Goal: Task Accomplishment & Management: Use online tool/utility

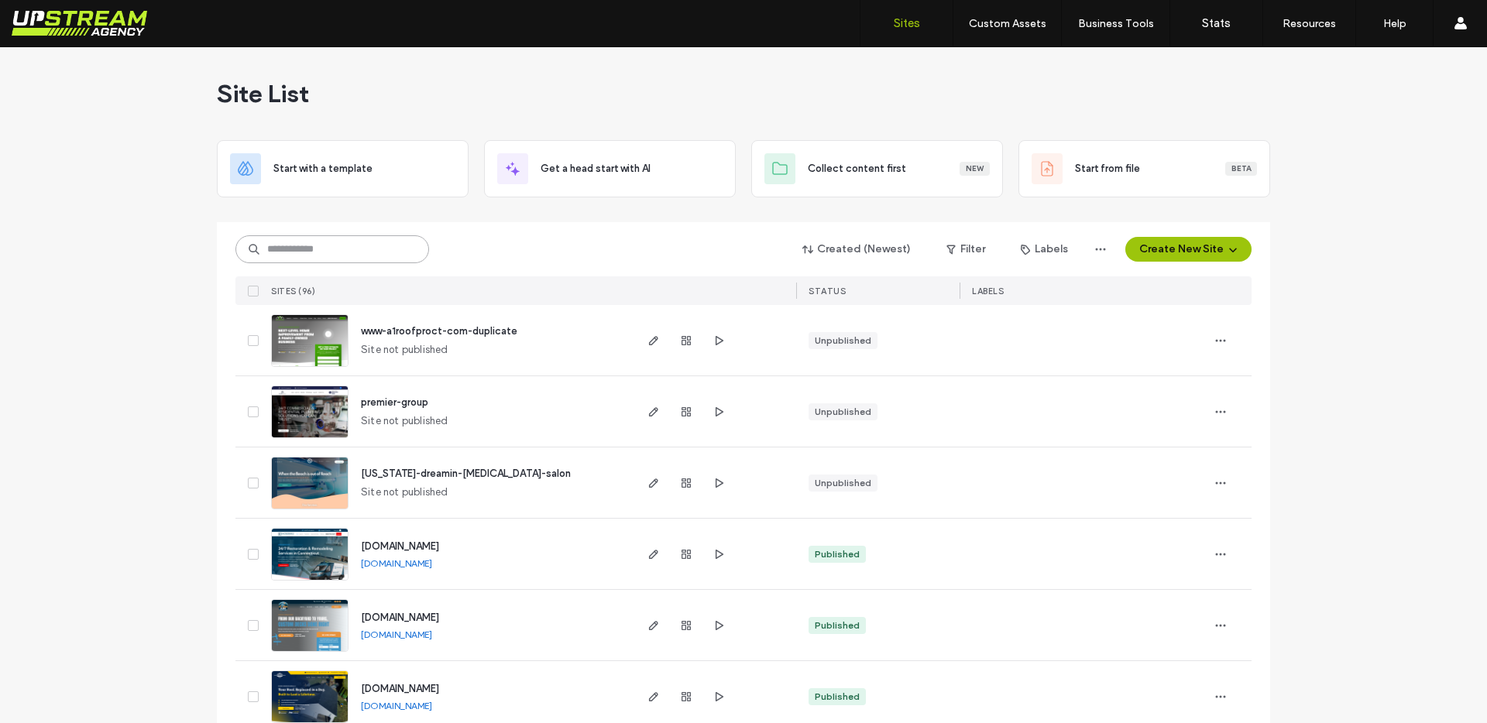
click at [341, 248] on input at bounding box center [332, 249] width 194 height 28
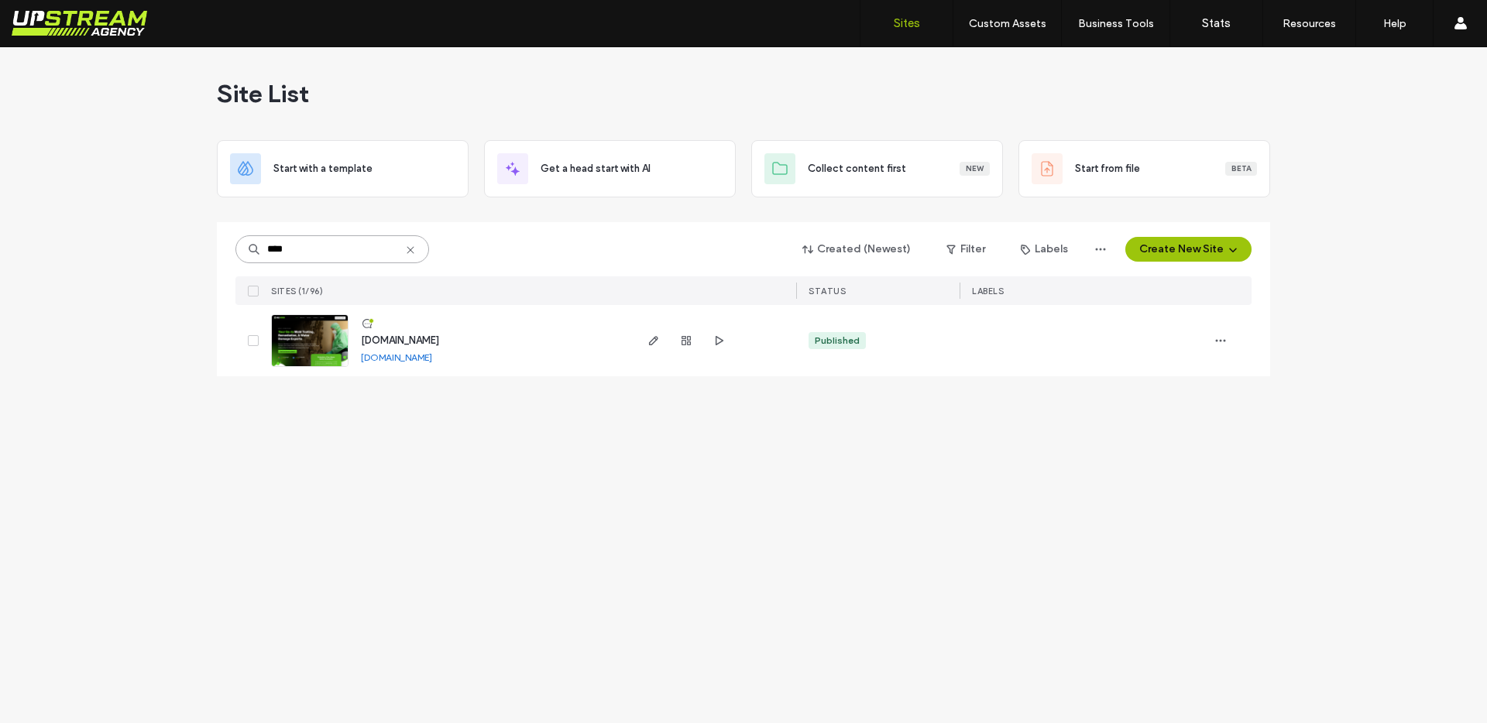
type input "****"
click at [299, 351] on link at bounding box center [309, 340] width 77 height 53
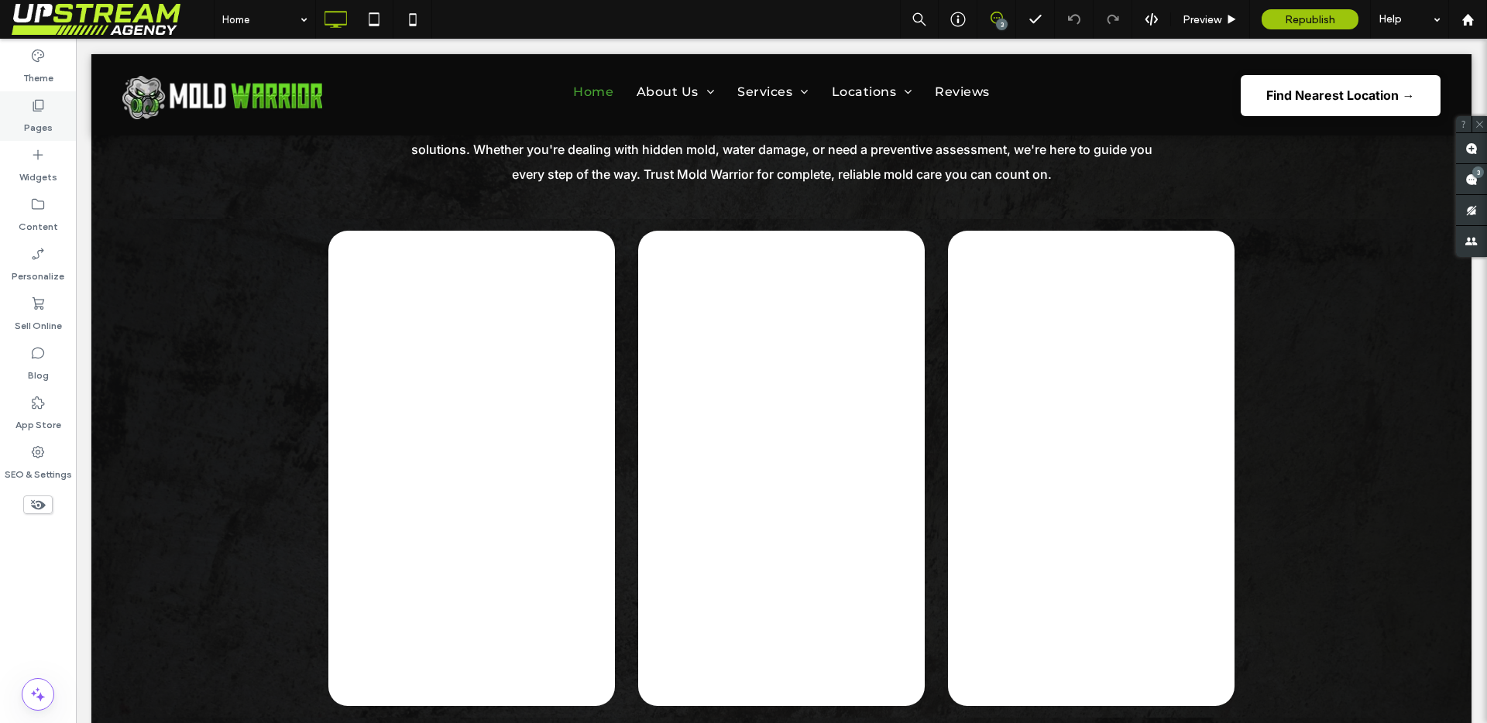
scroll to position [4091, 0]
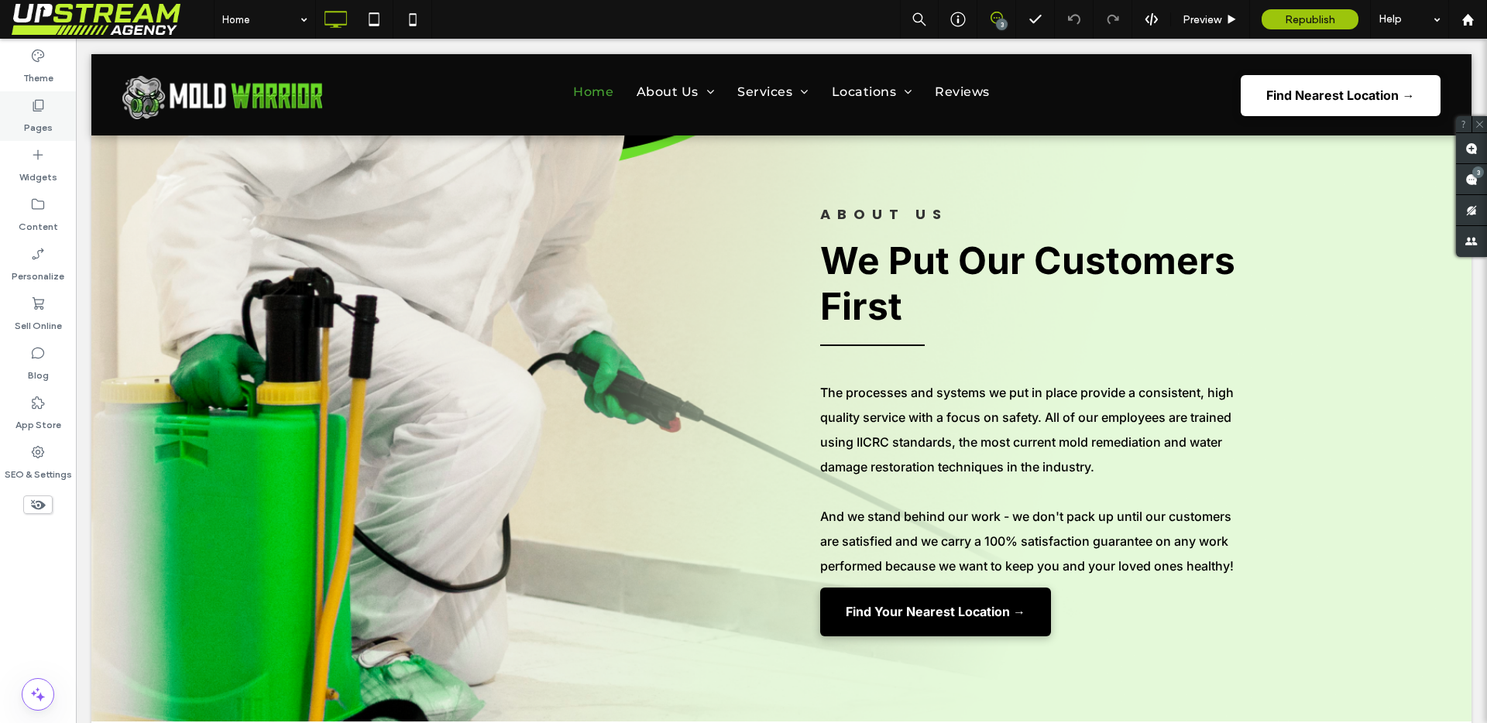
click at [16, 109] on div "Pages" at bounding box center [38, 116] width 76 height 50
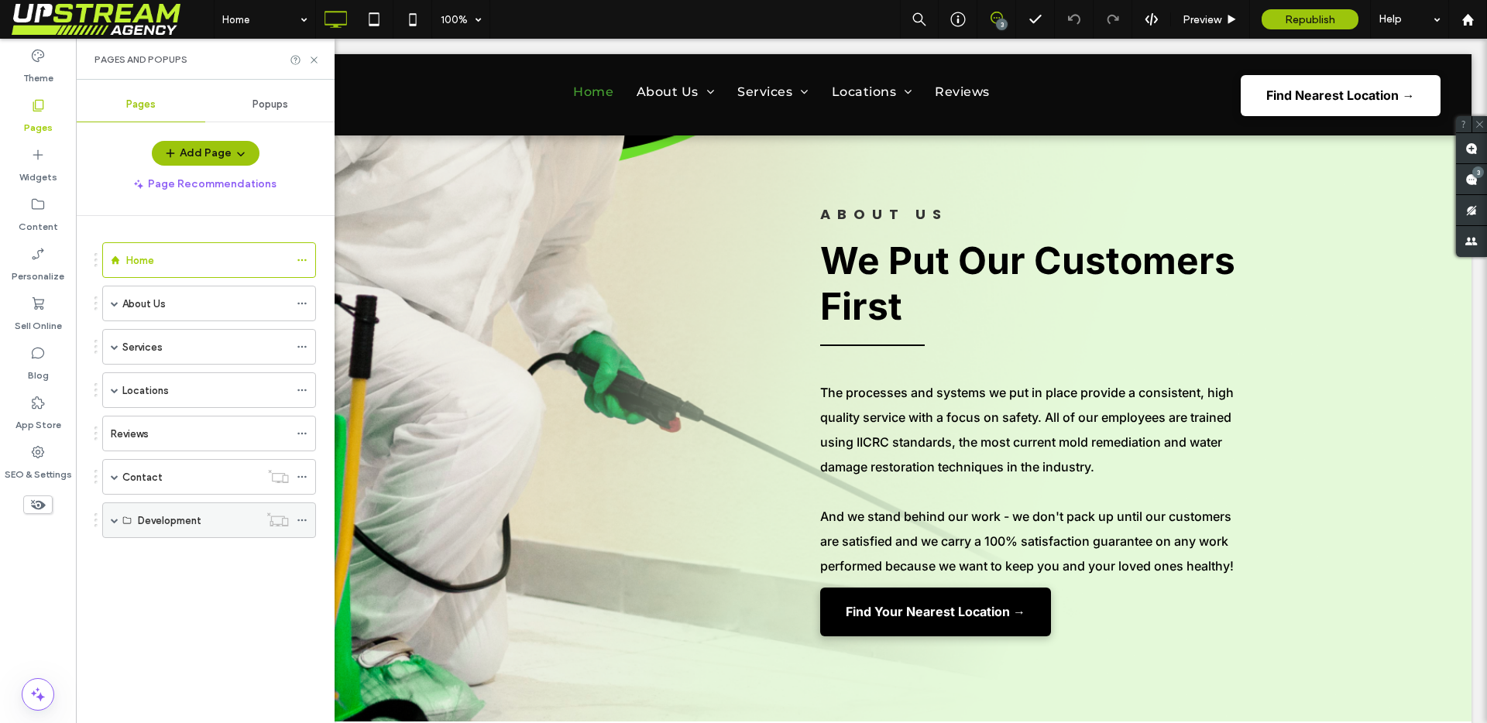
click at [113, 509] on span at bounding box center [115, 520] width 8 height 34
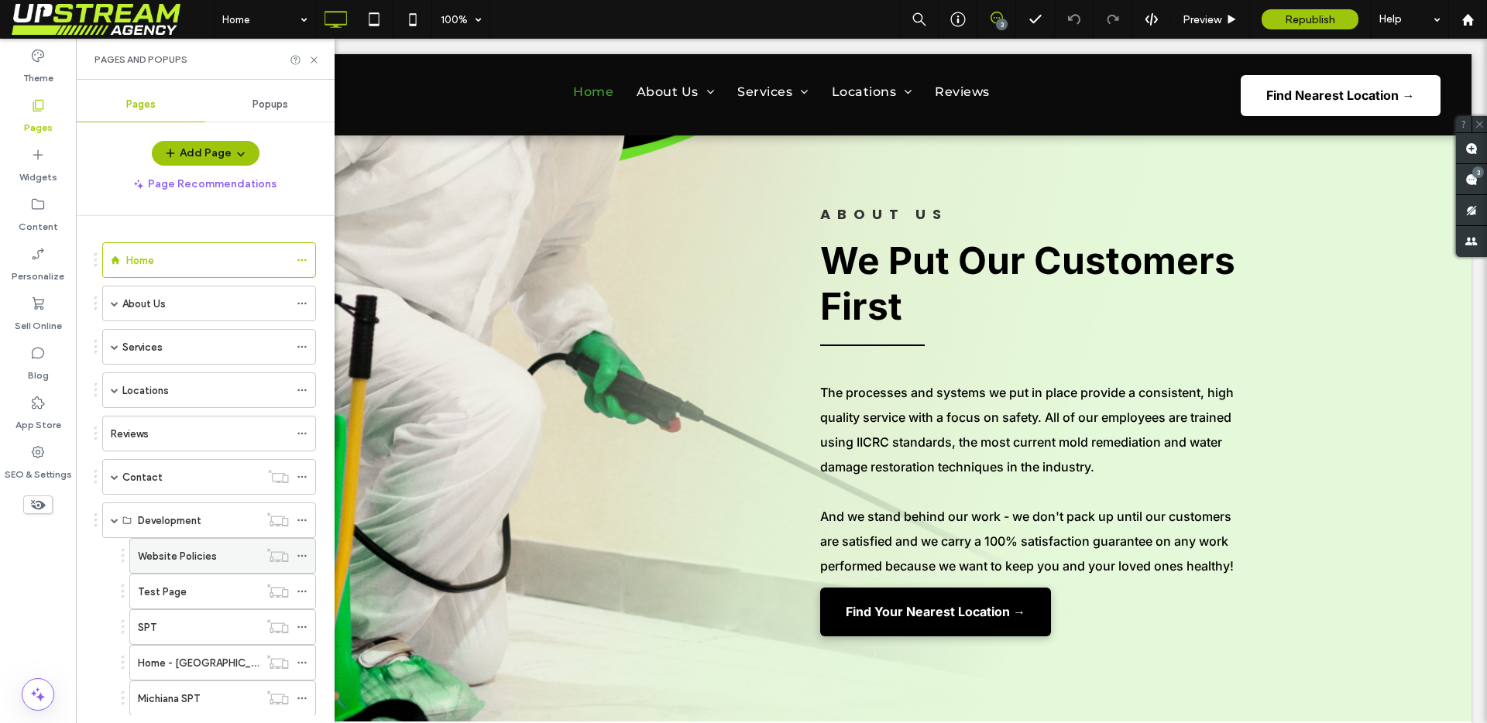
scroll to position [75, 0]
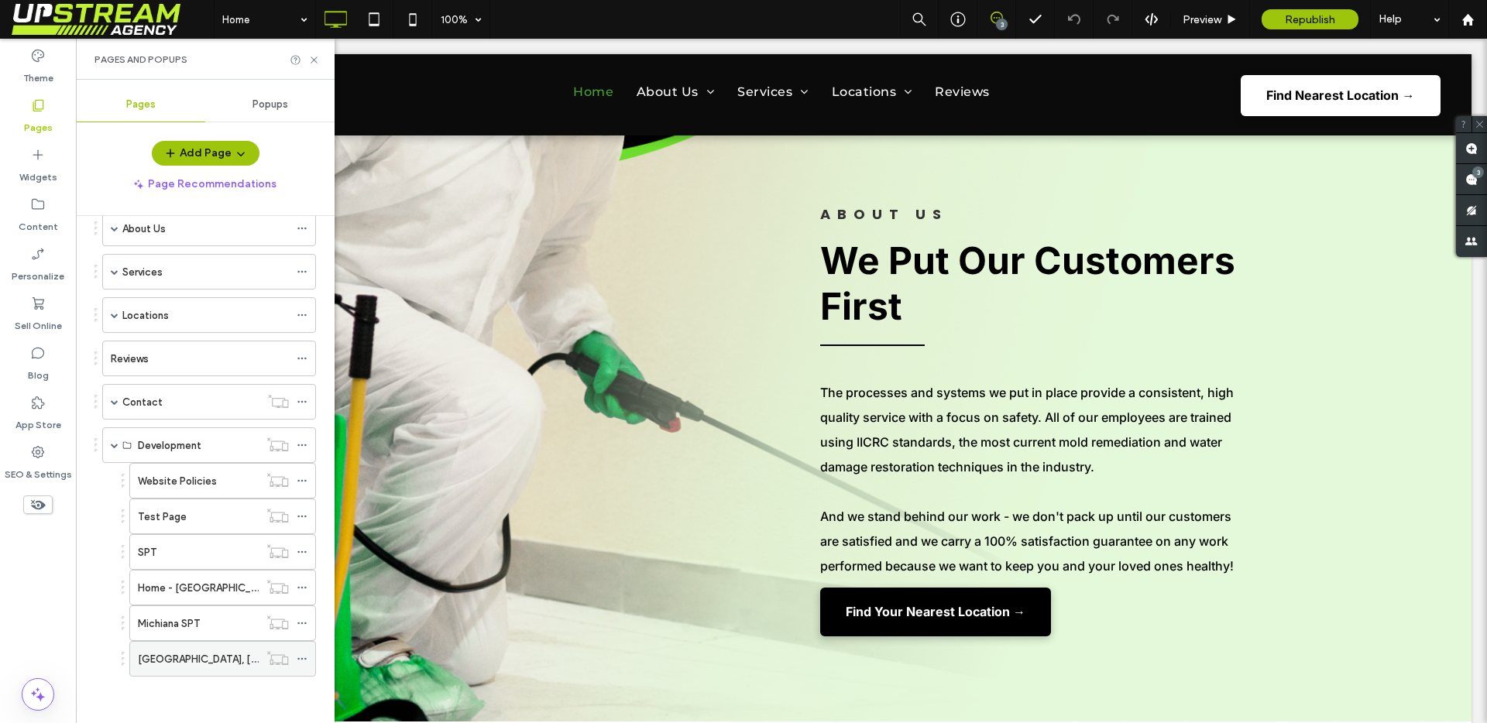
click at [182, 675] on div "[GEOGRAPHIC_DATA], [GEOGRAPHIC_DATA] SPT" at bounding box center [198, 659] width 121 height 34
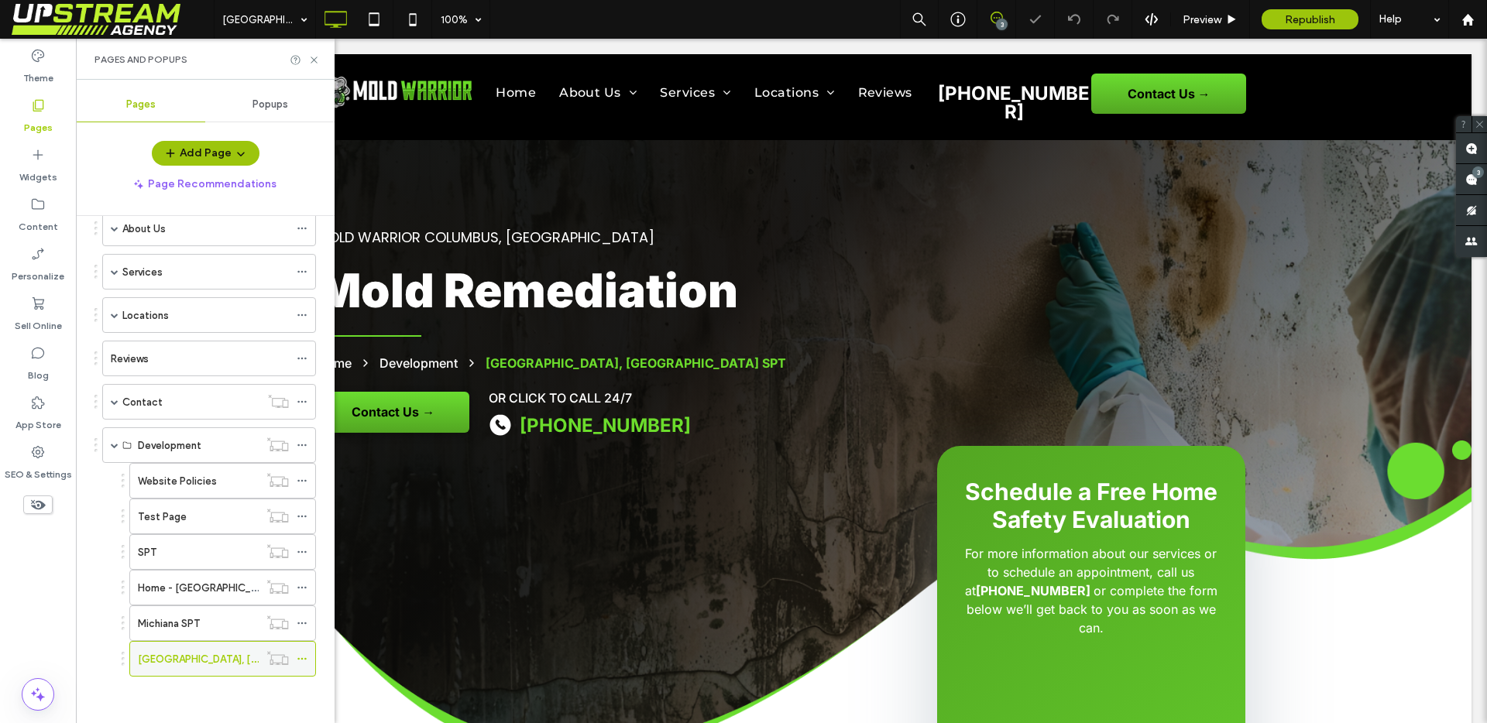
click at [302, 658] on use at bounding box center [301, 659] width 9 height 2
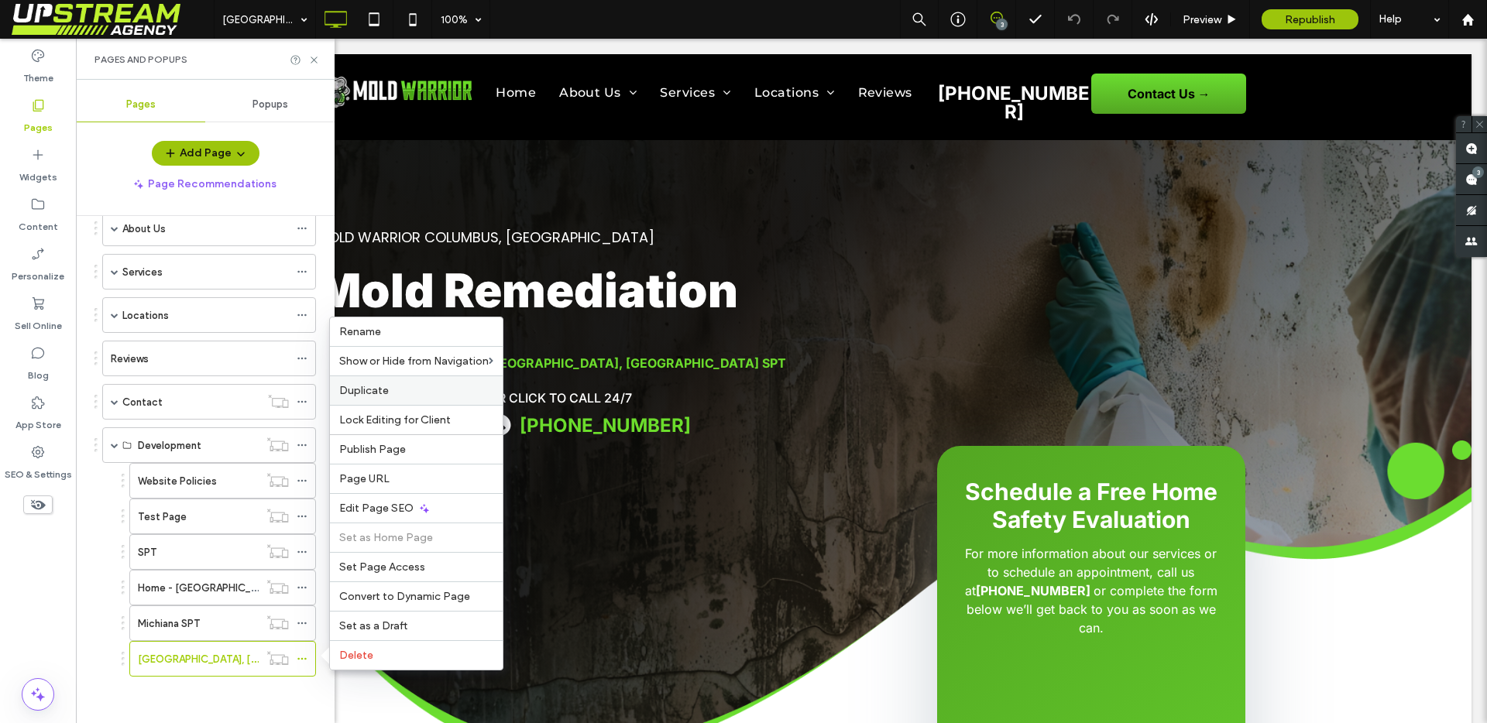
click at [372, 393] on span "Duplicate" at bounding box center [364, 390] width 50 height 13
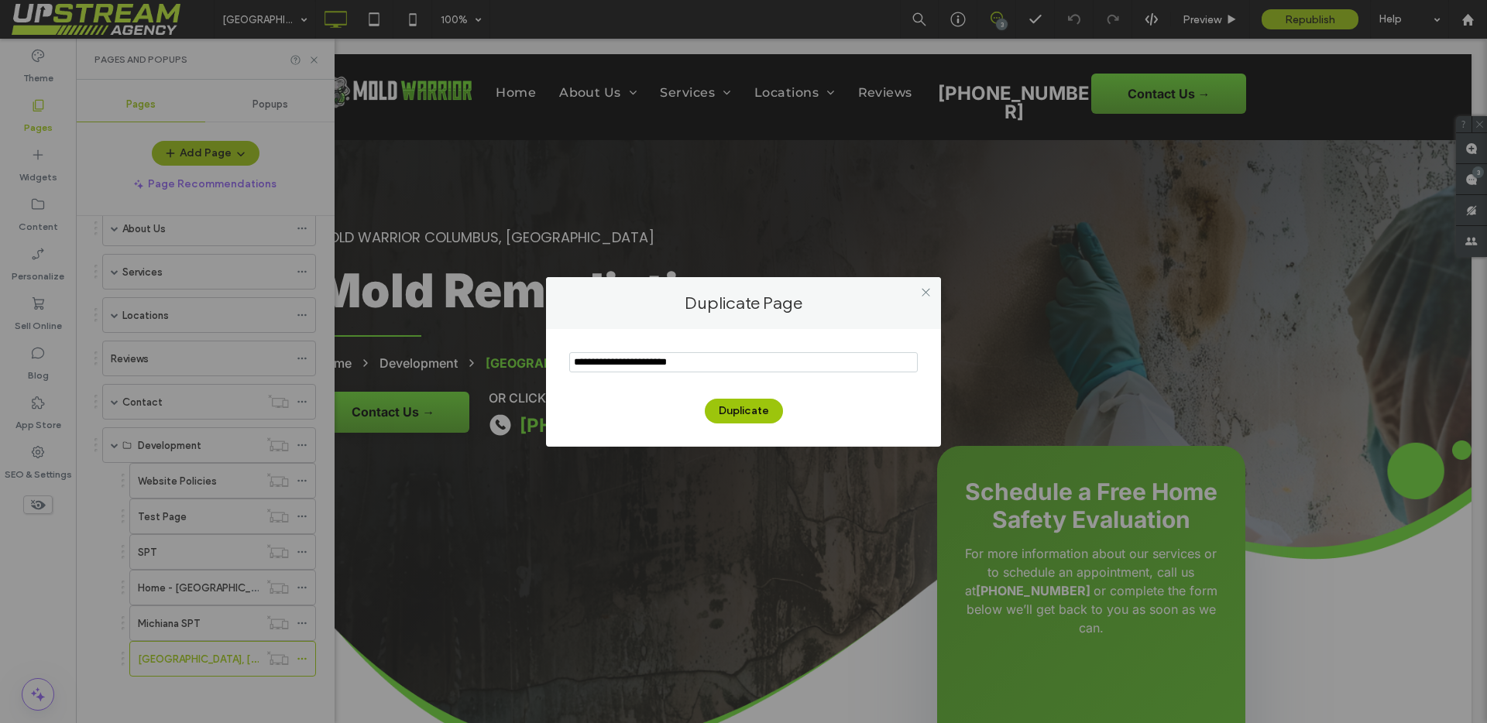
drag, startPoint x: 659, startPoint y: 362, endPoint x: 523, endPoint y: 363, distance: 136.3
click at [523, 363] on div "Duplicate Page Duplicate" at bounding box center [743, 361] width 1487 height 723
click at [602, 358] on input "notEmpty" at bounding box center [743, 362] width 348 height 20
click at [619, 360] on input "notEmpty" at bounding box center [743, 362] width 348 height 20
click at [627, 361] on input "notEmpty" at bounding box center [743, 362] width 348 height 20
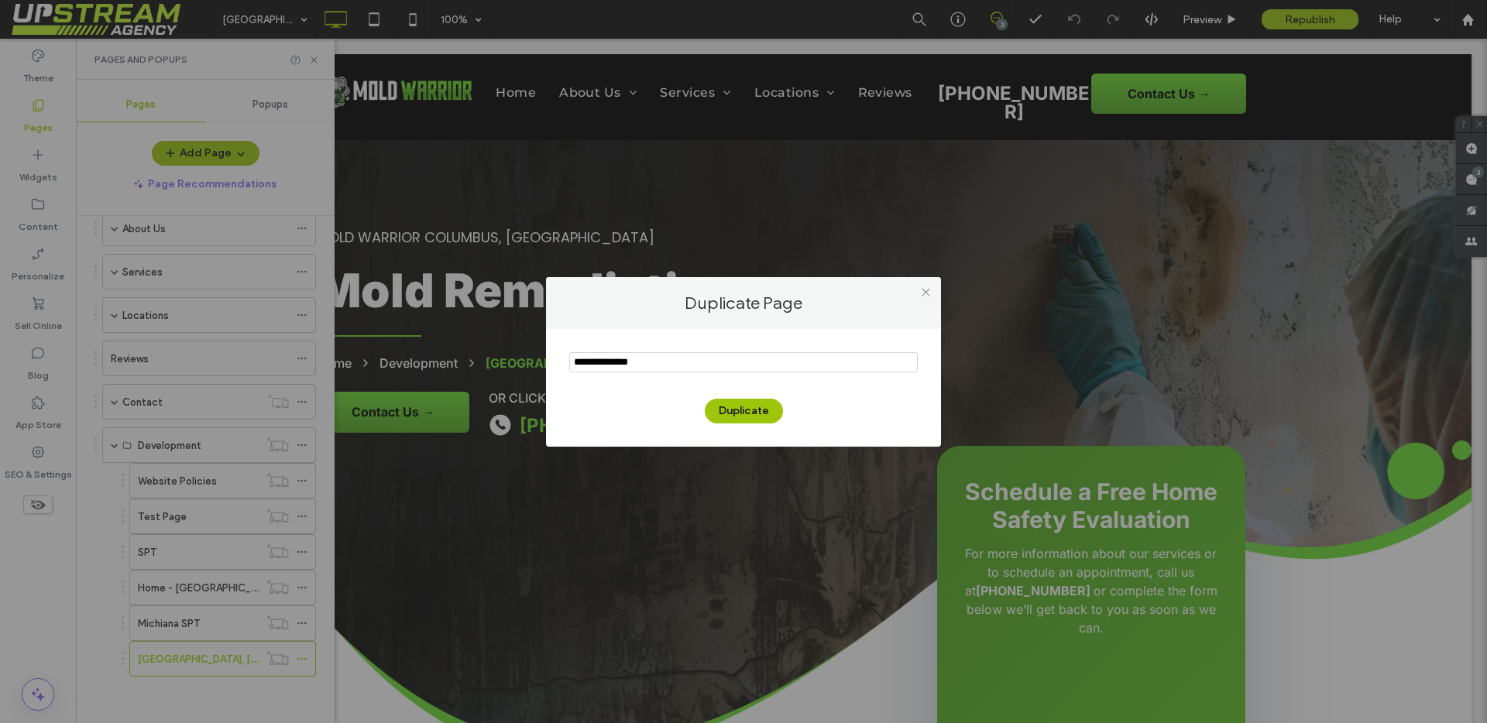
drag, startPoint x: 629, startPoint y: 361, endPoint x: 608, endPoint y: 360, distance: 20.9
click at [608, 360] on input "notEmpty" at bounding box center [743, 362] width 348 height 20
type input "**********"
click at [728, 394] on div "Duplicate" at bounding box center [743, 403] width 348 height 40
drag, startPoint x: 108, startPoint y: 326, endPoint x: 118, endPoint y: 334, distance: 13.3
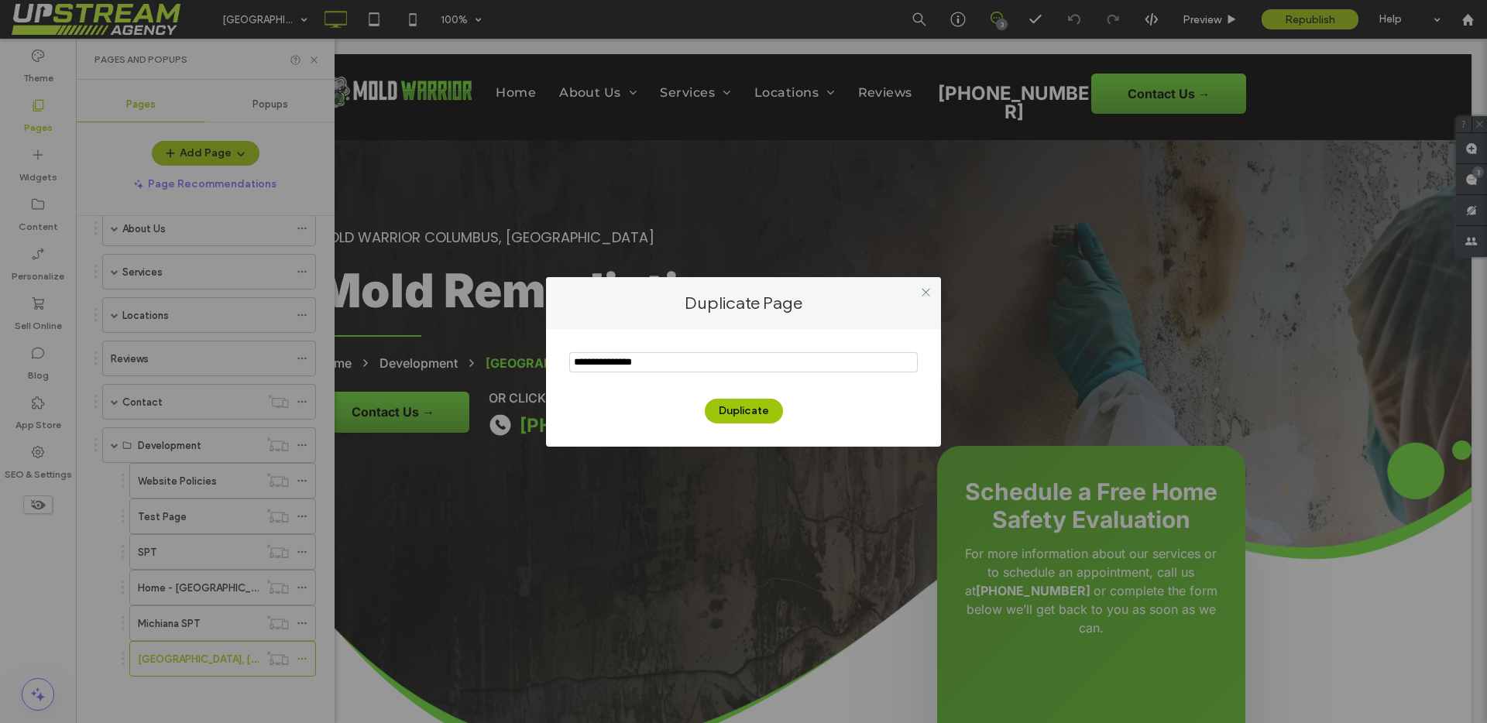
click at [108, 327] on div "Duplicate Page Duplicate" at bounding box center [743, 361] width 1487 height 723
click at [730, 406] on button "Duplicate" at bounding box center [744, 411] width 78 height 25
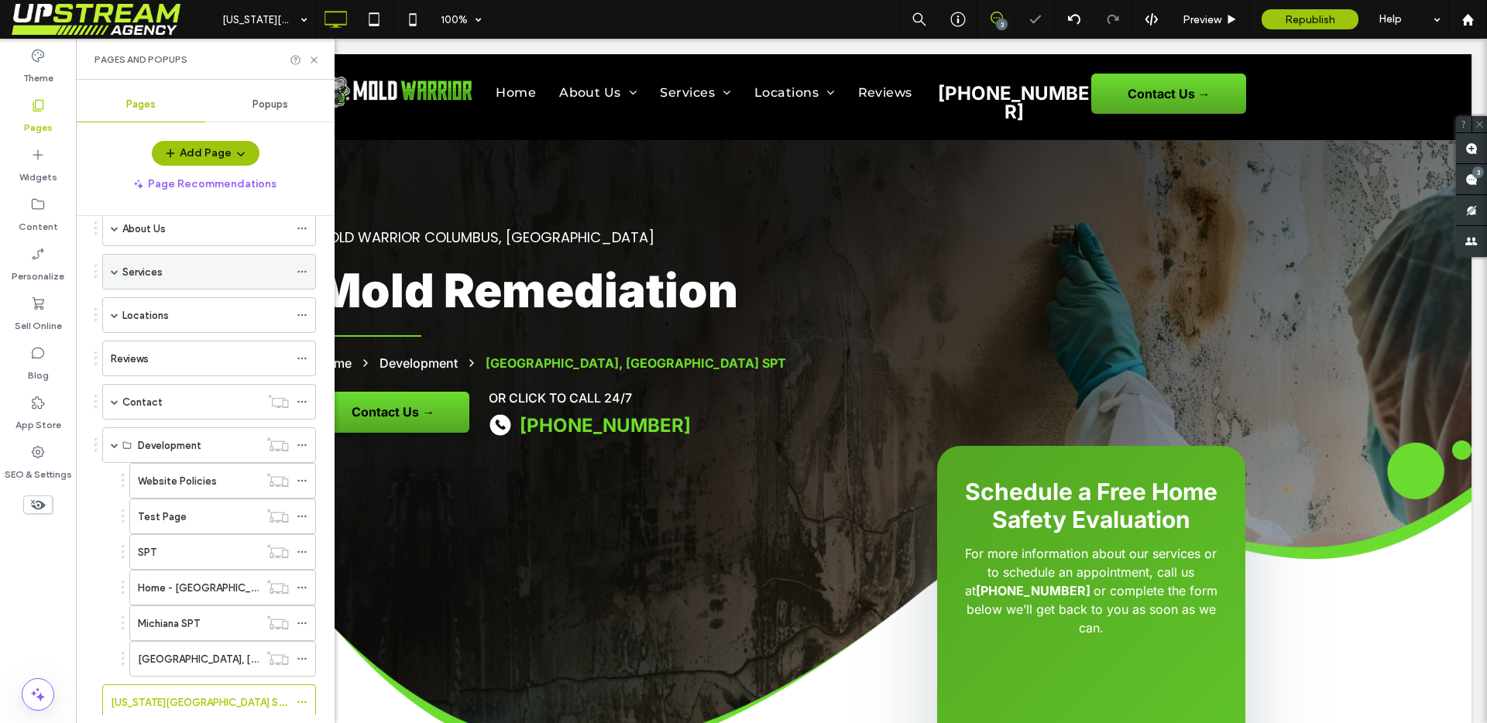
click at [115, 276] on span at bounding box center [115, 272] width 8 height 34
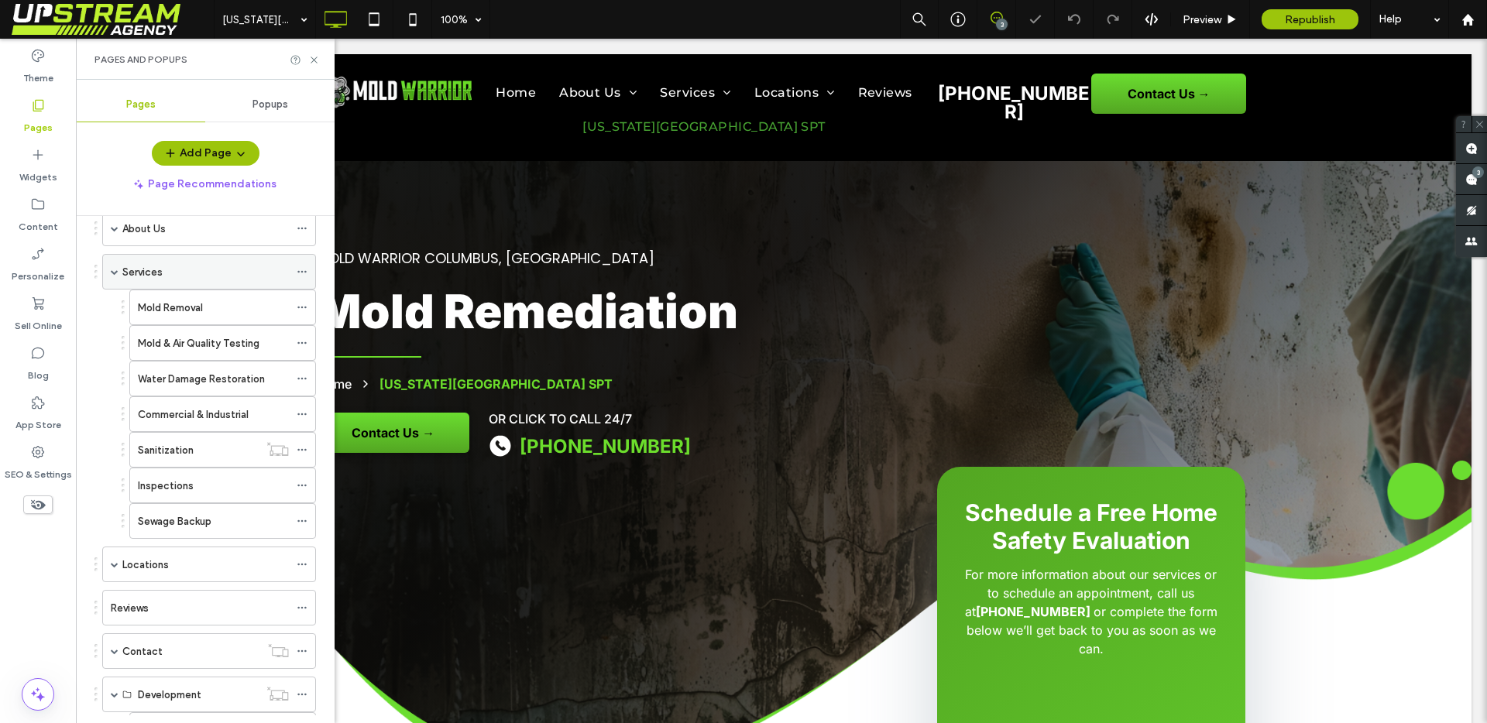
click at [115, 275] on span at bounding box center [115, 272] width 8 height 8
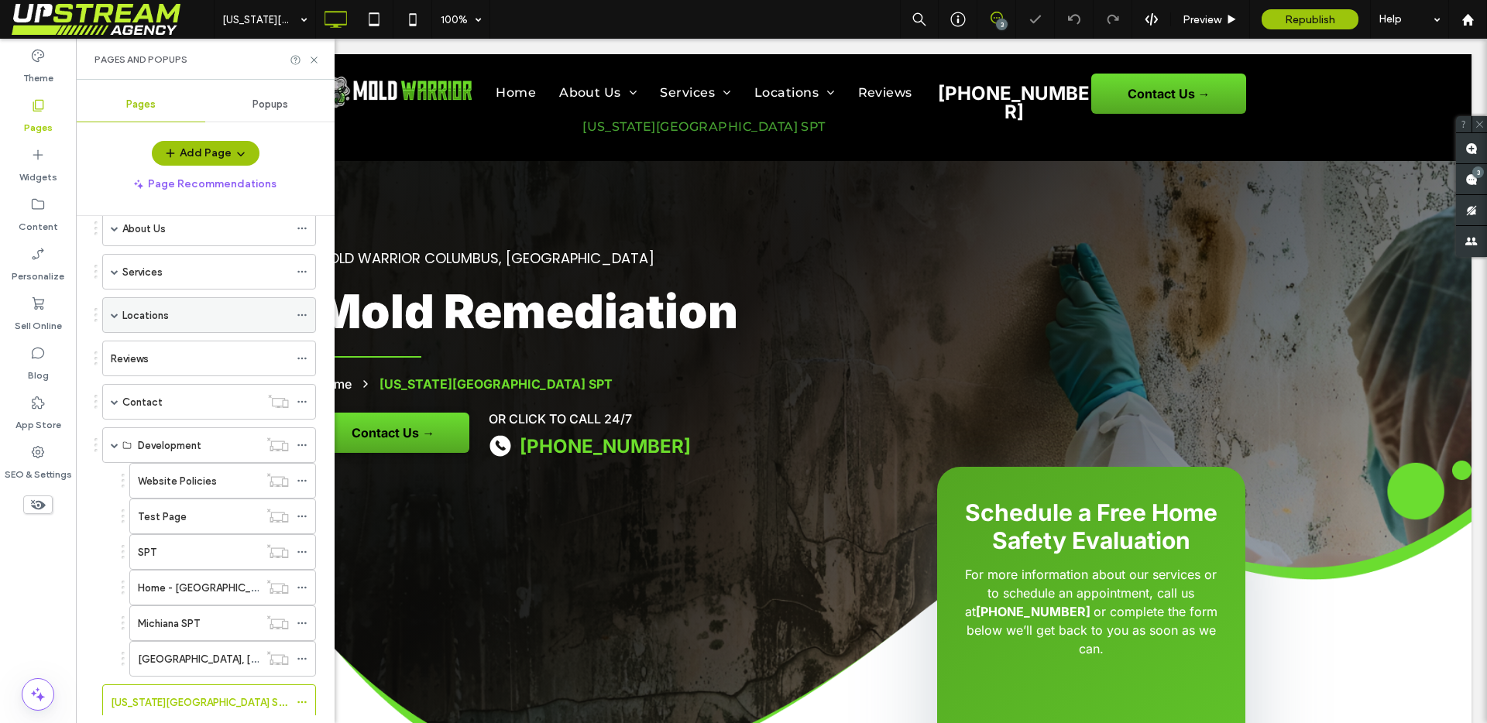
click at [109, 322] on div "Locations" at bounding box center [209, 315] width 214 height 36
click at [112, 320] on span at bounding box center [115, 315] width 8 height 34
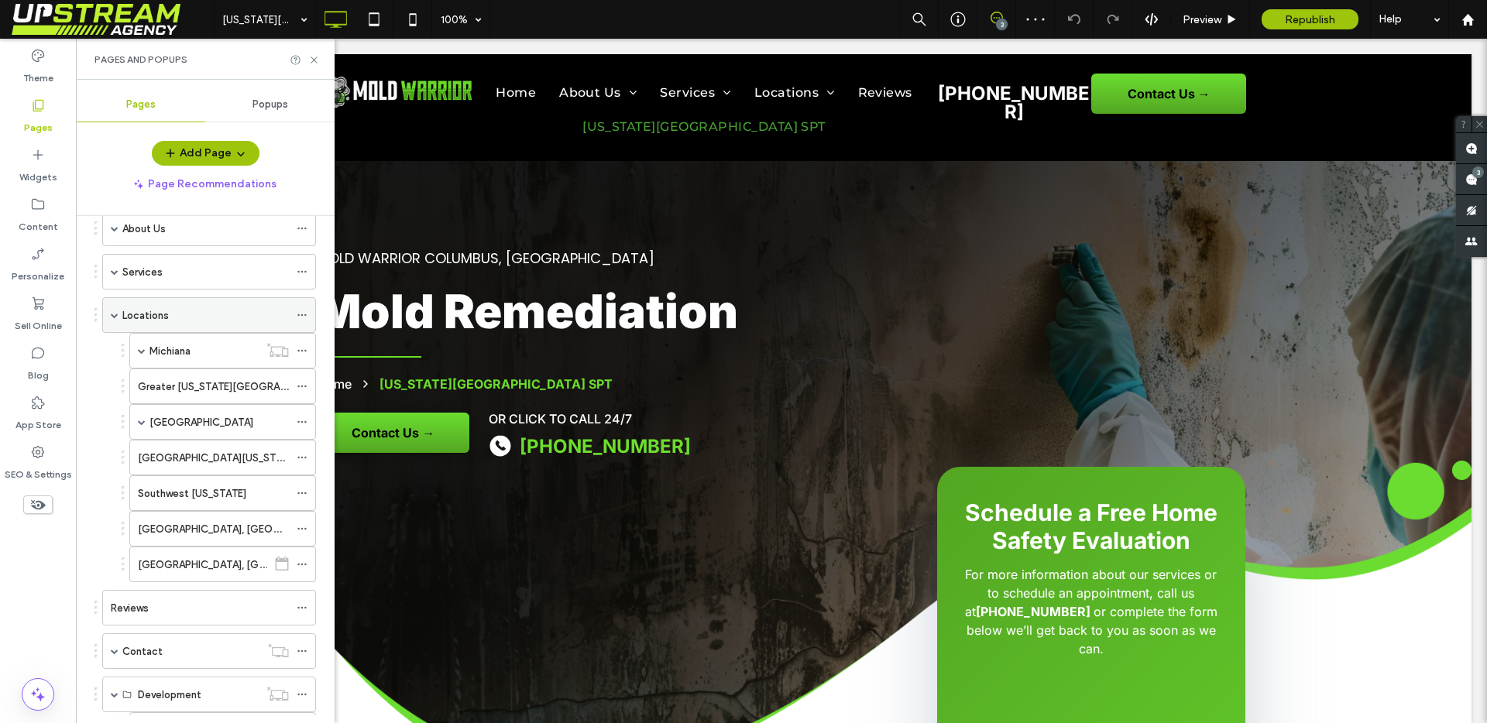
click at [115, 311] on span at bounding box center [115, 315] width 8 height 8
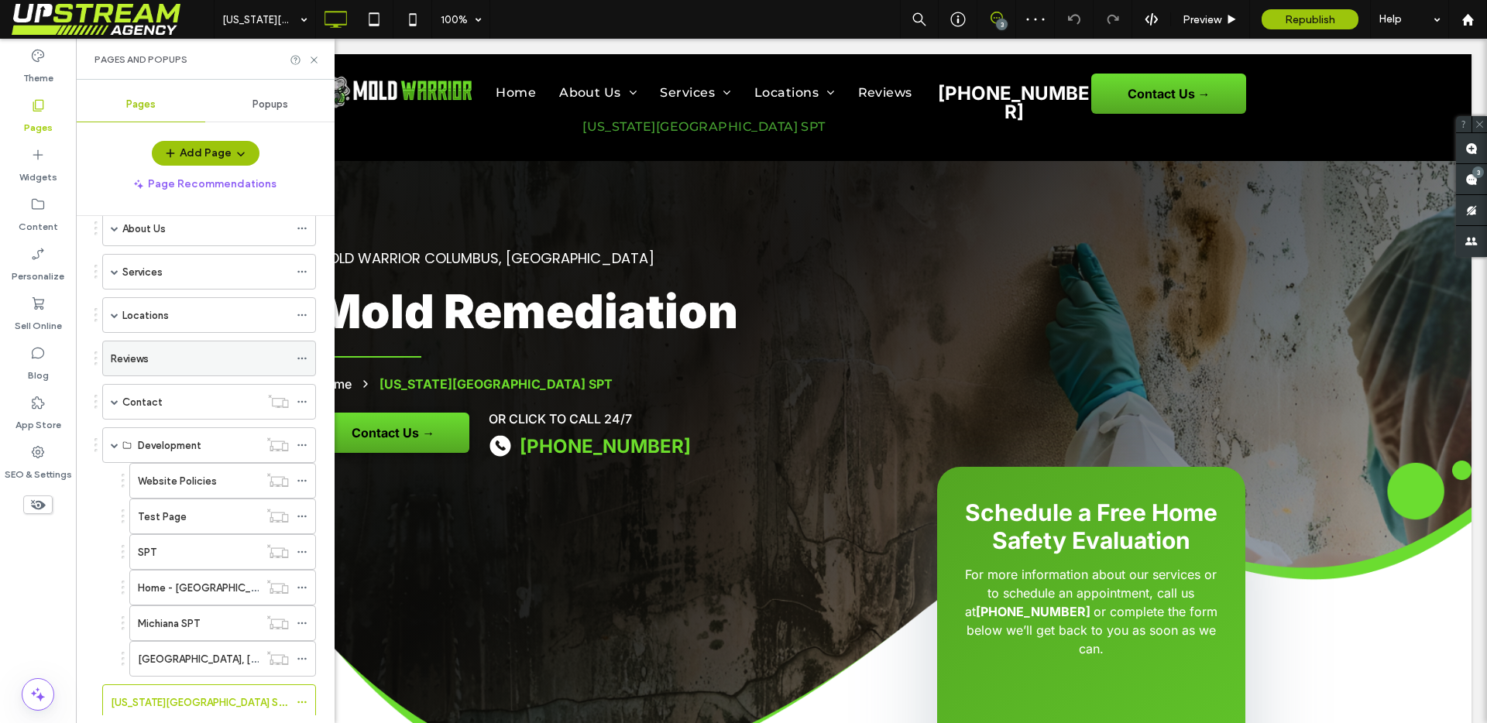
scroll to position [118, 0]
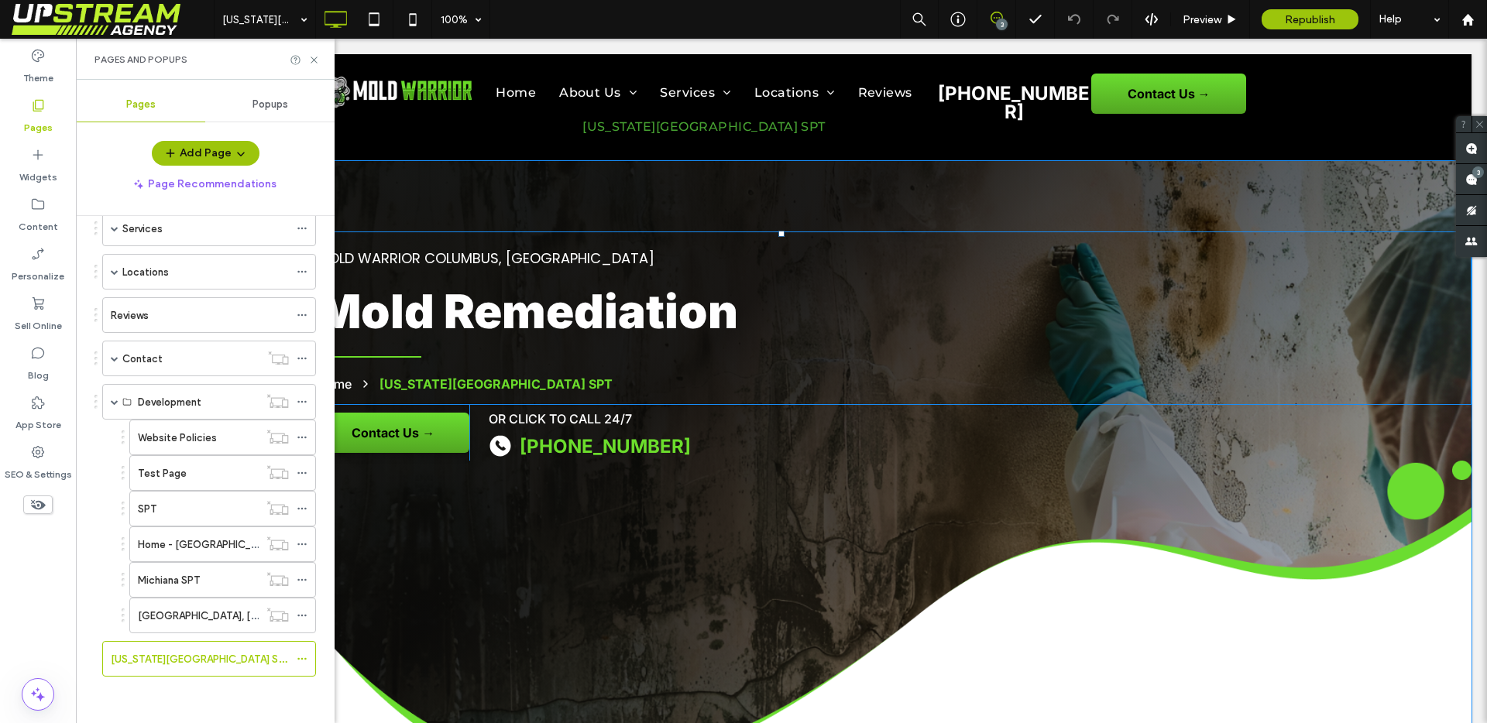
drag, startPoint x: 369, startPoint y: 179, endPoint x: 370, endPoint y: 318, distance: 139.4
click at [365, 185] on div "Mold Warrior COLUMBUS, [GEOGRAPHIC_DATA] Mold Remediation Home [US_STATE][GEOGR…" at bounding box center [781, 472] width 1380 height 623
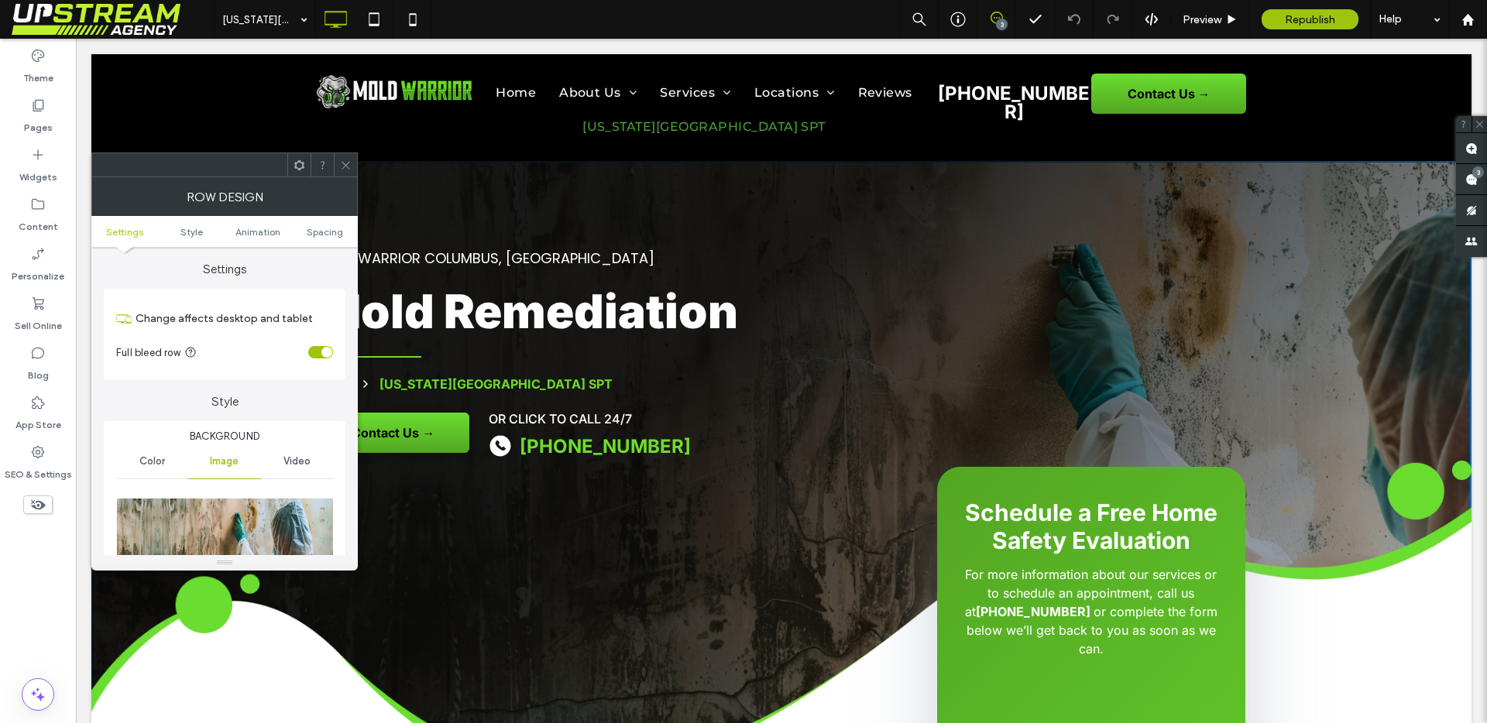
click at [341, 160] on icon at bounding box center [346, 166] width 12 height 12
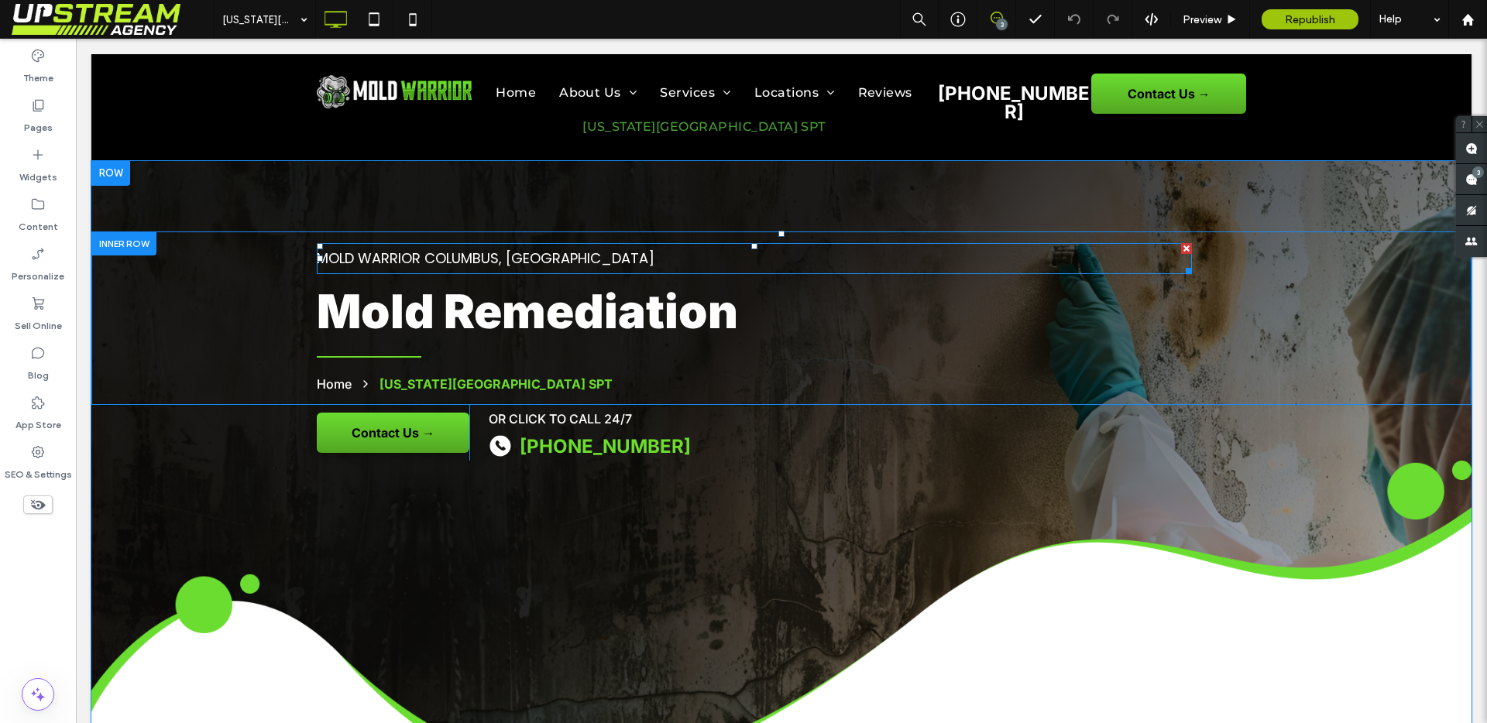
click at [518, 264] on span "Mold Warrior COLUMBUS, [GEOGRAPHIC_DATA]" at bounding box center [486, 258] width 338 height 19
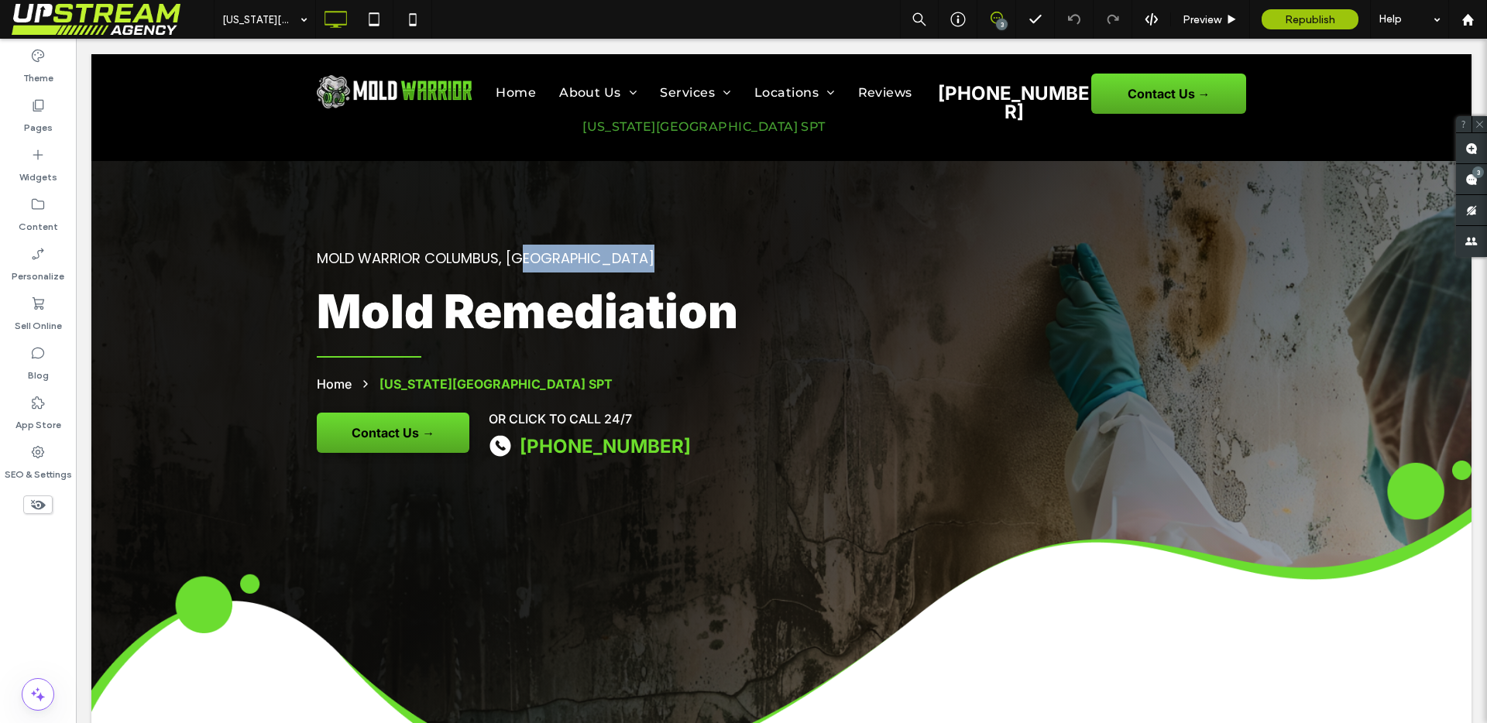
click at [518, 264] on span "Mold Warrior COLUMBUS, [GEOGRAPHIC_DATA]" at bounding box center [486, 258] width 338 height 19
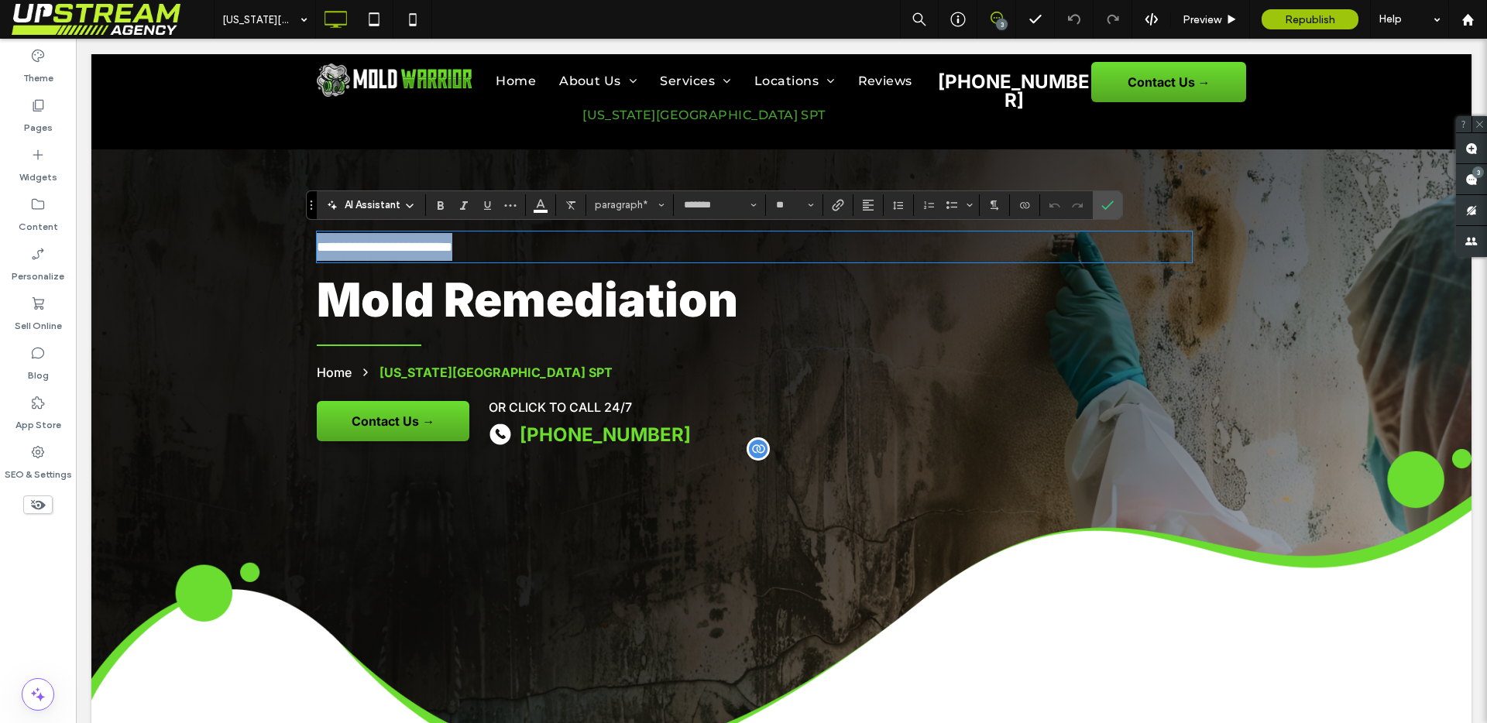
scroll to position [0, 0]
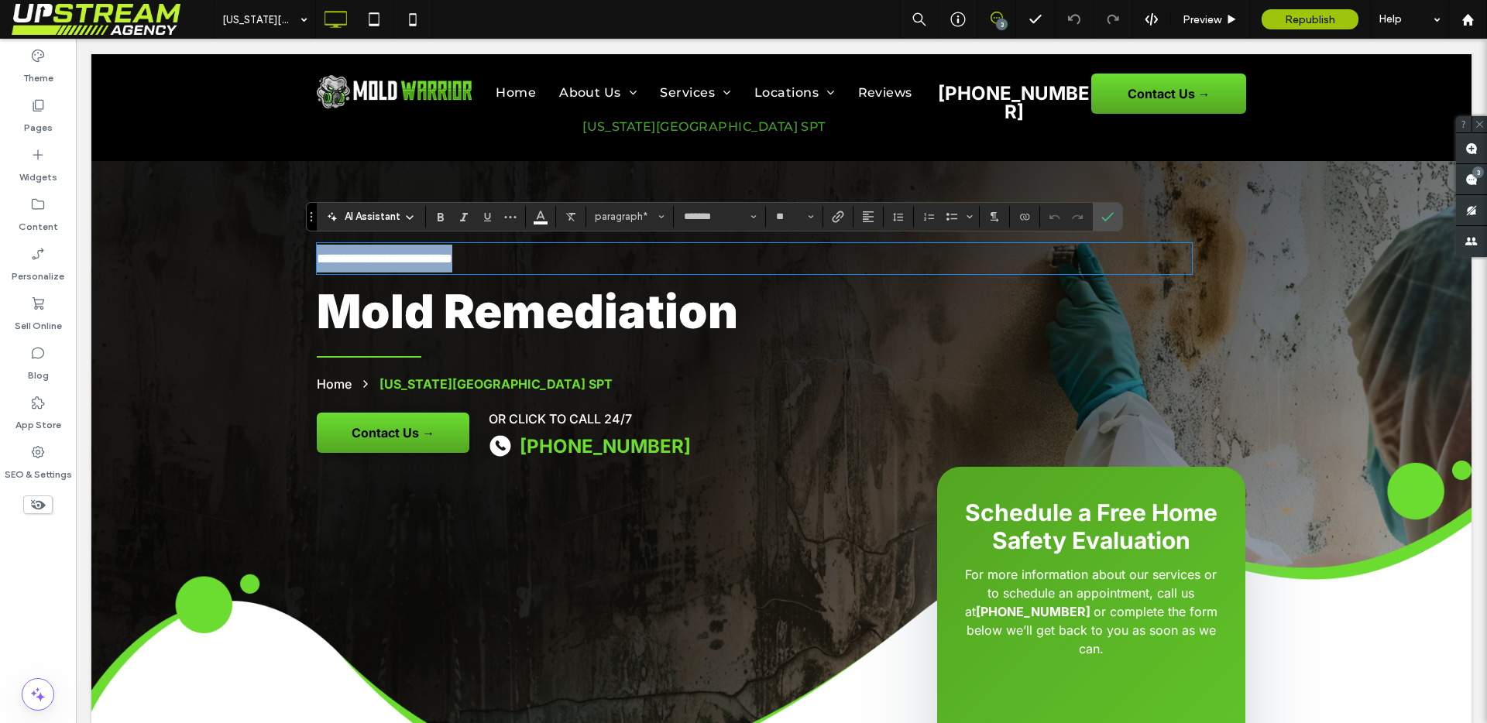
click at [530, 262] on p "**********" at bounding box center [754, 259] width 875 height 28
drag, startPoint x: 530, startPoint y: 258, endPoint x: 423, endPoint y: 256, distance: 106.9
click at [423, 256] on p "**********" at bounding box center [754, 259] width 875 height 28
click at [1107, 219] on icon "Confirm" at bounding box center [1107, 217] width 12 height 12
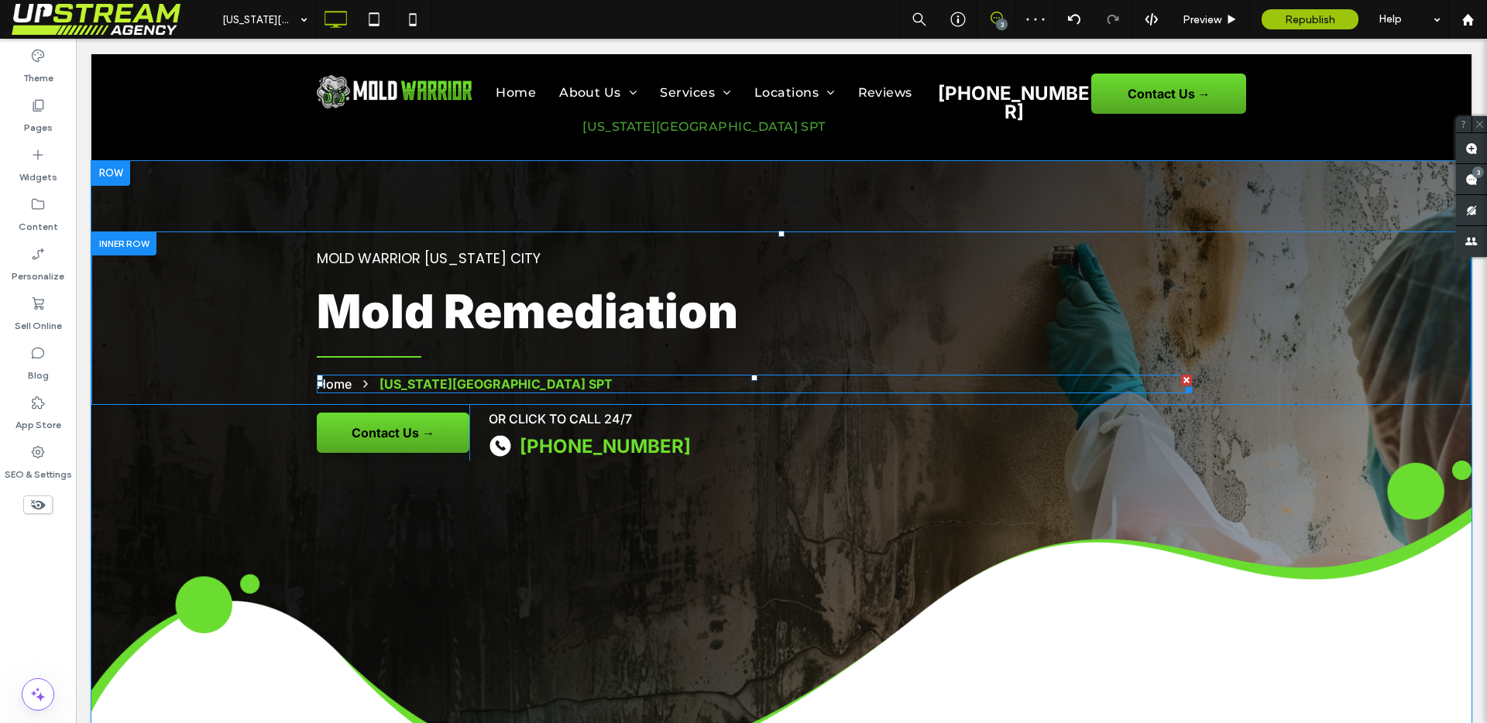
scroll to position [119, 0]
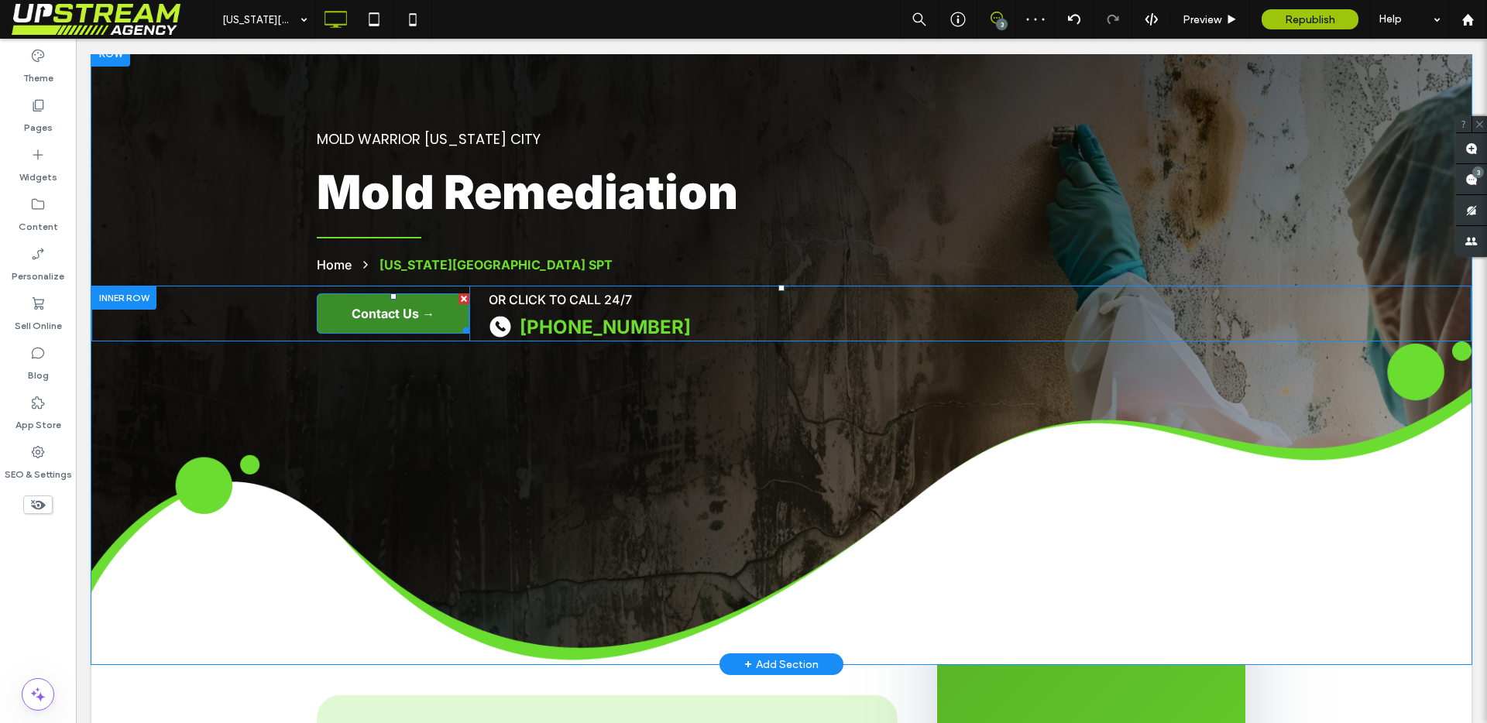
click at [402, 314] on span "Contact Us →" at bounding box center [393, 313] width 83 height 15
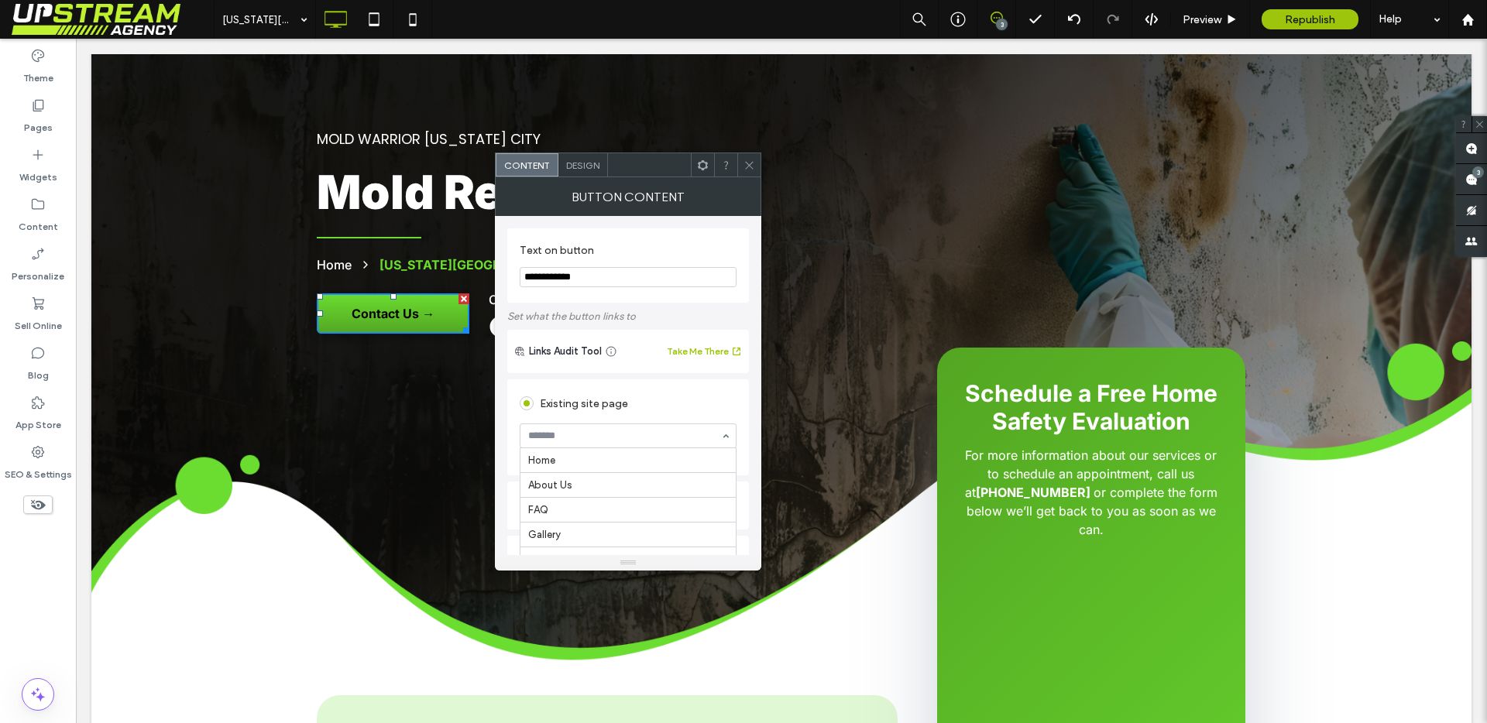
scroll to position [1016, 0]
click at [638, 413] on div "Existing site page" at bounding box center [628, 403] width 217 height 25
click at [36, 125] on label "Pages" at bounding box center [38, 124] width 29 height 22
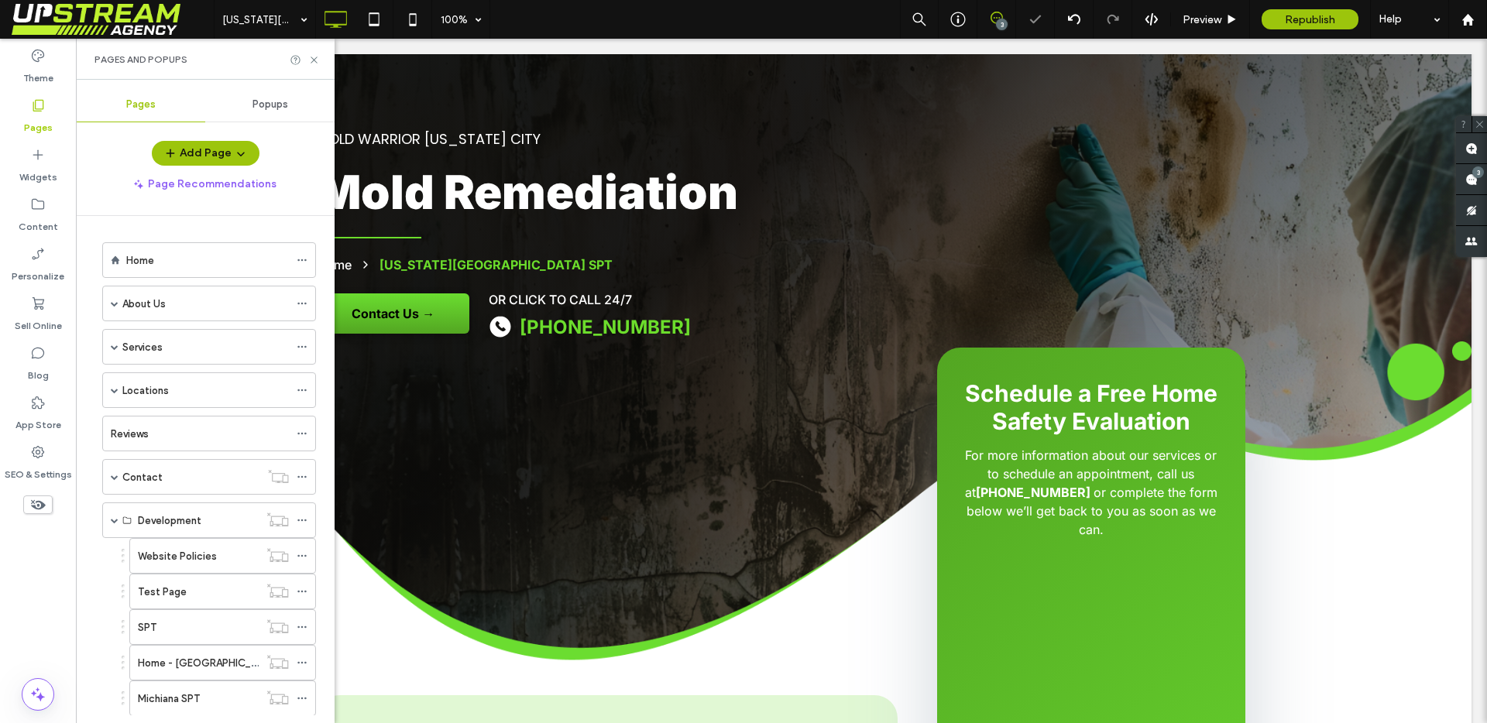
scroll to position [1, 0]
click at [116, 388] on span at bounding box center [115, 390] width 8 height 8
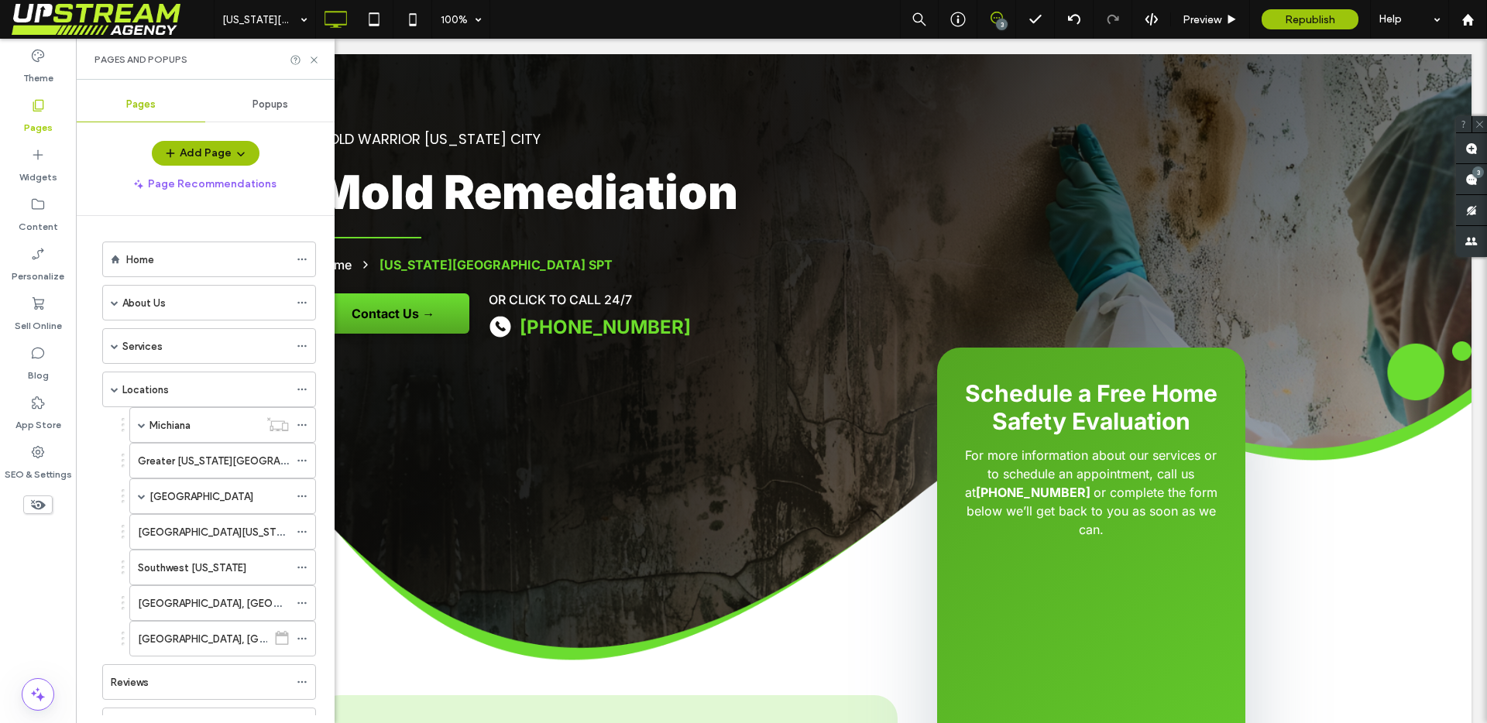
drag, startPoint x: 312, startPoint y: 70, endPoint x: 312, endPoint y: 98, distance: 27.9
click at [316, 69] on div "Pages and Popups" at bounding box center [205, 59] width 259 height 41
click at [142, 503] on span at bounding box center [142, 496] width 8 height 34
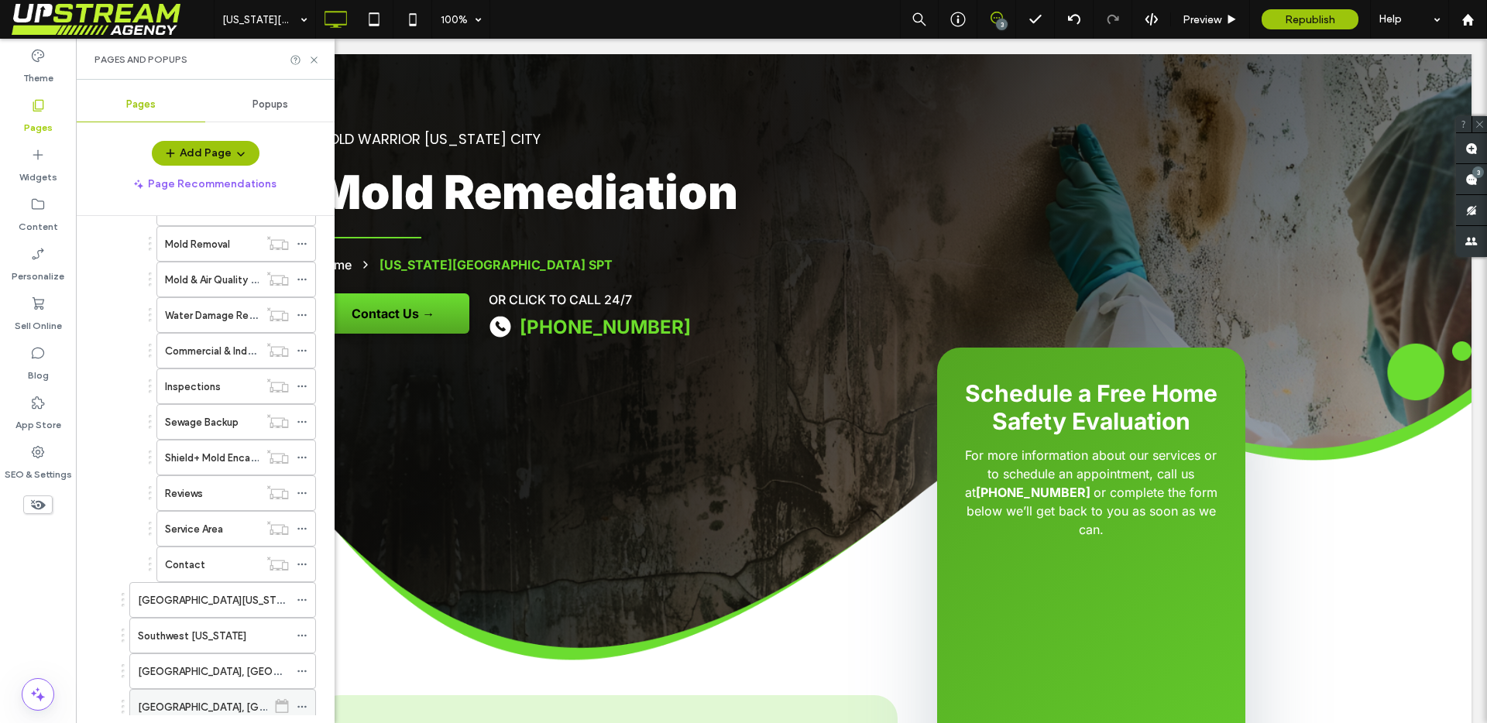
scroll to position [556, 0]
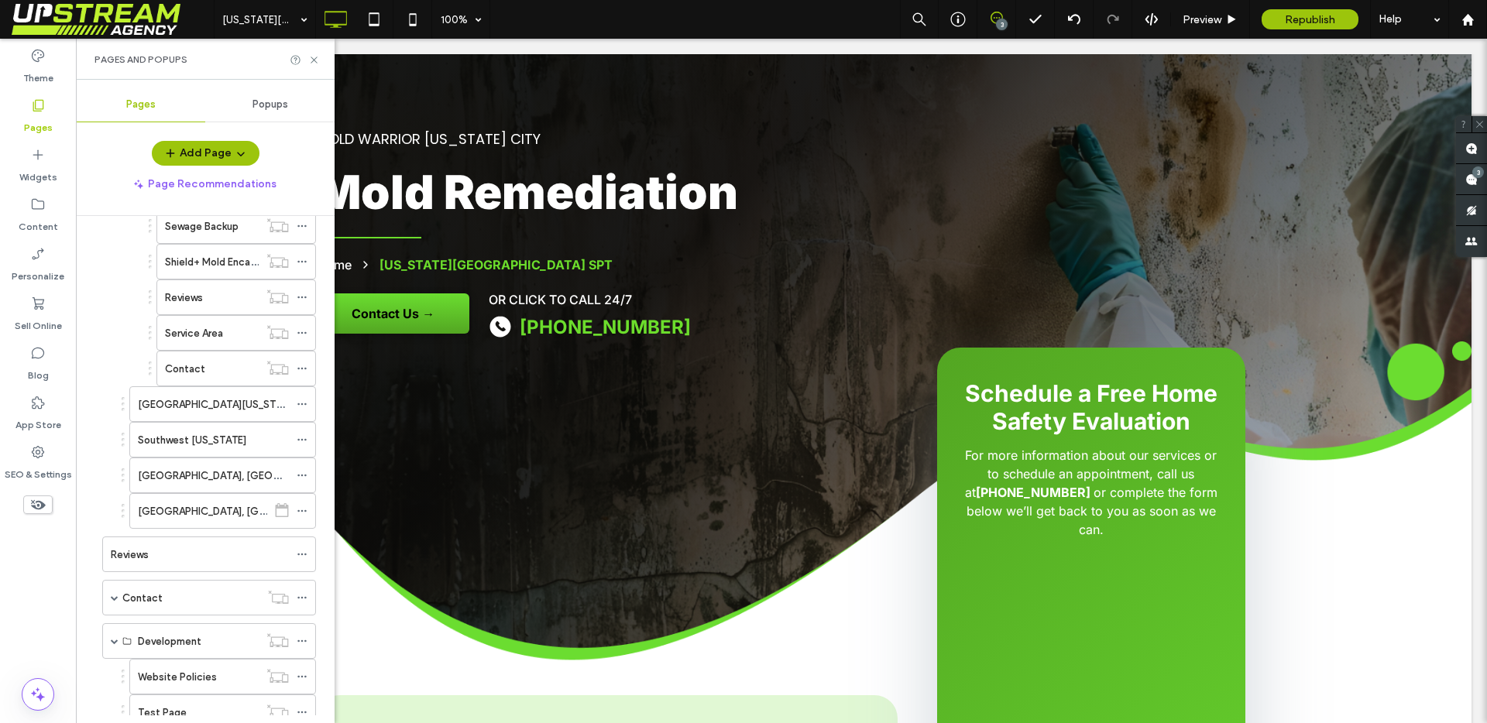
click at [311, 46] on div "Pages and Popups" at bounding box center [205, 59] width 259 height 41
click at [313, 59] on icon at bounding box center [314, 60] width 12 height 12
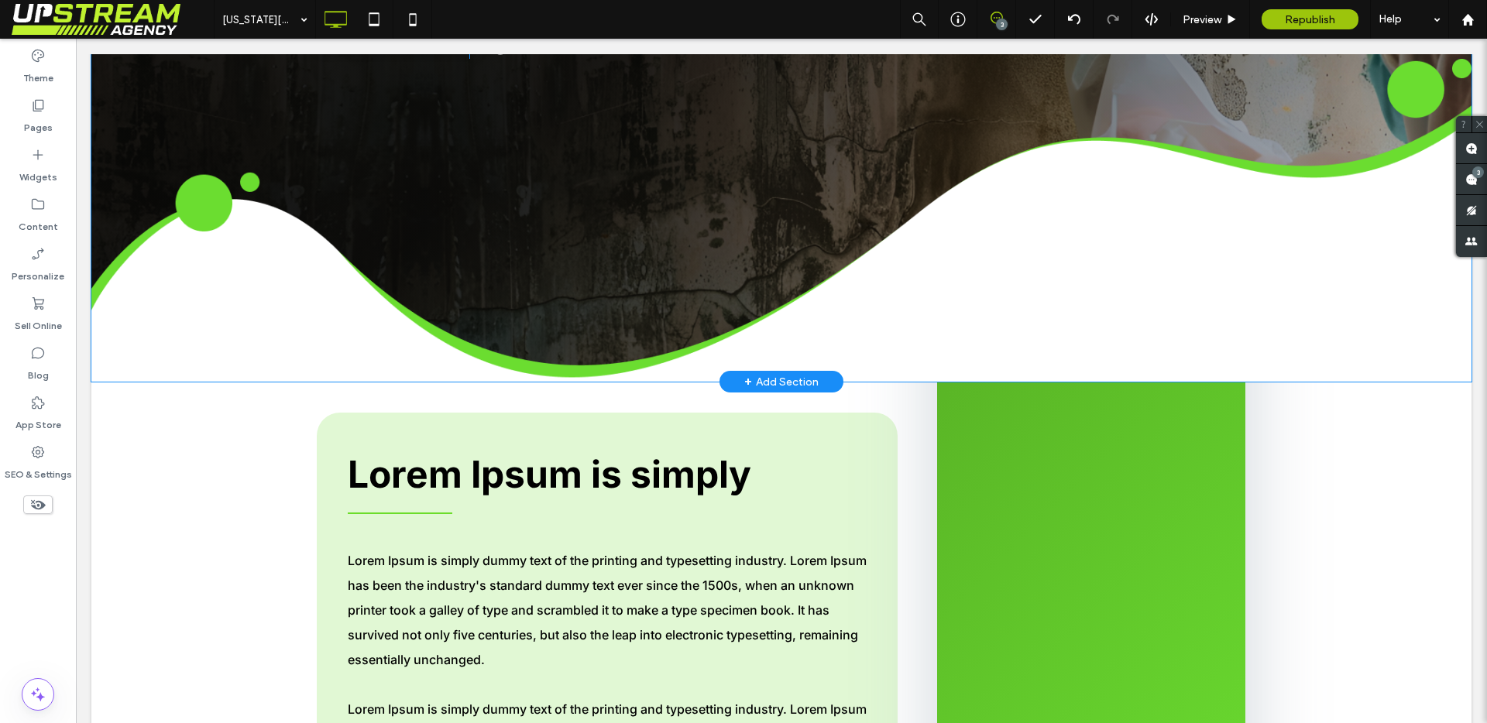
scroll to position [0, 0]
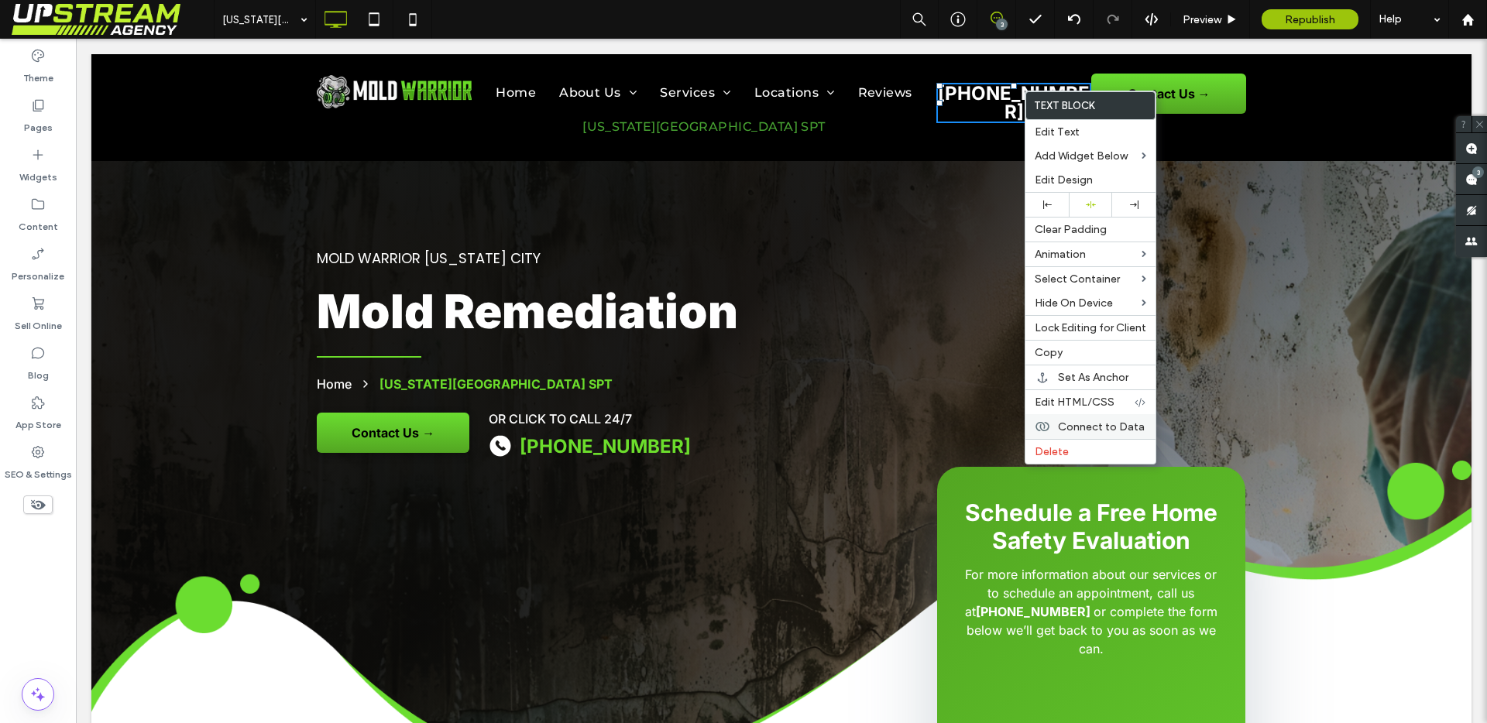
click at [1086, 424] on span "Connect to Data" at bounding box center [1101, 427] width 87 height 13
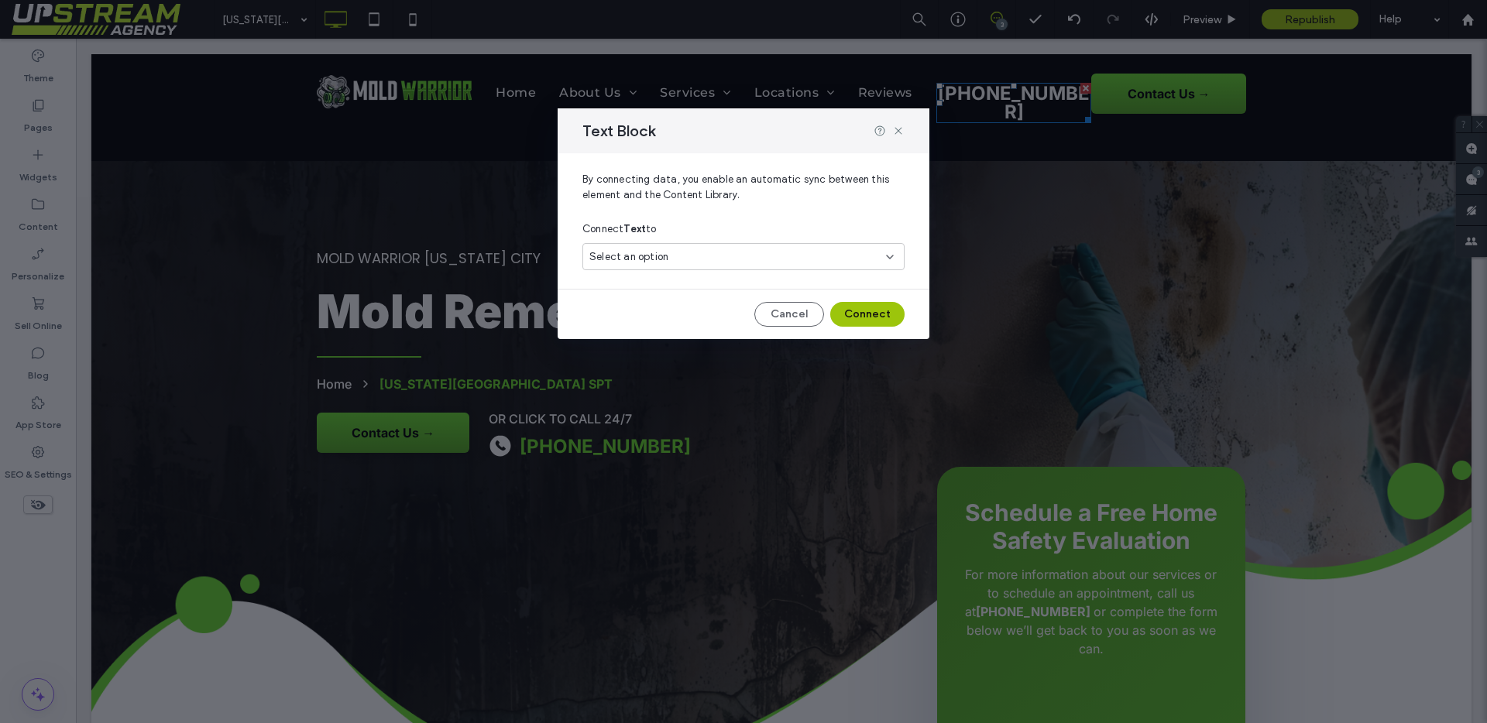
click at [687, 256] on div "Select an option" at bounding box center [734, 256] width 290 height 15
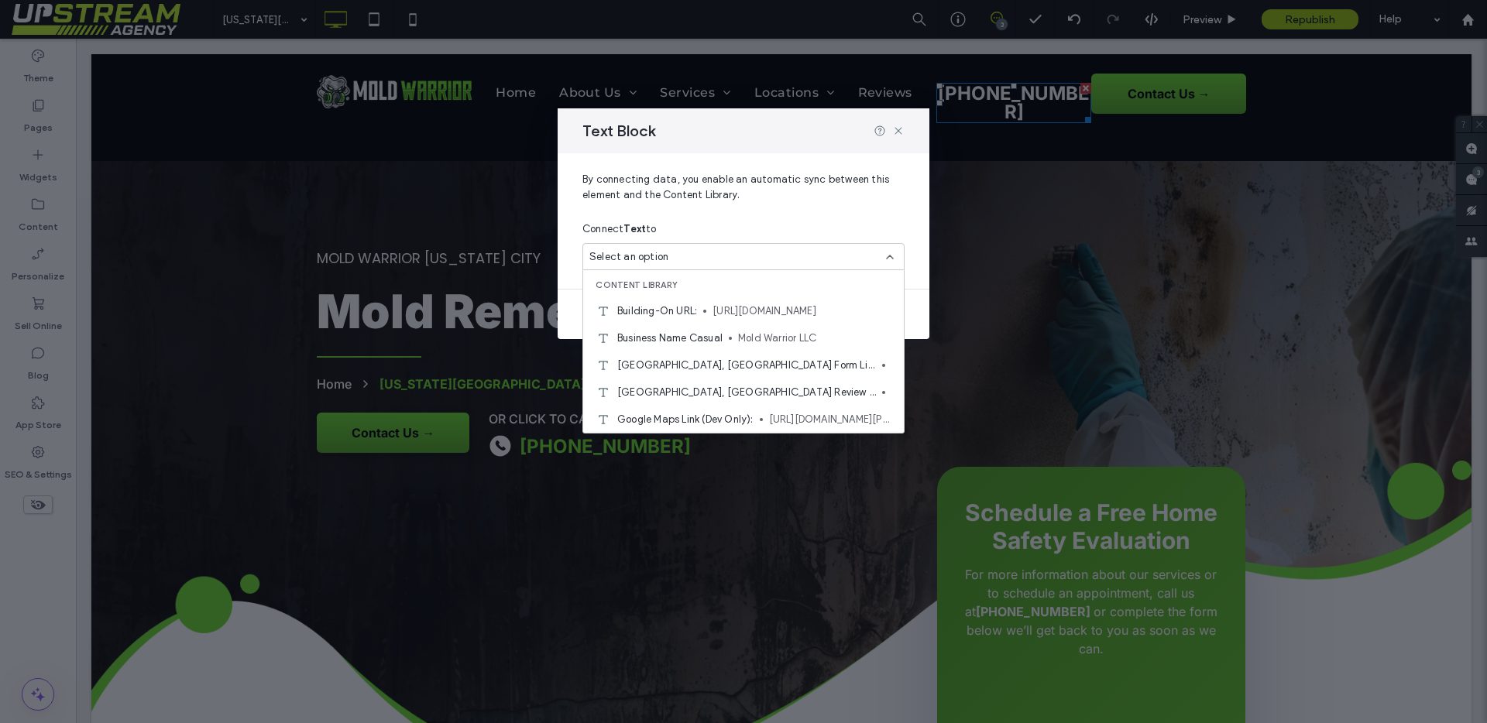
click at [687, 256] on div "Select an option" at bounding box center [734, 256] width 290 height 15
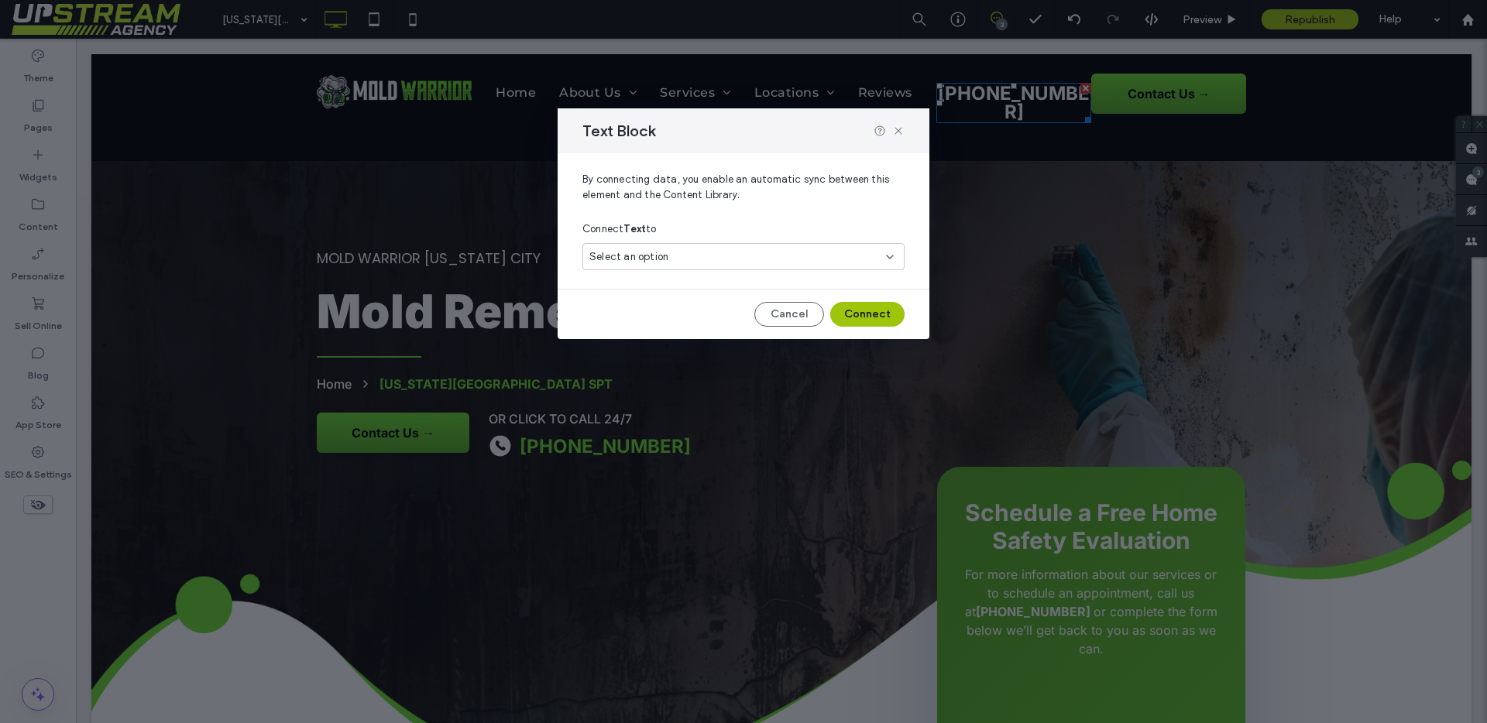
drag, startPoint x: 703, startPoint y: 231, endPoint x: 754, endPoint y: 276, distance: 68.0
click at [704, 231] on div "Connect Text to" at bounding box center [743, 229] width 322 height 28
drag, startPoint x: 783, startPoint y: 312, endPoint x: 920, endPoint y: 91, distance: 260.5
click at [783, 312] on button "Cancel" at bounding box center [789, 314] width 70 height 25
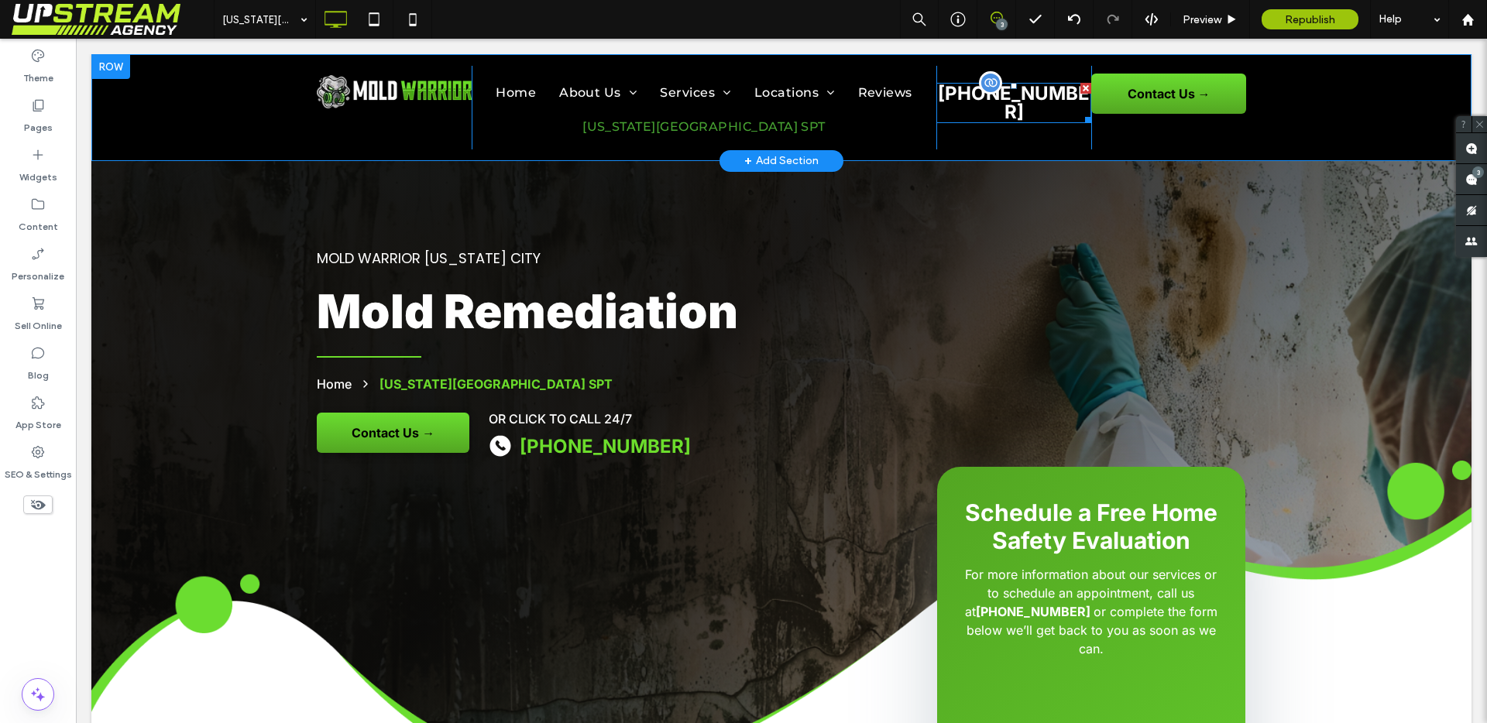
click at [1006, 95] on span "[PHONE_NUMBER]" at bounding box center [1014, 102] width 152 height 41
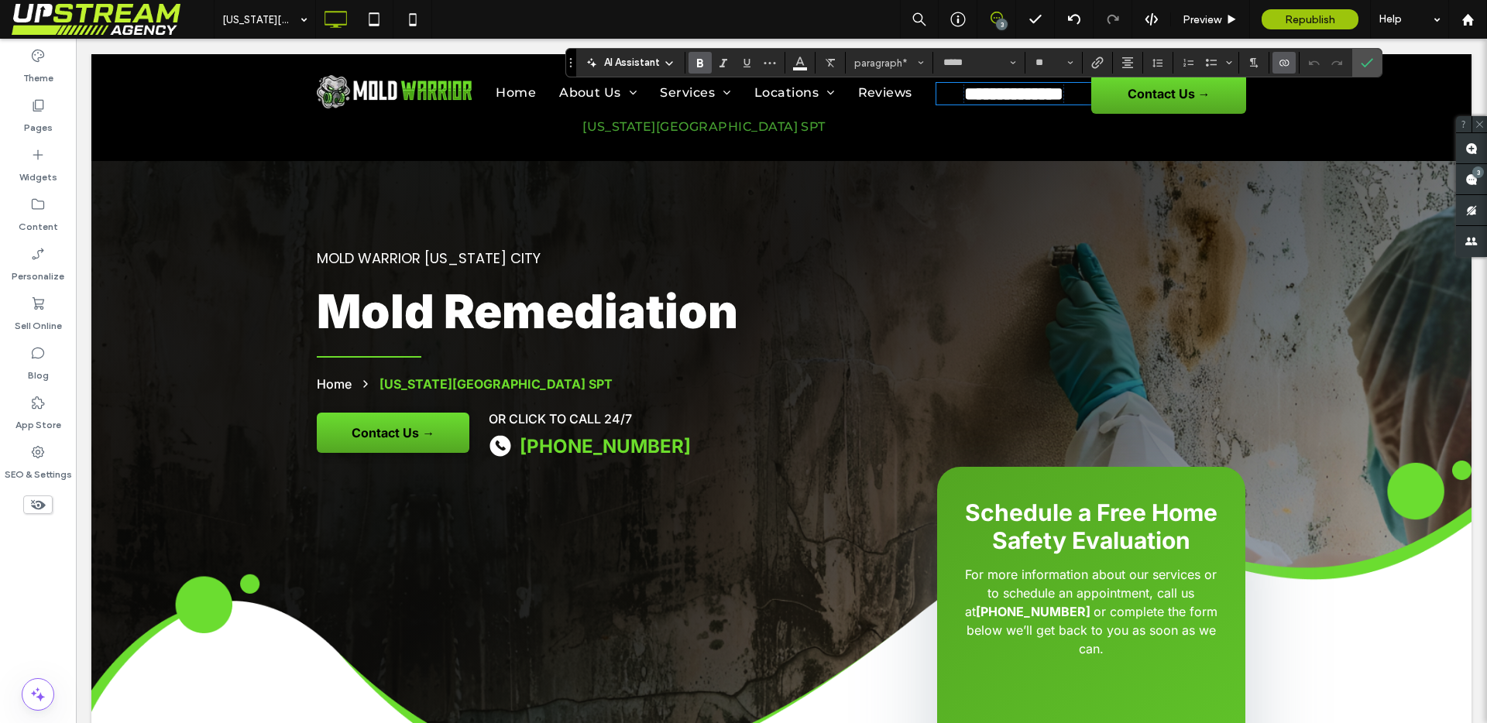
click at [1286, 58] on icon "Connect To Data" at bounding box center [1284, 63] width 12 height 12
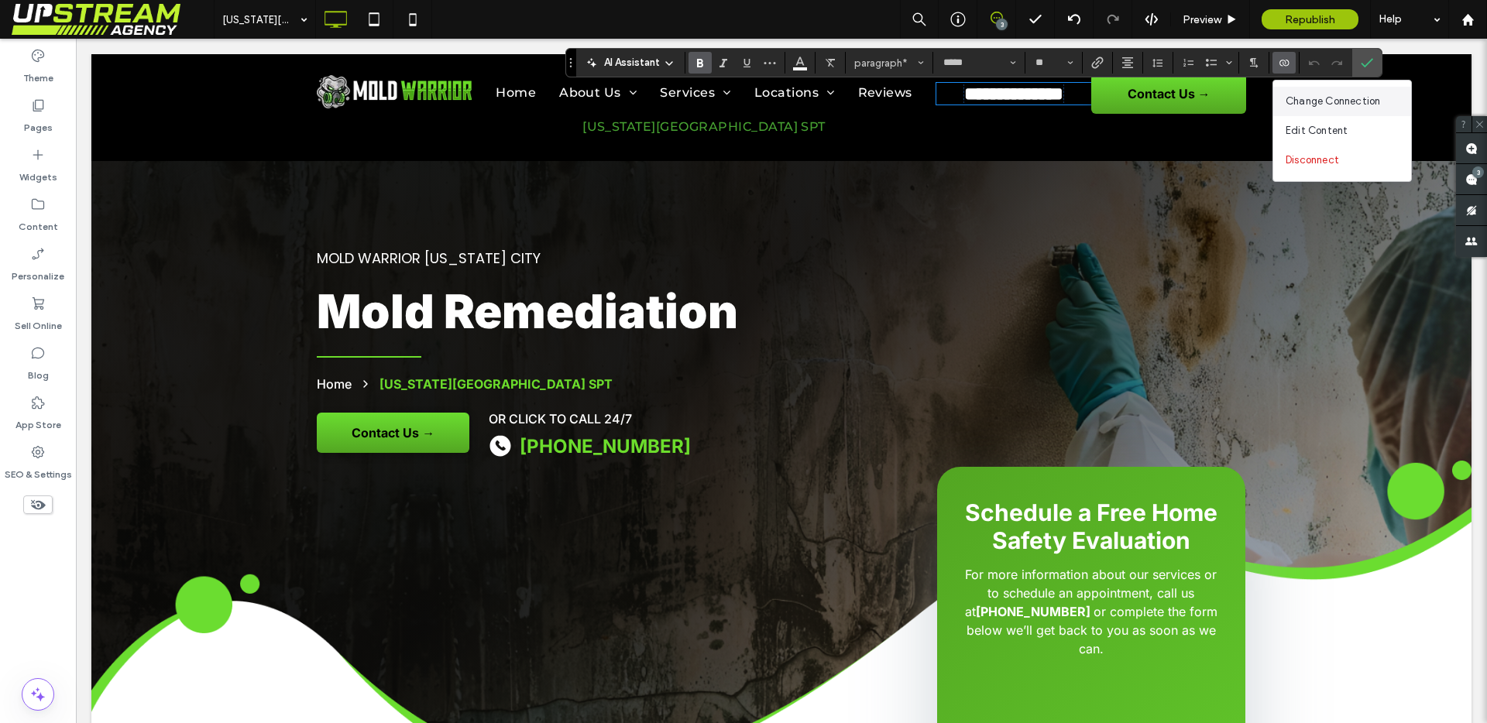
click at [1339, 105] on span "Change Connection" at bounding box center [1333, 101] width 94 height 15
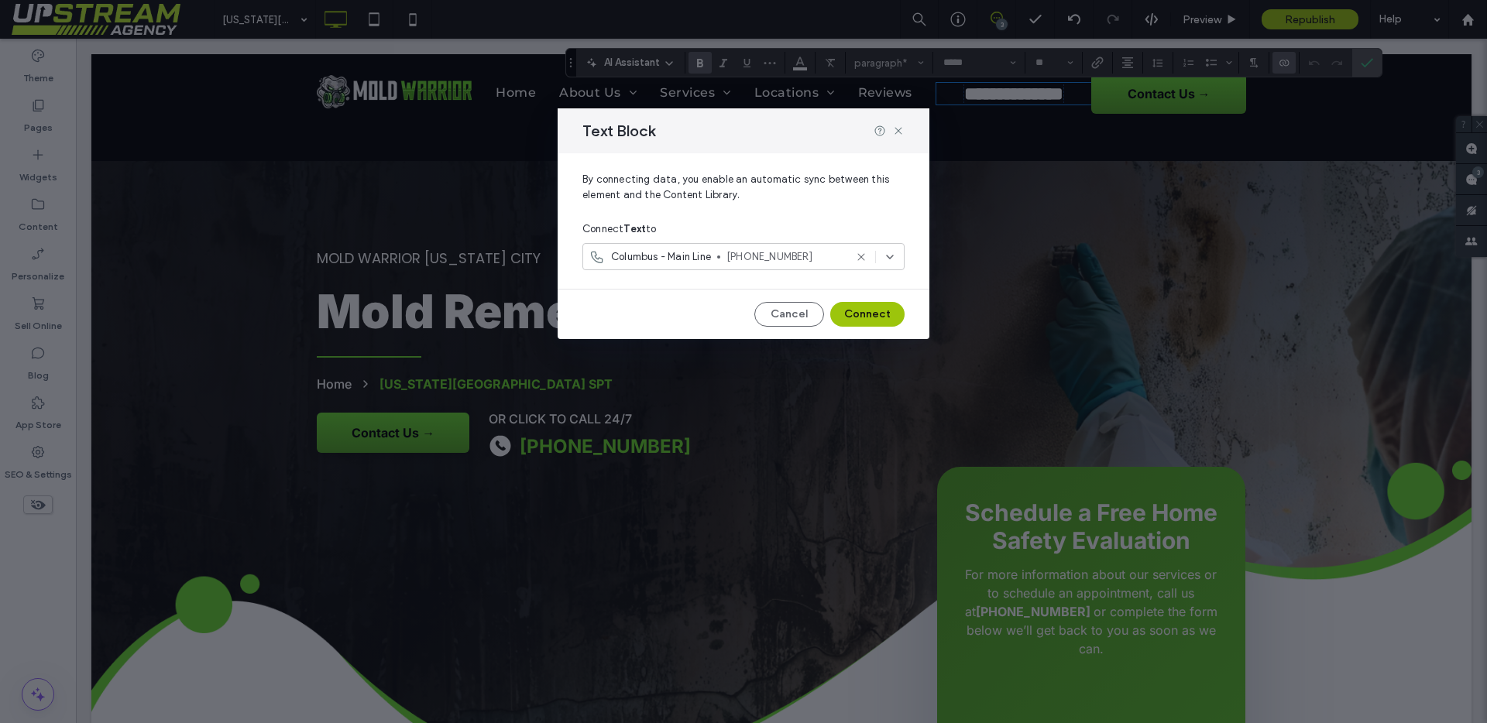
click at [720, 247] on div "Columbus - Main Line [PHONE_NUMBER]" at bounding box center [743, 256] width 322 height 27
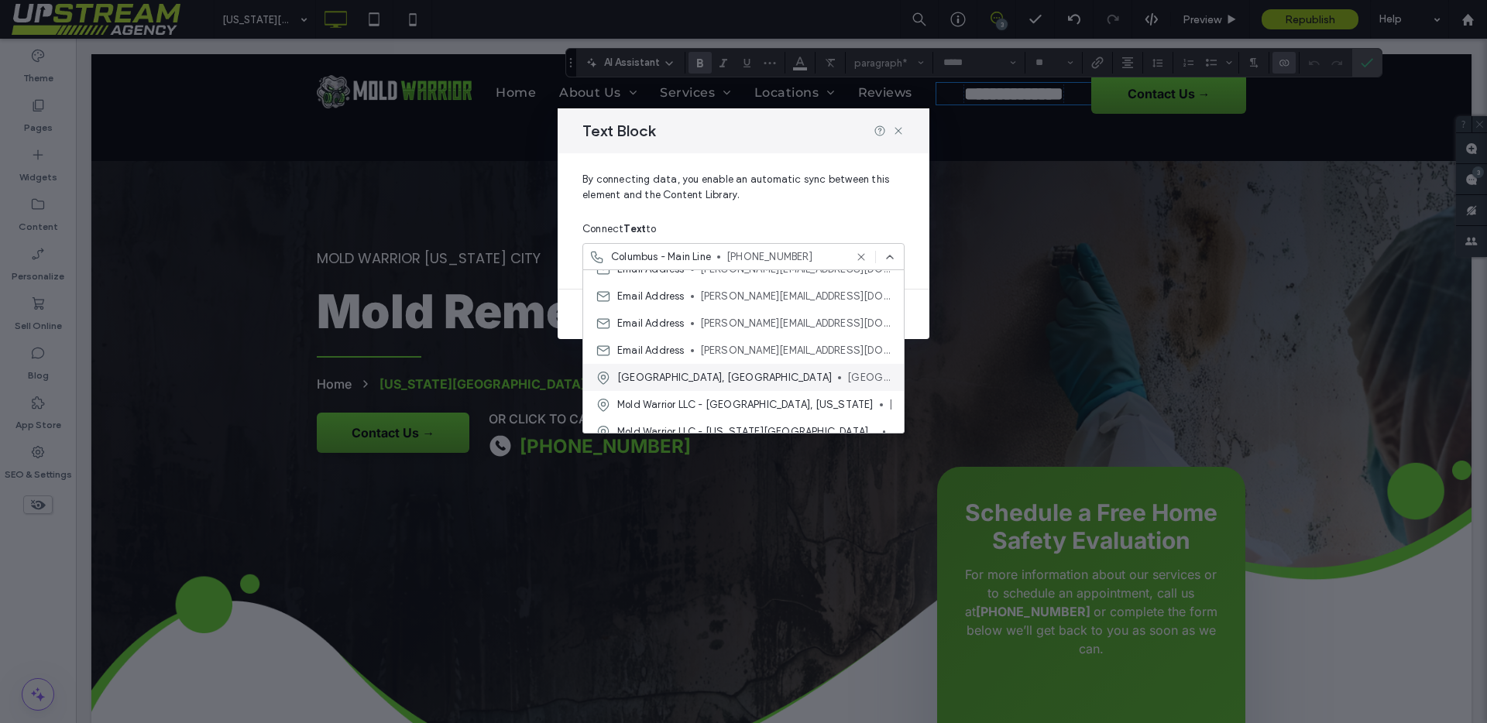
scroll to position [1157, 0]
click at [760, 403] on span "Mold Warrior LLC - [US_STATE][GEOGRAPHIC_DATA], [US_STATE]" at bounding box center [746, 400] width 259 height 15
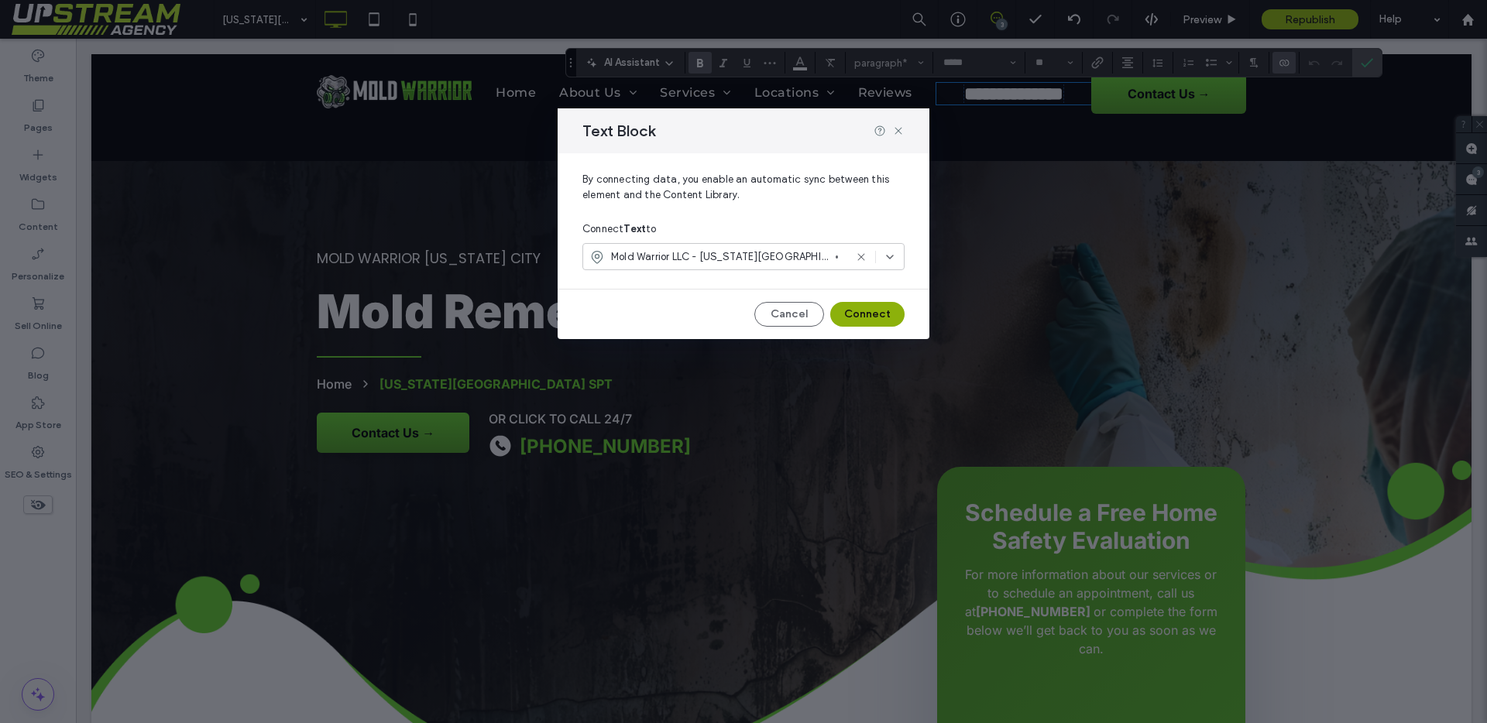
click at [869, 311] on button "Connect" at bounding box center [867, 314] width 74 height 25
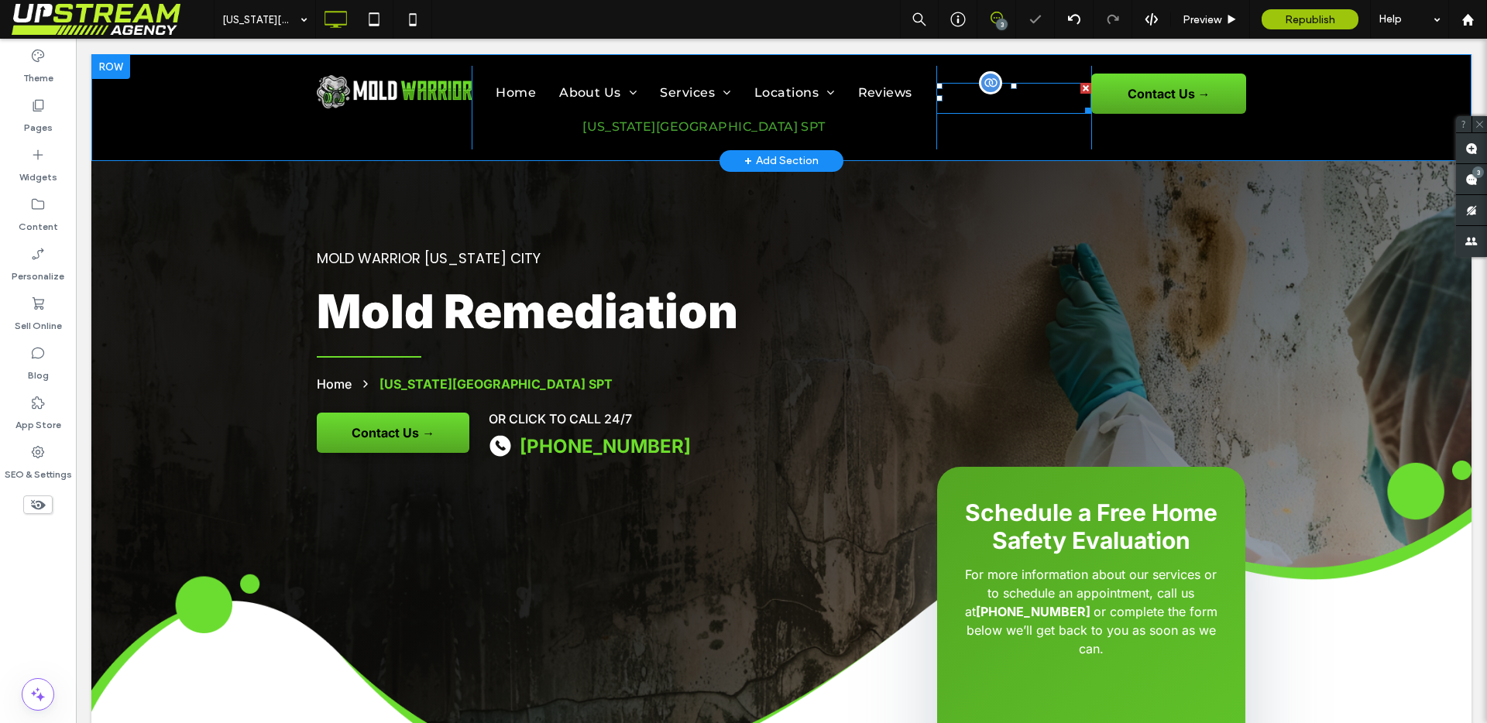
click at [984, 97] on span "**********" at bounding box center [1014, 99] width 136 height 26
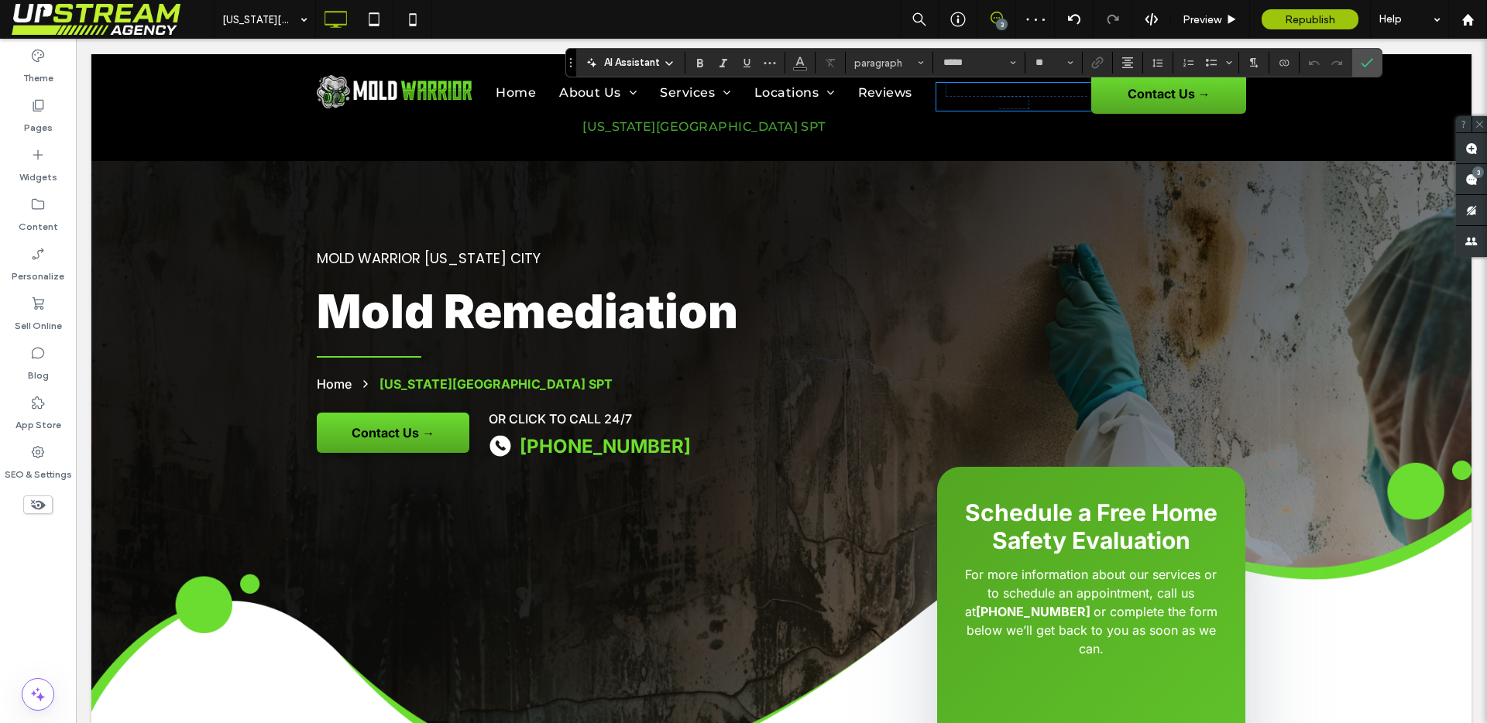
click at [1009, 101] on span "**********" at bounding box center [1016, 96] width 141 height 24
click at [1082, 19] on div at bounding box center [1074, 19] width 38 height 12
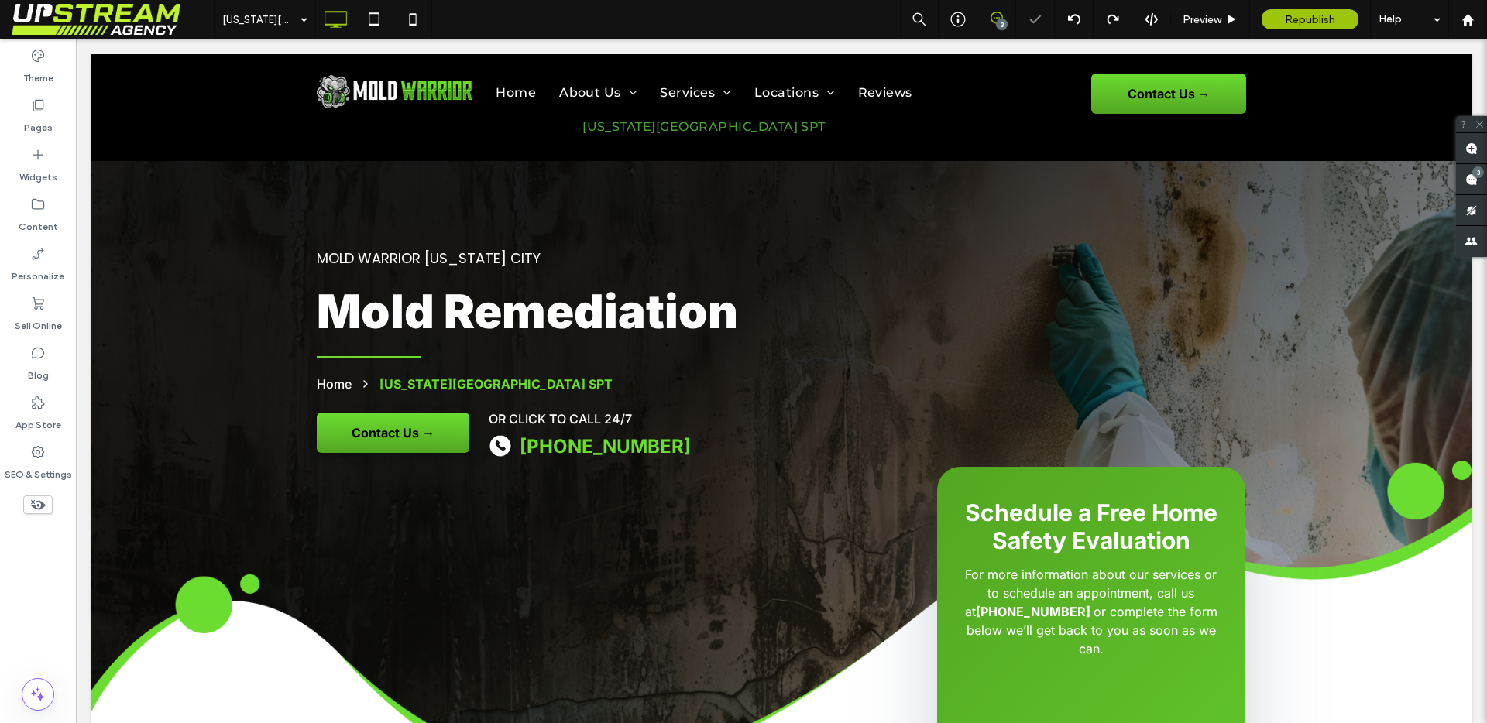
type input "*****"
type input "**"
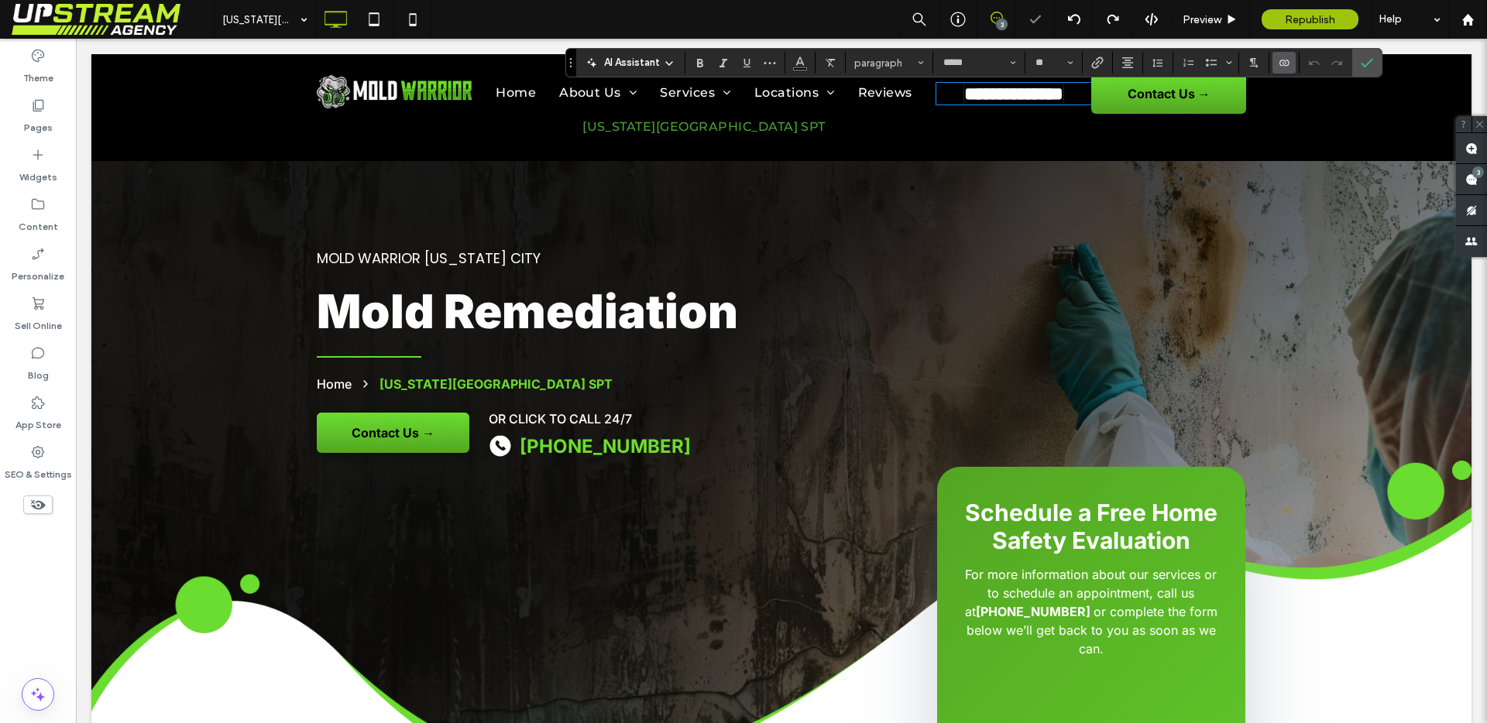
scroll to position [0, 0]
click at [1283, 58] on icon "Connect To Data" at bounding box center [1284, 63] width 12 height 12
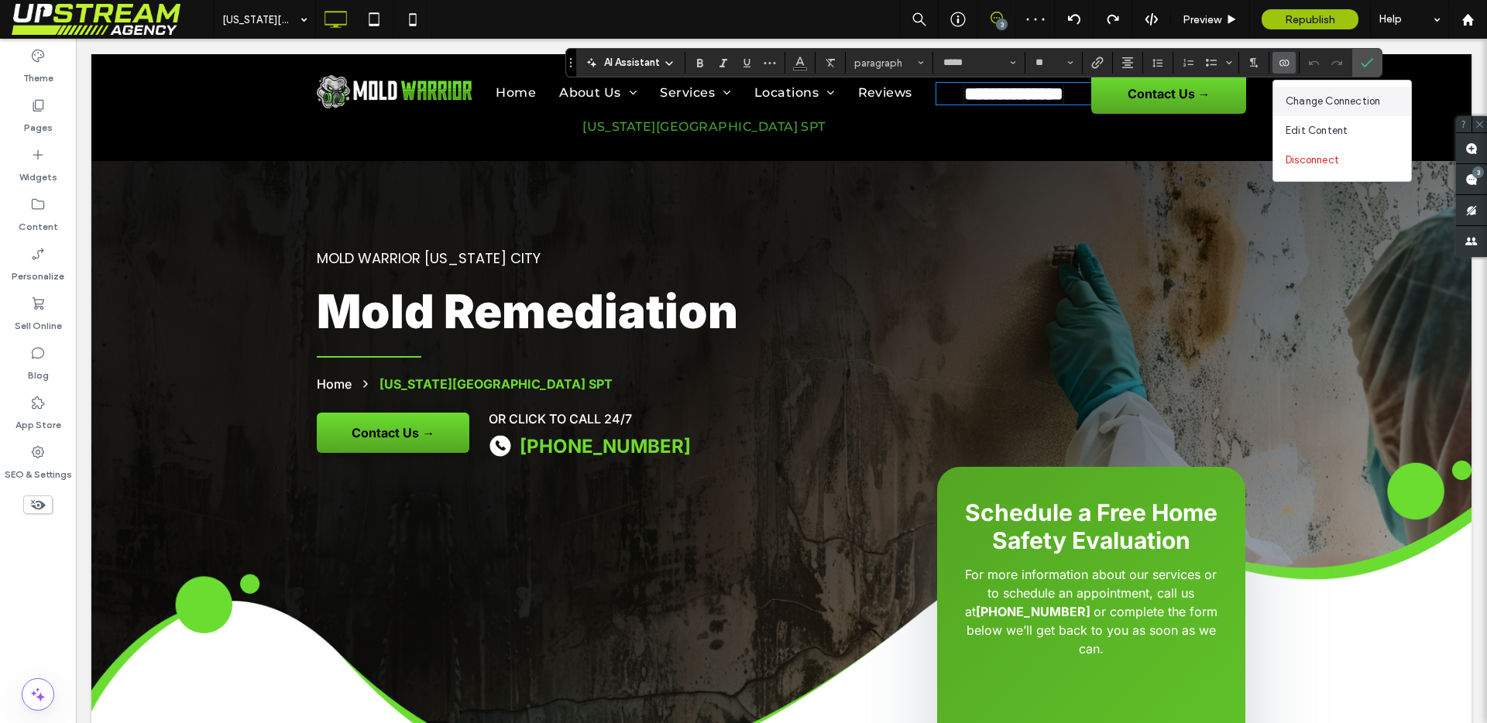
click at [1313, 105] on span "Change Connection" at bounding box center [1333, 101] width 94 height 15
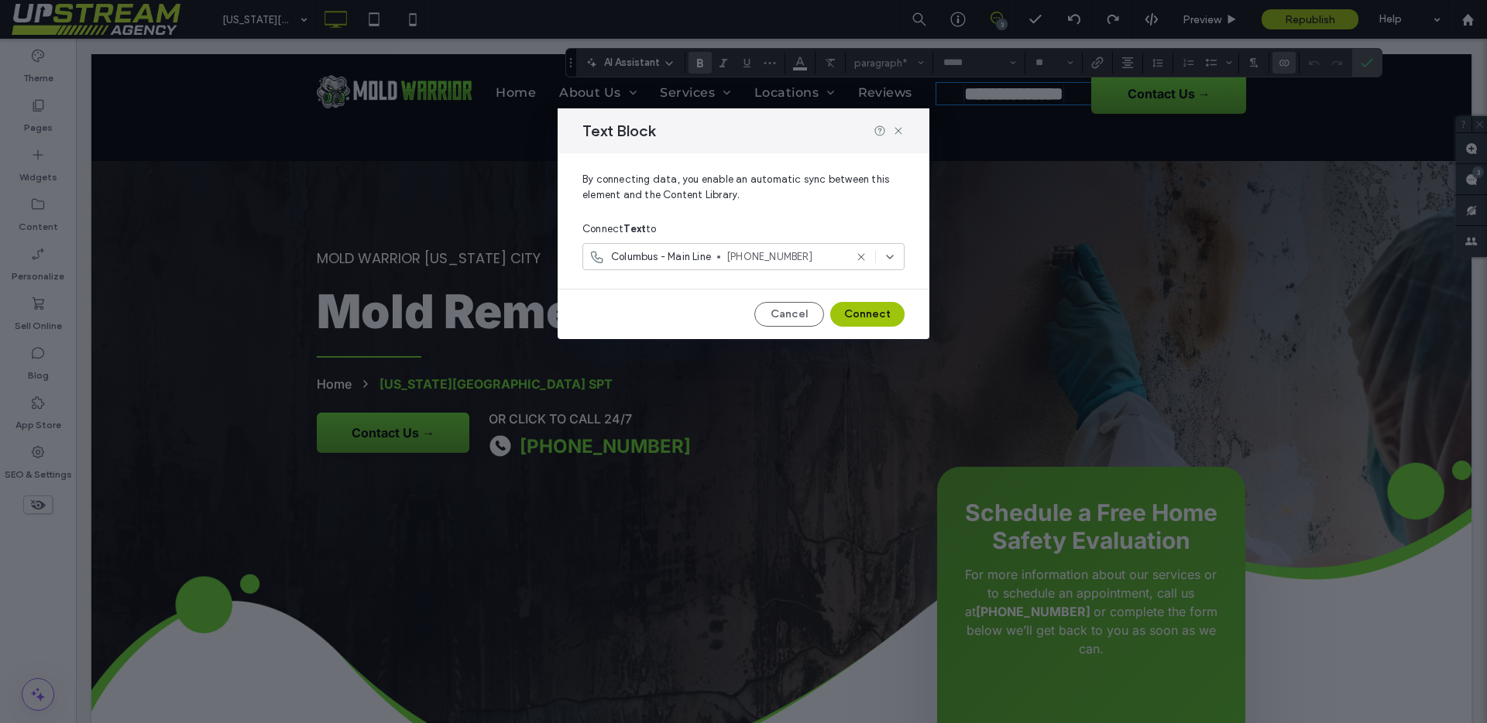
click at [689, 255] on span "Columbus - Main Line" at bounding box center [661, 256] width 100 height 15
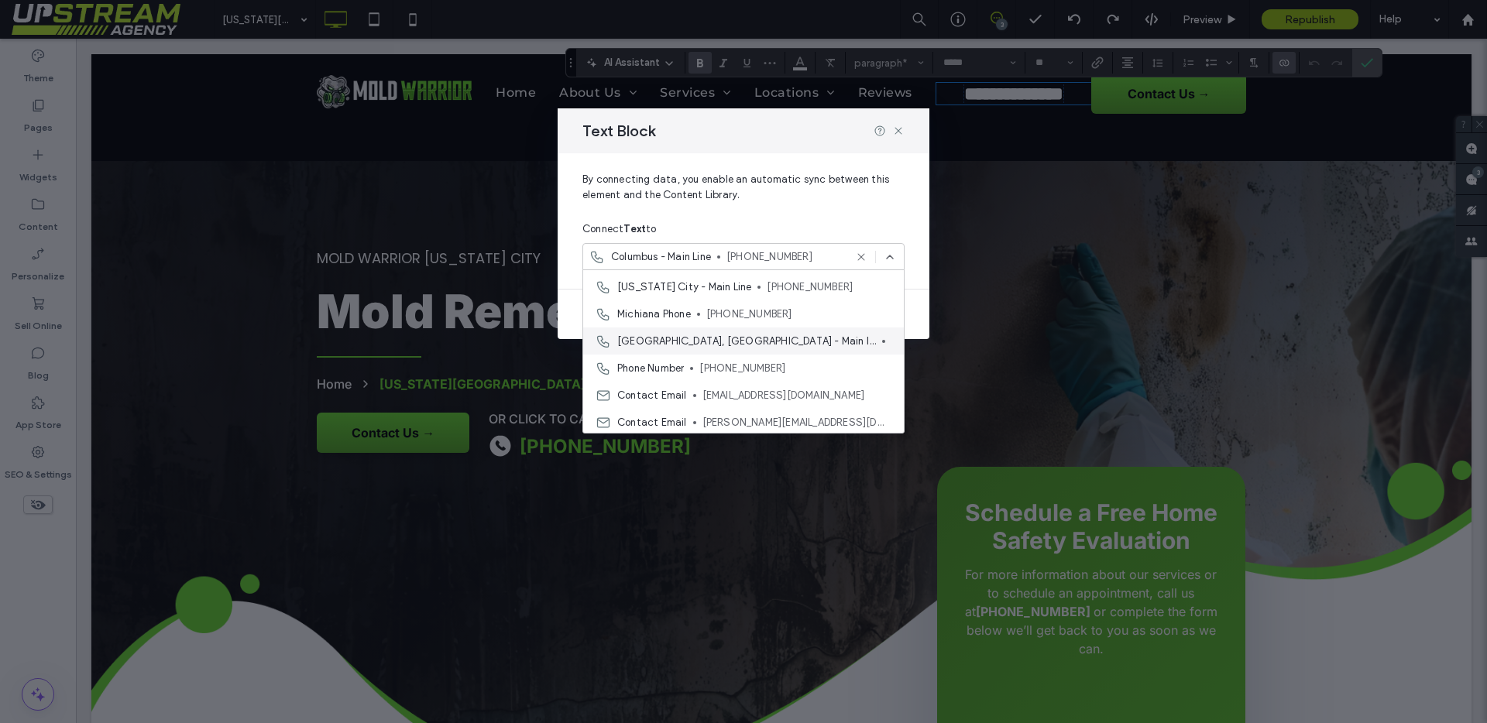
scroll to position [730, 0]
click at [695, 320] on span "[US_STATE] City - Main Line" at bounding box center [684, 313] width 134 height 15
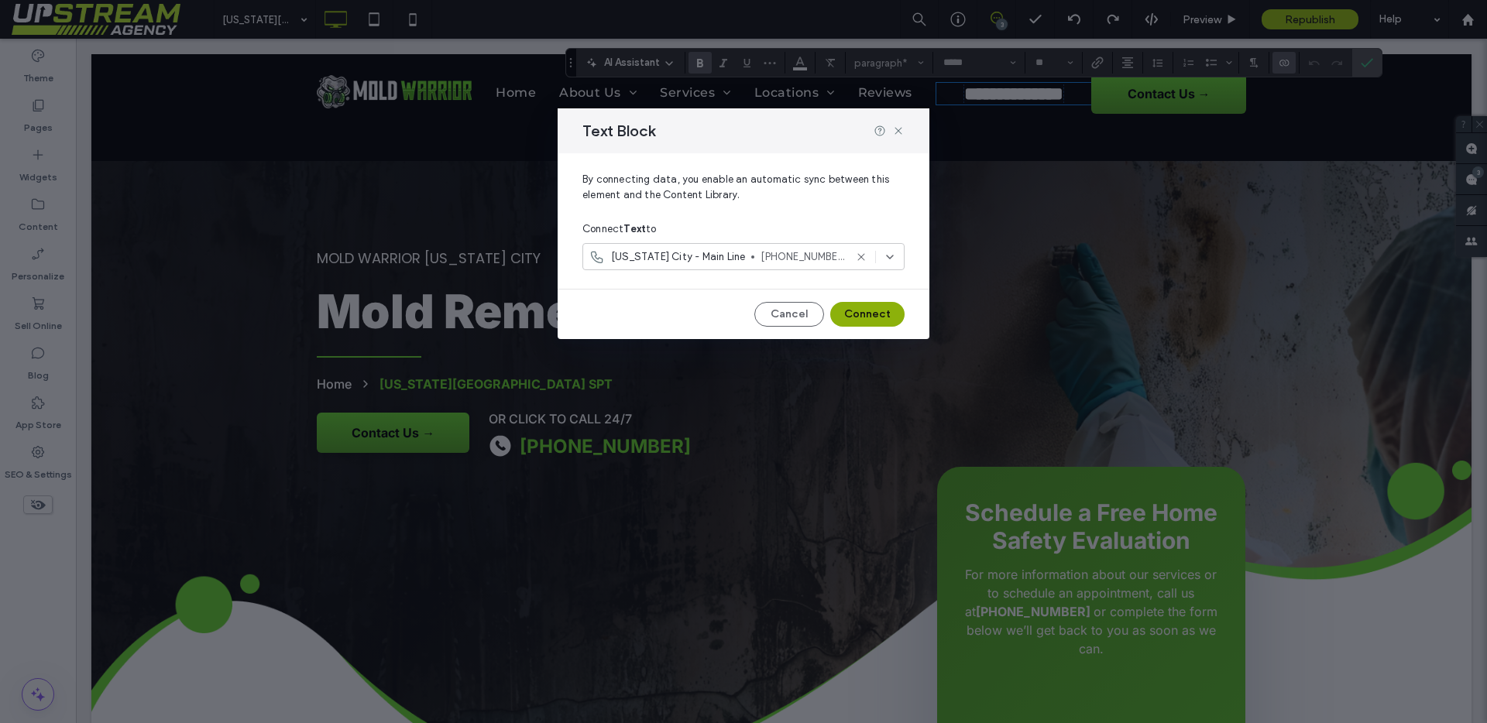
click at [857, 310] on button "Connect" at bounding box center [867, 314] width 74 height 25
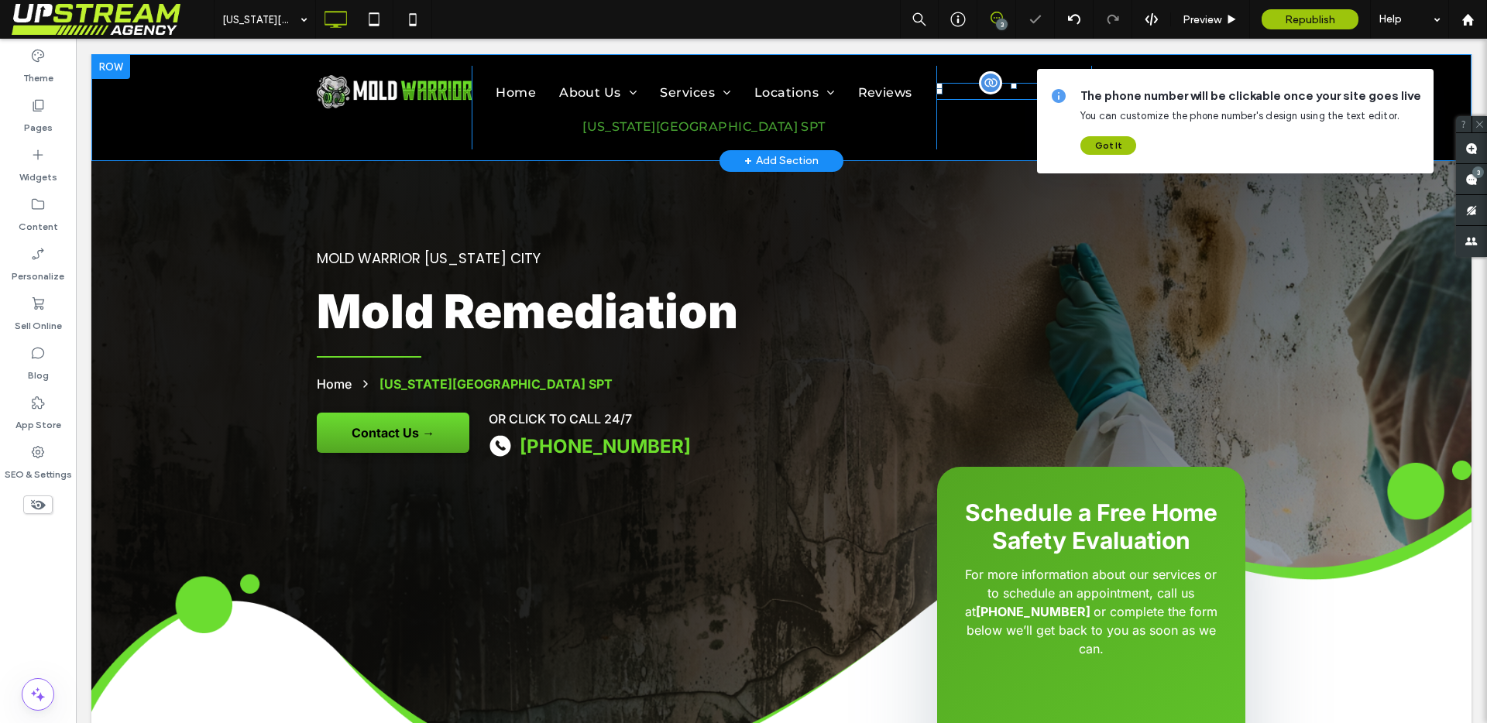
click at [980, 94] on span "**********" at bounding box center [1013, 92] width 67 height 12
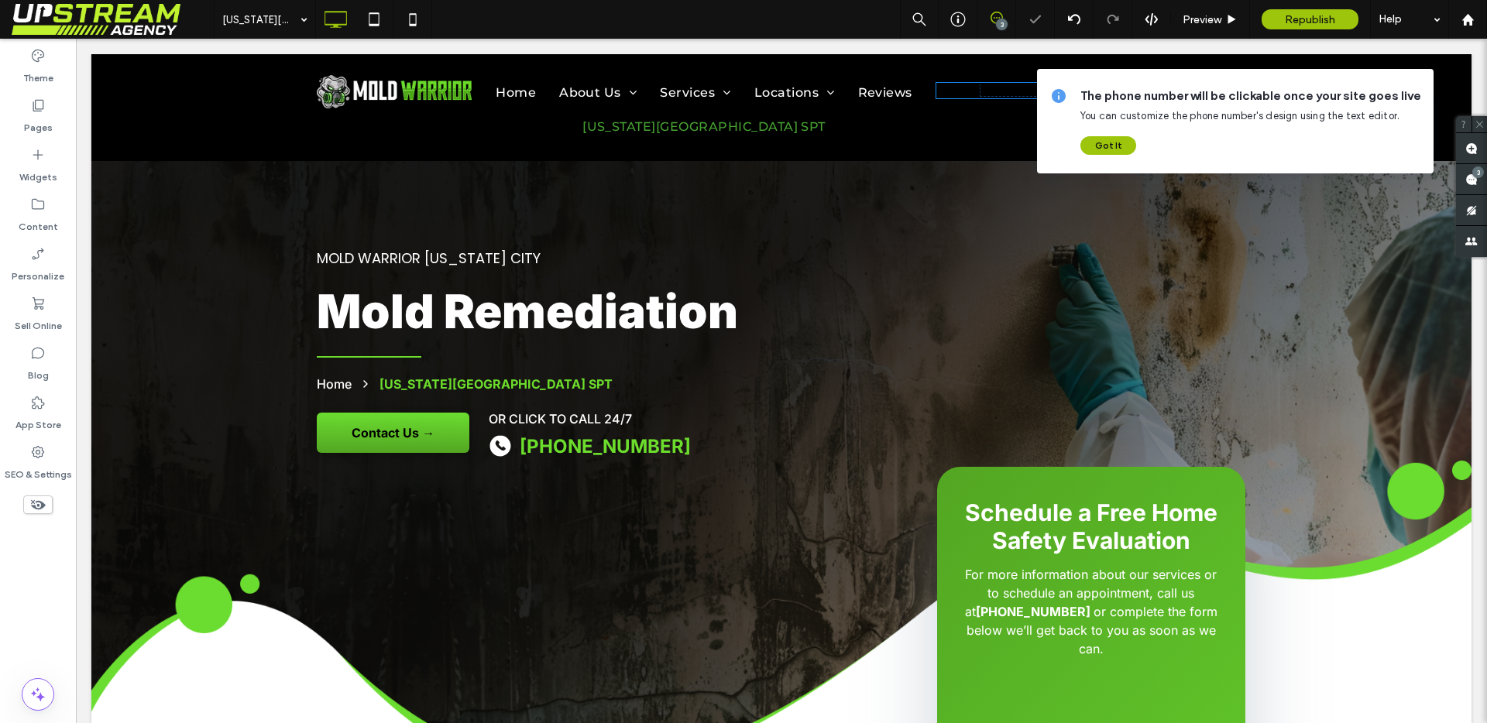
type input "*****"
type input "**"
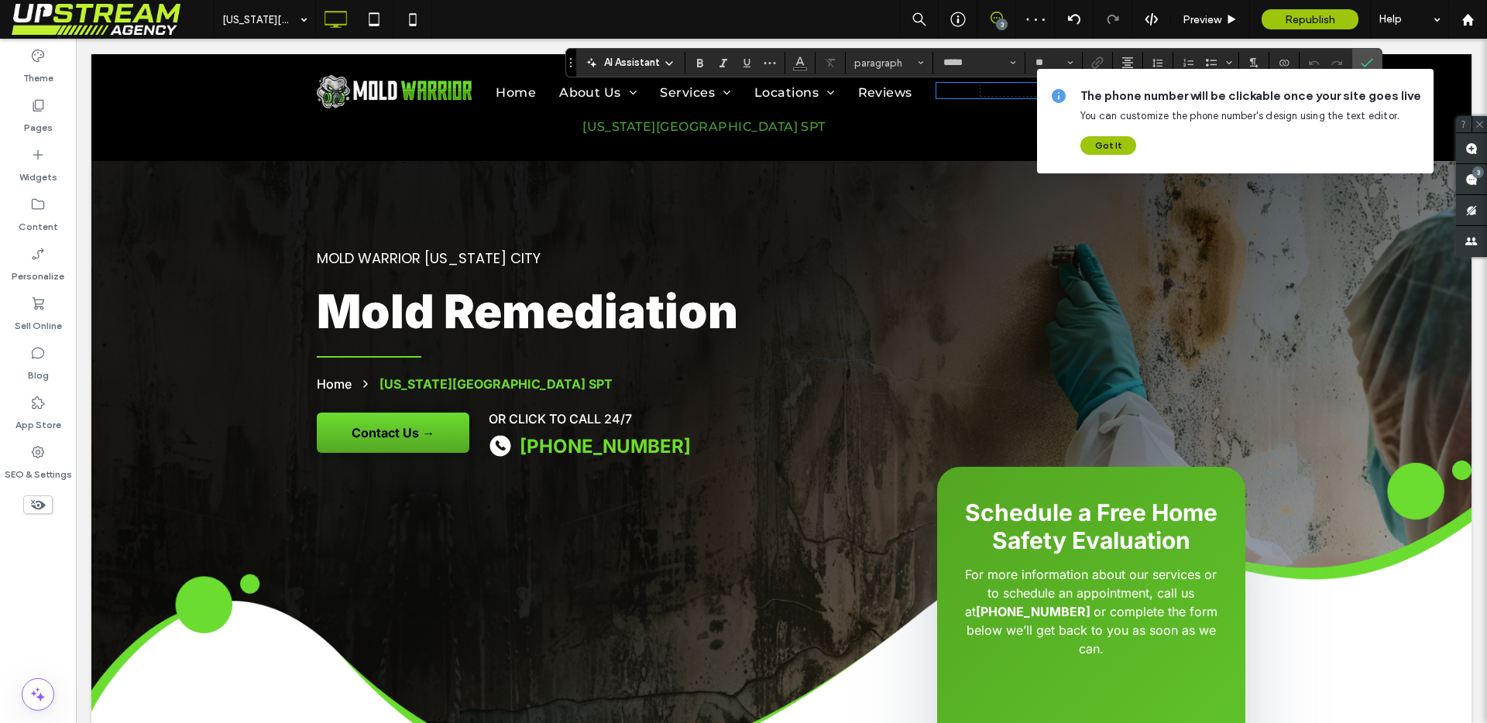
click at [1012, 95] on span "**********" at bounding box center [1013, 90] width 67 height 12
click at [1076, 26] on div at bounding box center [1074, 19] width 39 height 39
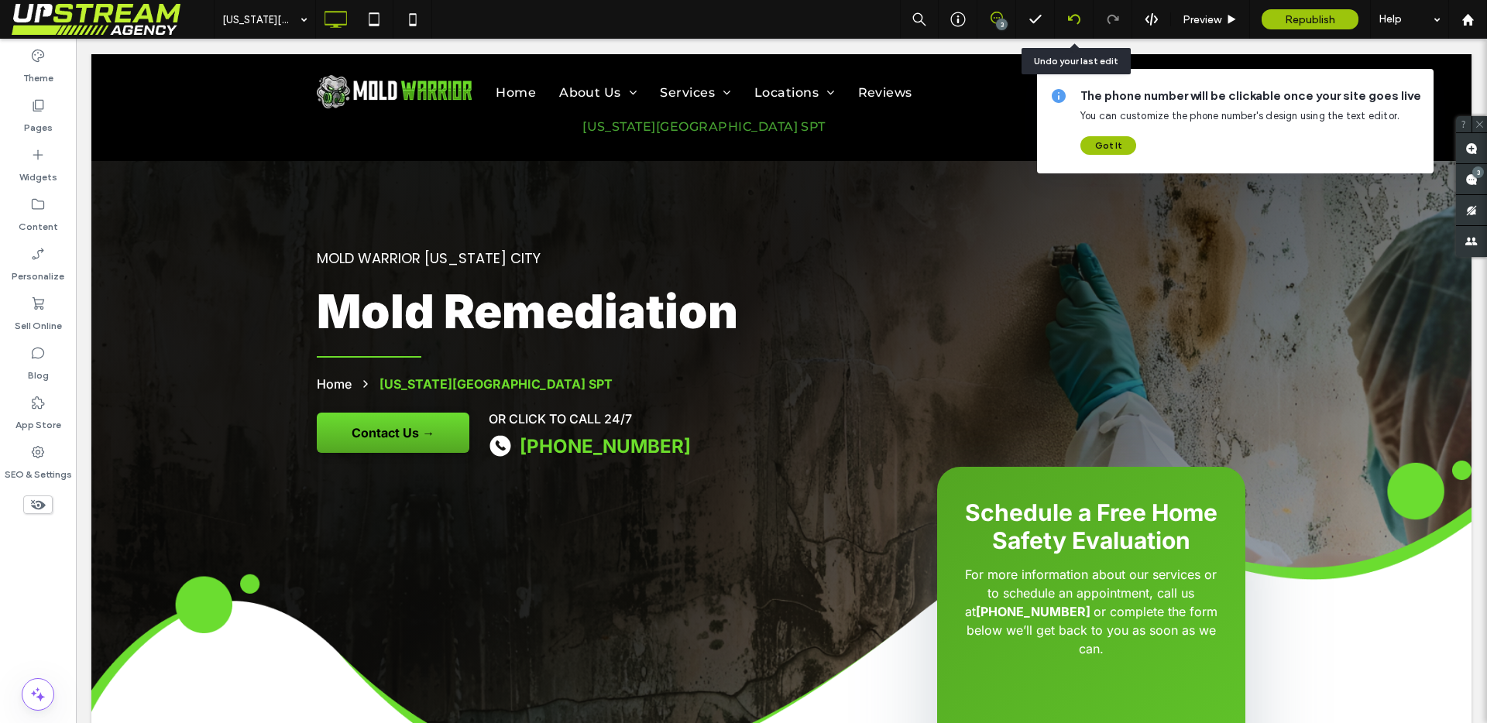
click at [1078, 22] on icon at bounding box center [1074, 19] width 12 height 12
click at [1008, 94] on span "**********" at bounding box center [1013, 93] width 99 height 19
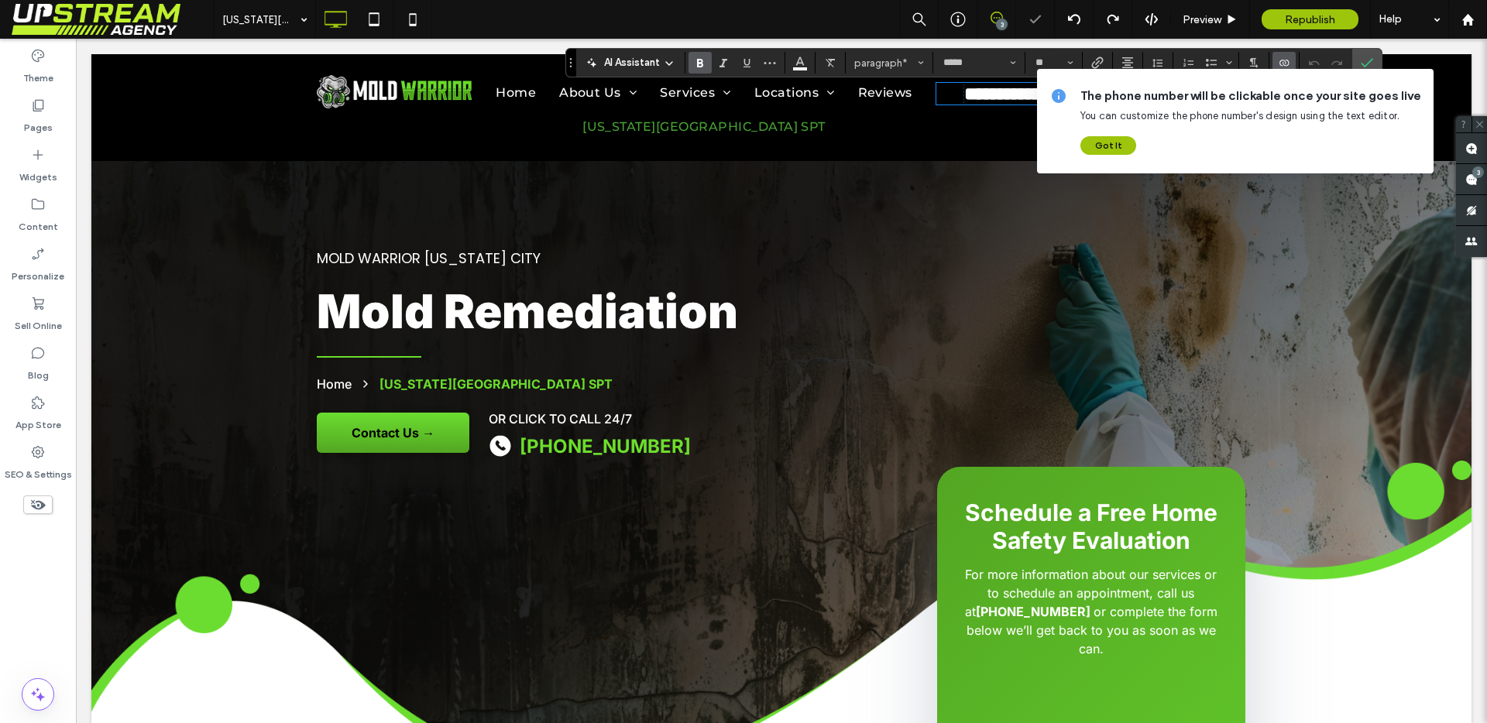
click at [1008, 94] on span "**********" at bounding box center [1013, 93] width 99 height 19
click at [1292, 61] on label "Connect To Data" at bounding box center [1283, 63] width 23 height 22
click at [1289, 104] on span "Change Connection" at bounding box center [1333, 101] width 94 height 15
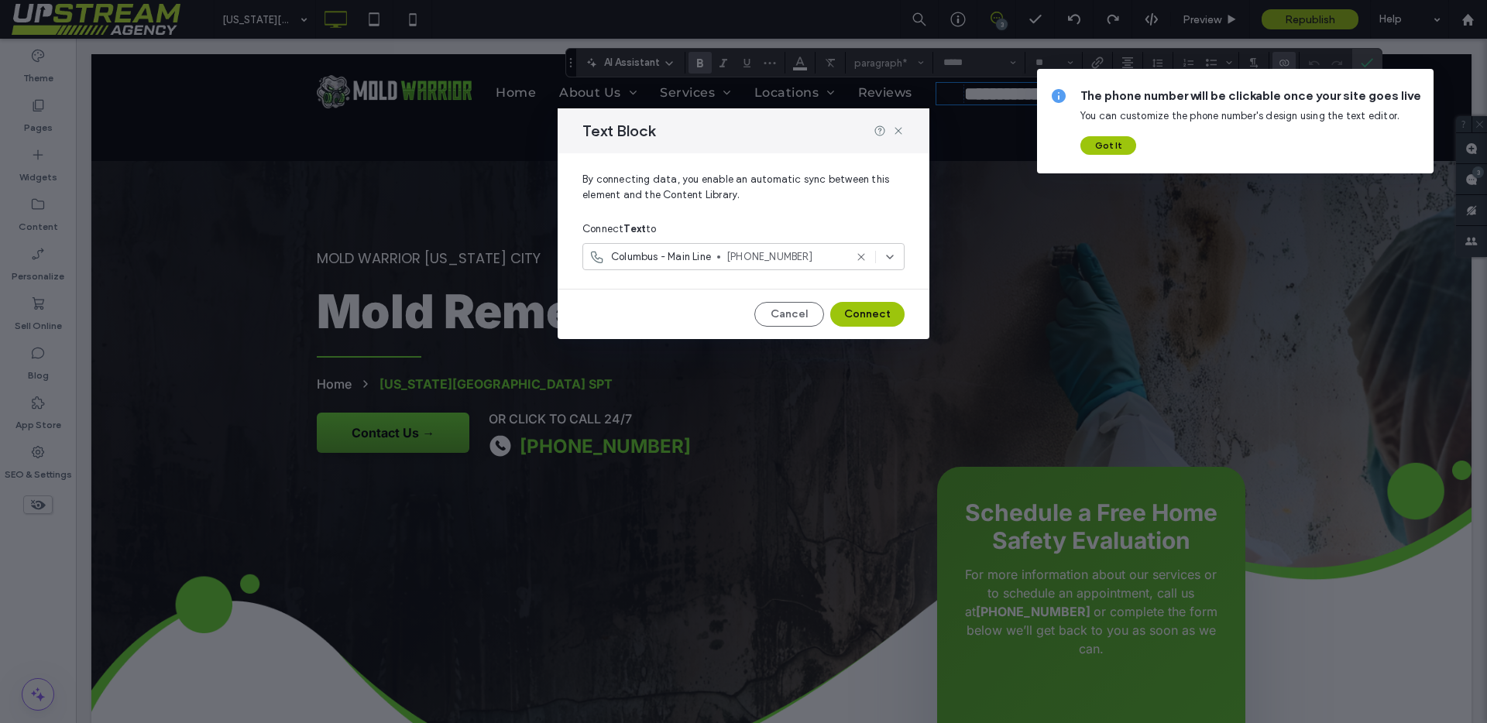
click at [760, 253] on span "[PHONE_NUMBER]" at bounding box center [785, 256] width 118 height 15
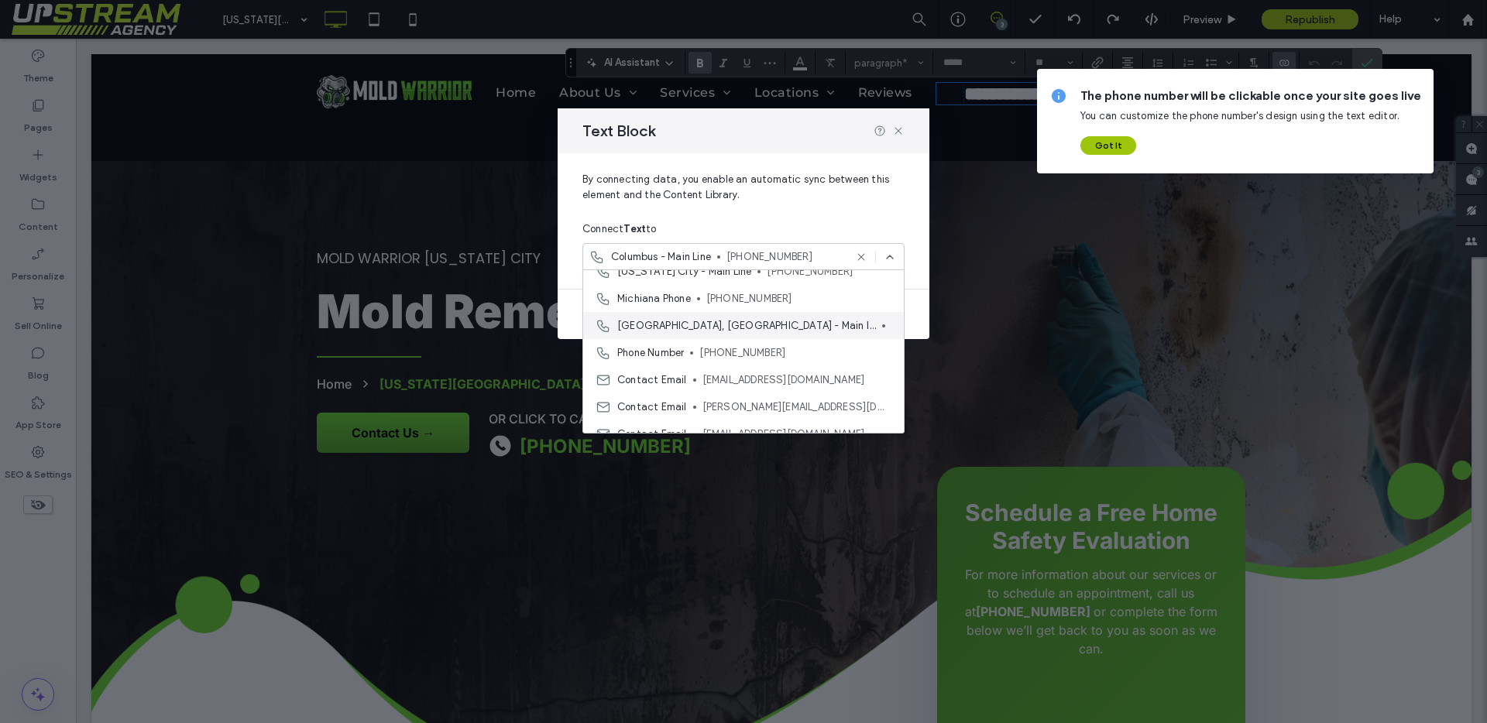
scroll to position [739, 0]
click at [702, 311] on span "[US_STATE] City - Main Line" at bounding box center [684, 304] width 134 height 15
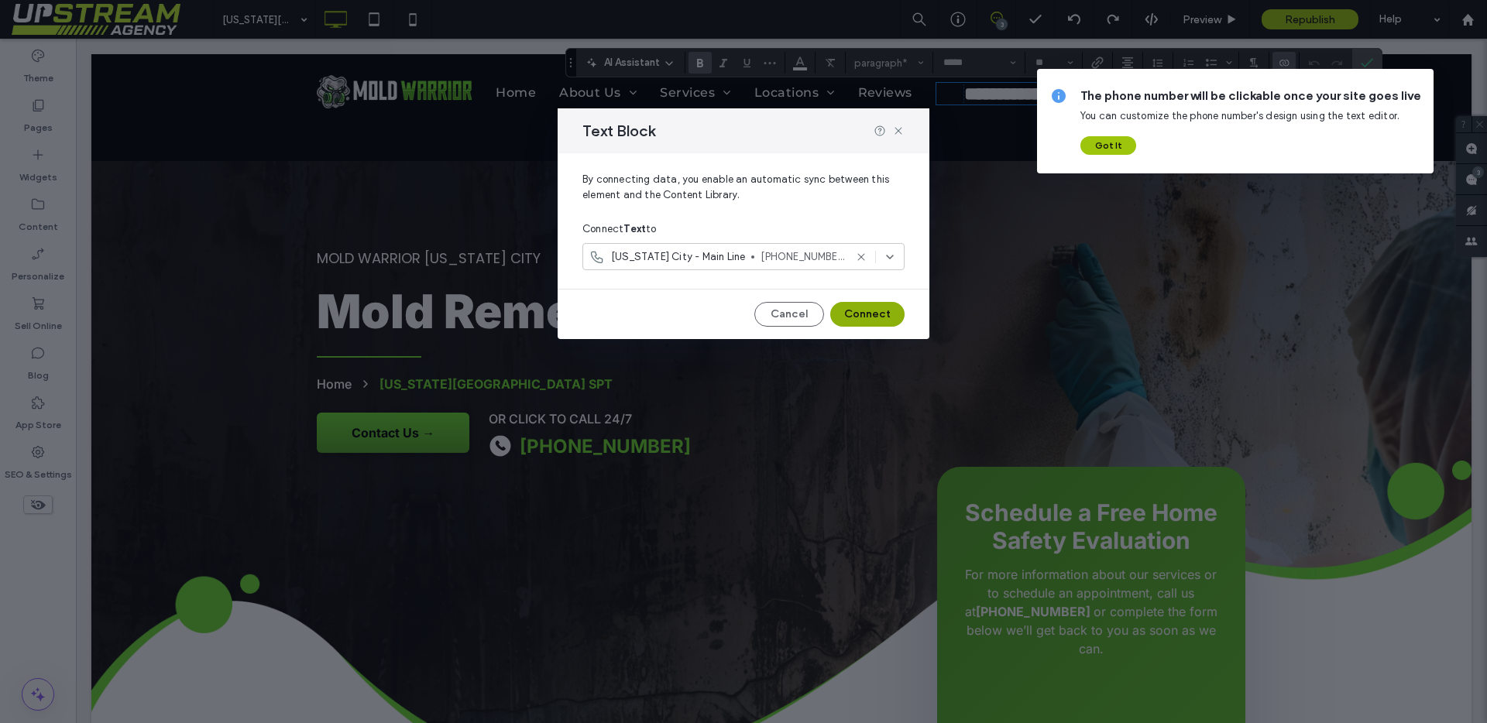
click at [853, 302] on button "Connect" at bounding box center [867, 314] width 74 height 25
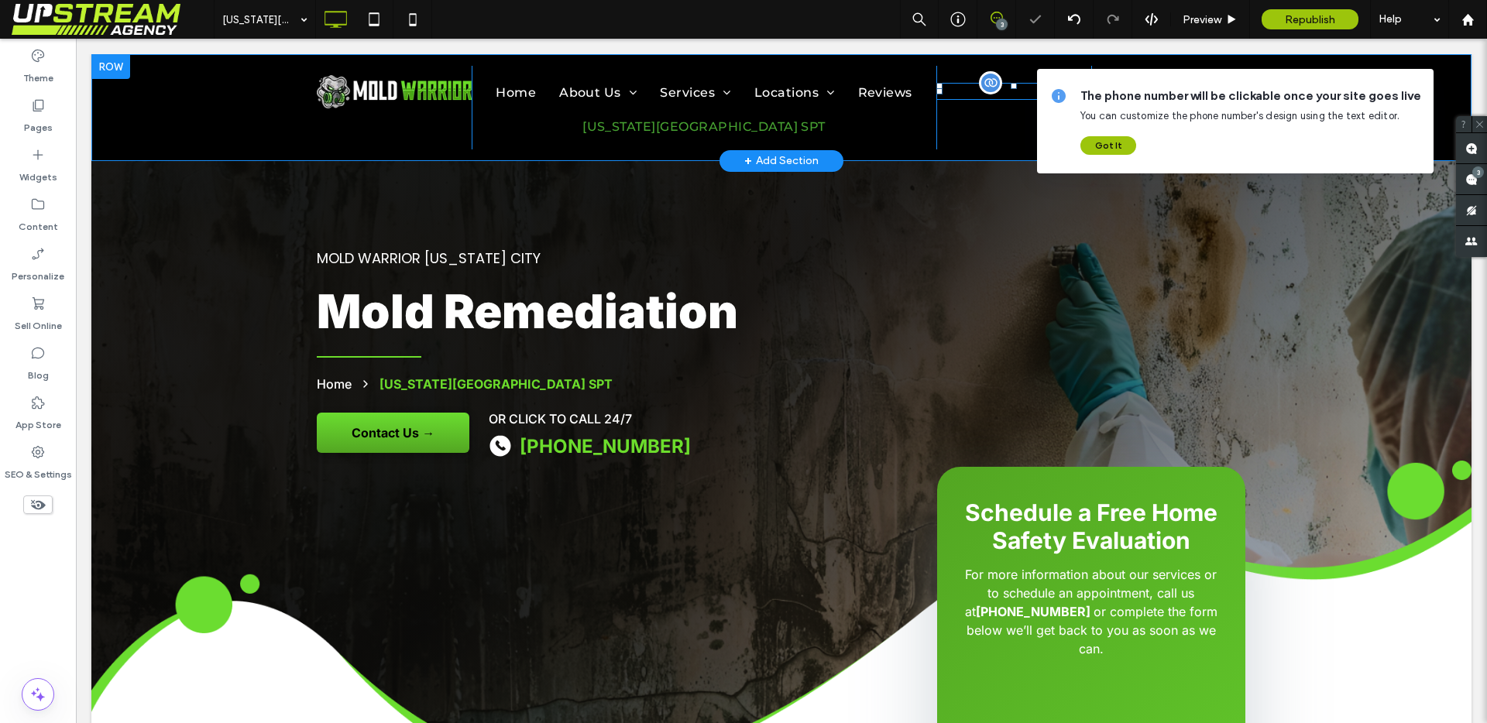
click at [989, 94] on span "**********" at bounding box center [1013, 92] width 67 height 12
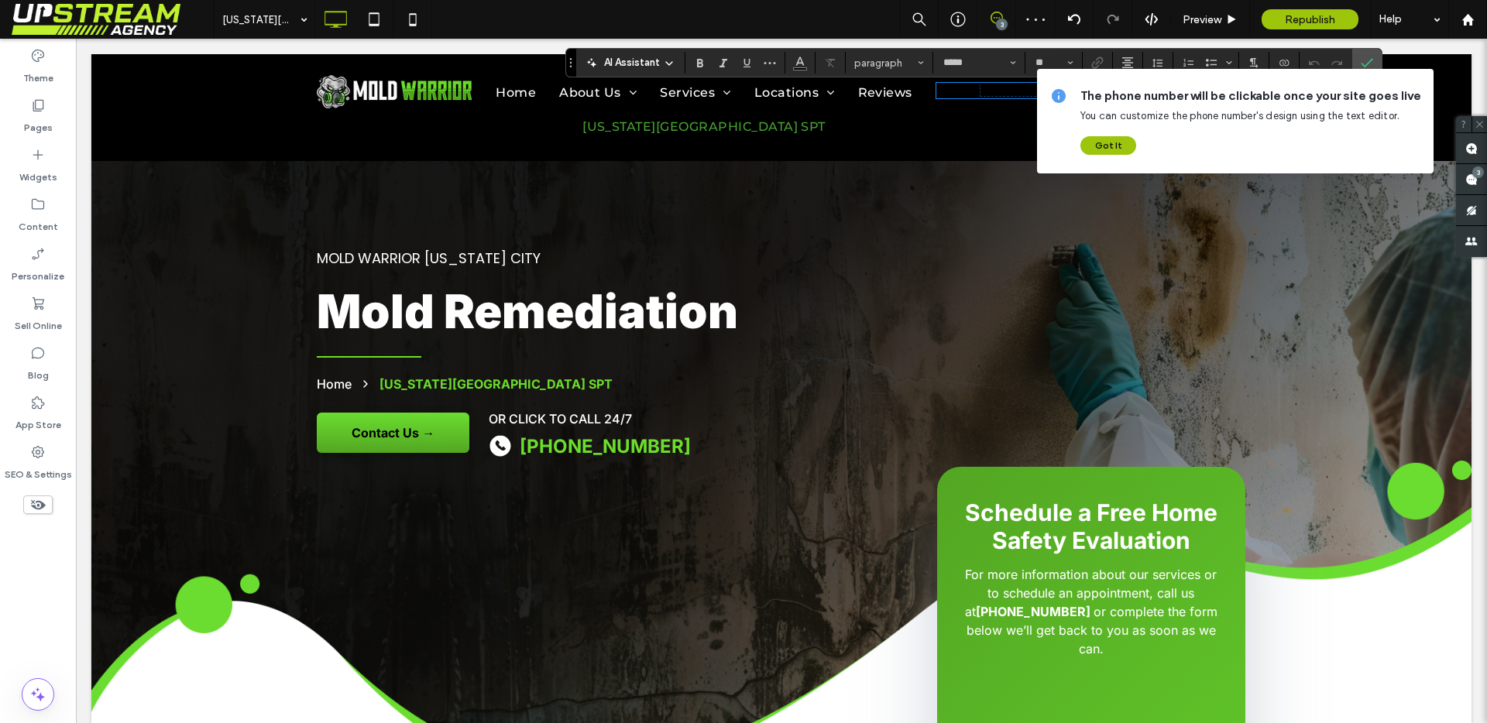
click at [1012, 95] on span "**********" at bounding box center [1013, 90] width 67 height 12
click at [1041, 60] on input "**" at bounding box center [1049, 63] width 30 height 12
click at [1056, 182] on label "24" at bounding box center [1053, 181] width 50 height 22
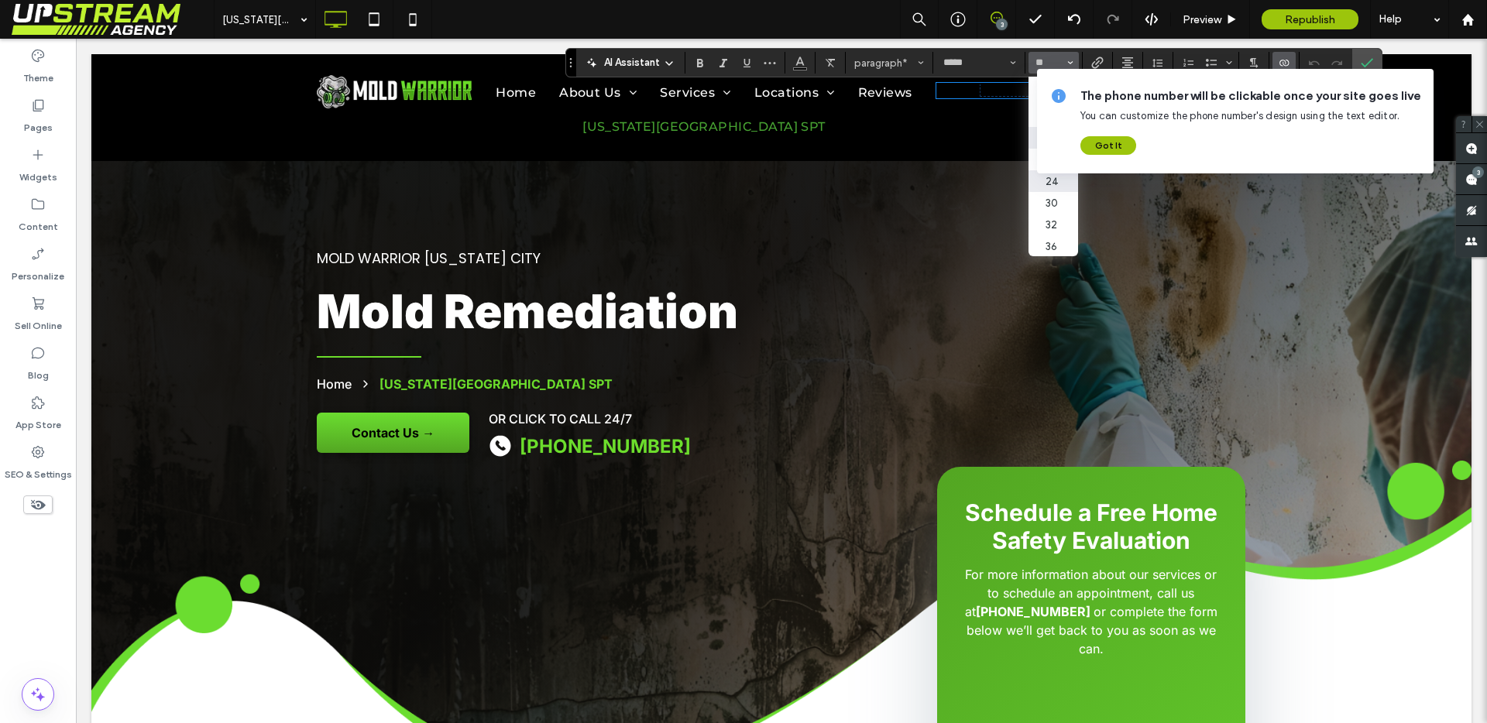
type input "**"
click at [797, 67] on span "Color" at bounding box center [800, 61] width 12 height 20
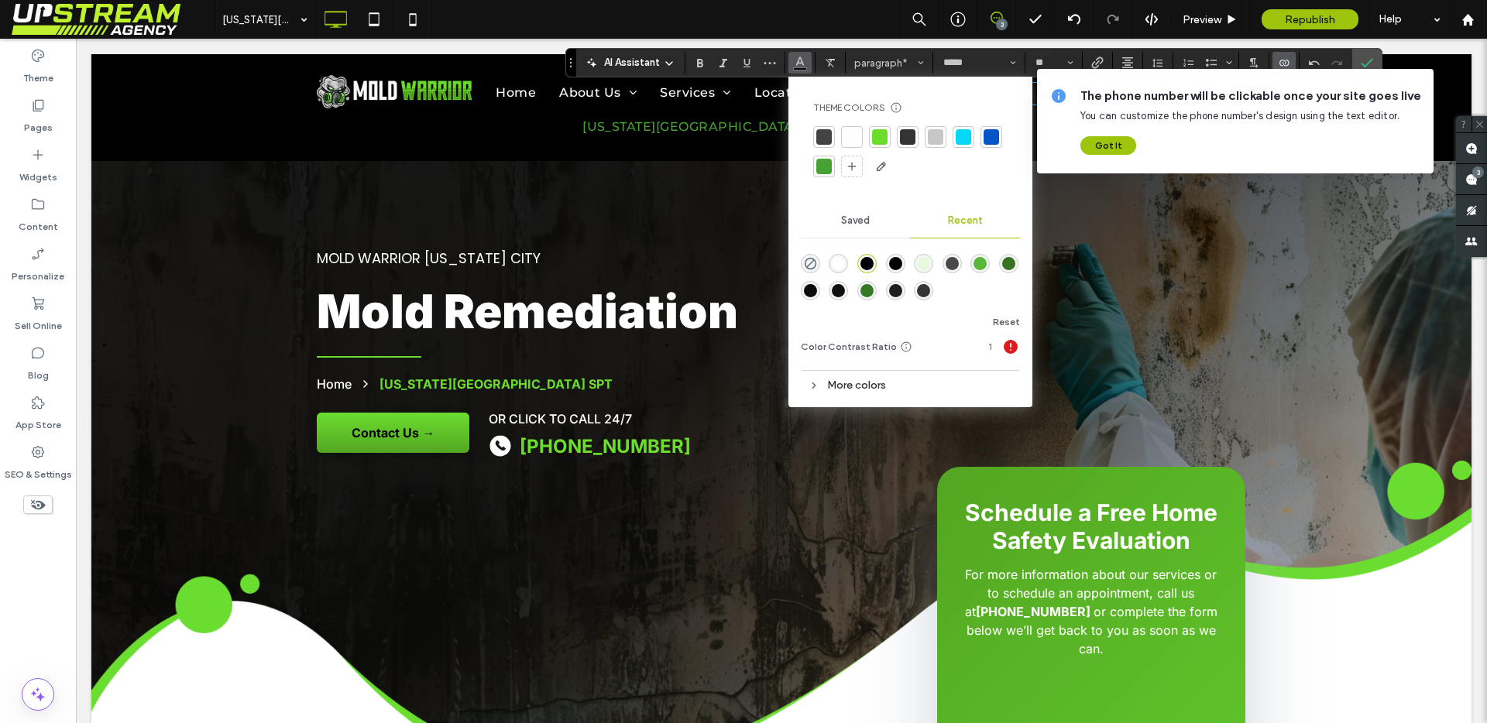
click at [842, 140] on div at bounding box center [852, 137] width 22 height 22
click at [709, 63] on label "Bold" at bounding box center [699, 63] width 23 height 22
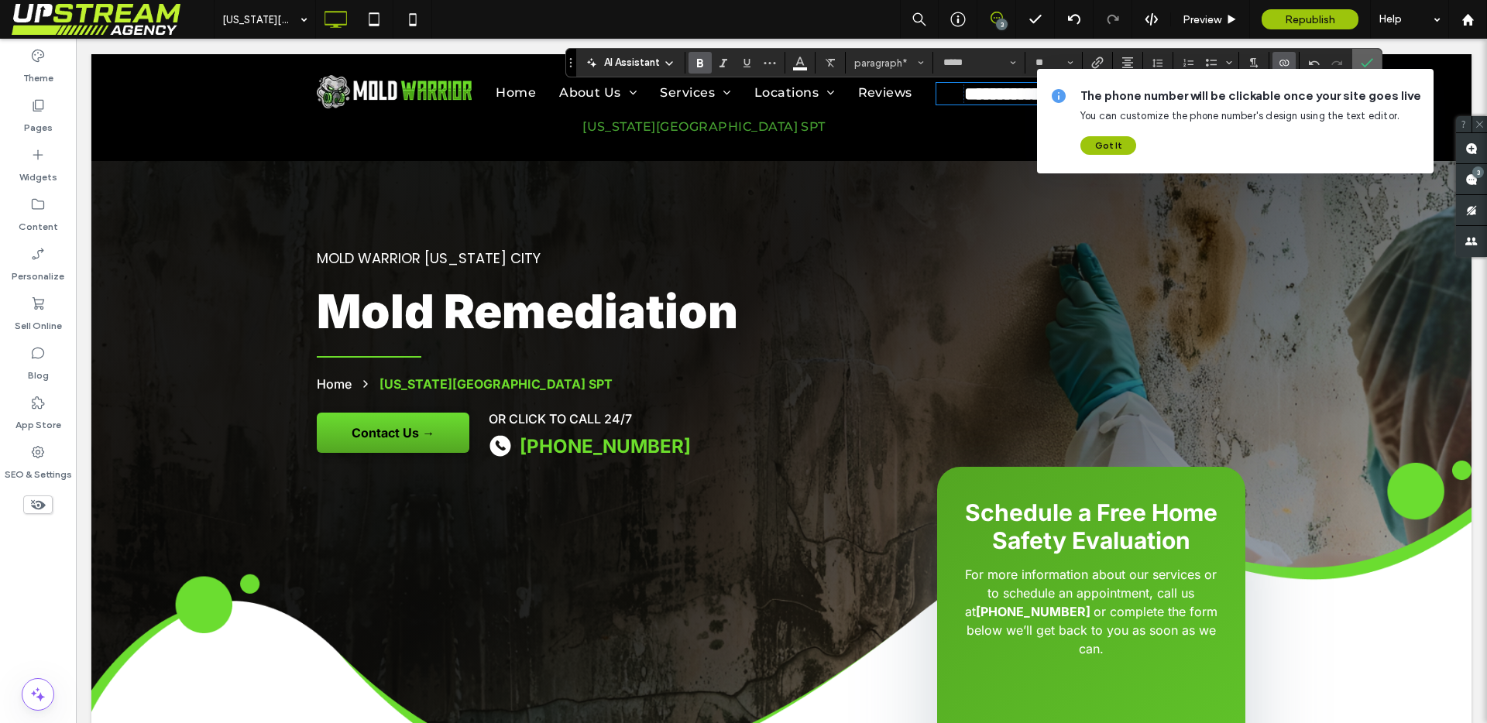
click at [1375, 62] on label "Confirm" at bounding box center [1366, 63] width 23 height 28
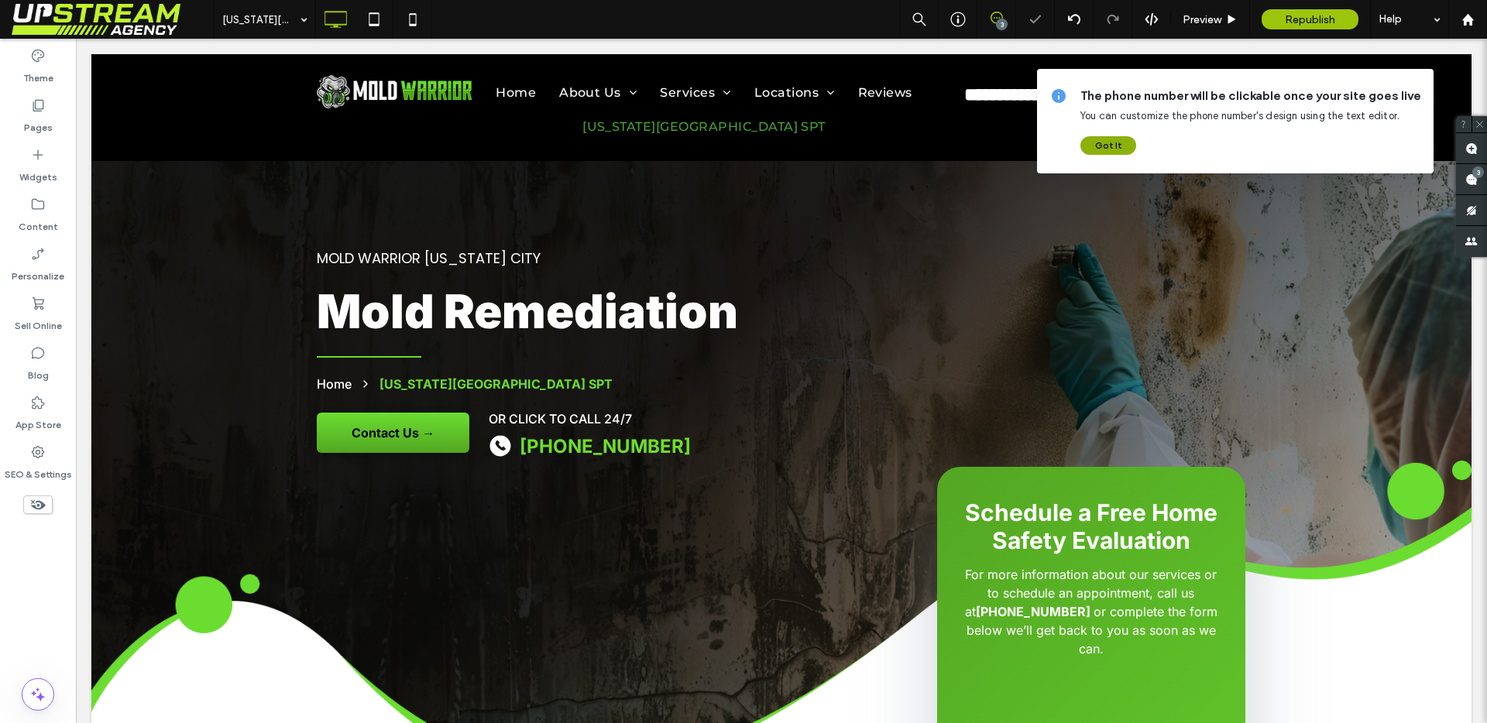
click at [1097, 142] on button "Got It" at bounding box center [1108, 145] width 56 height 19
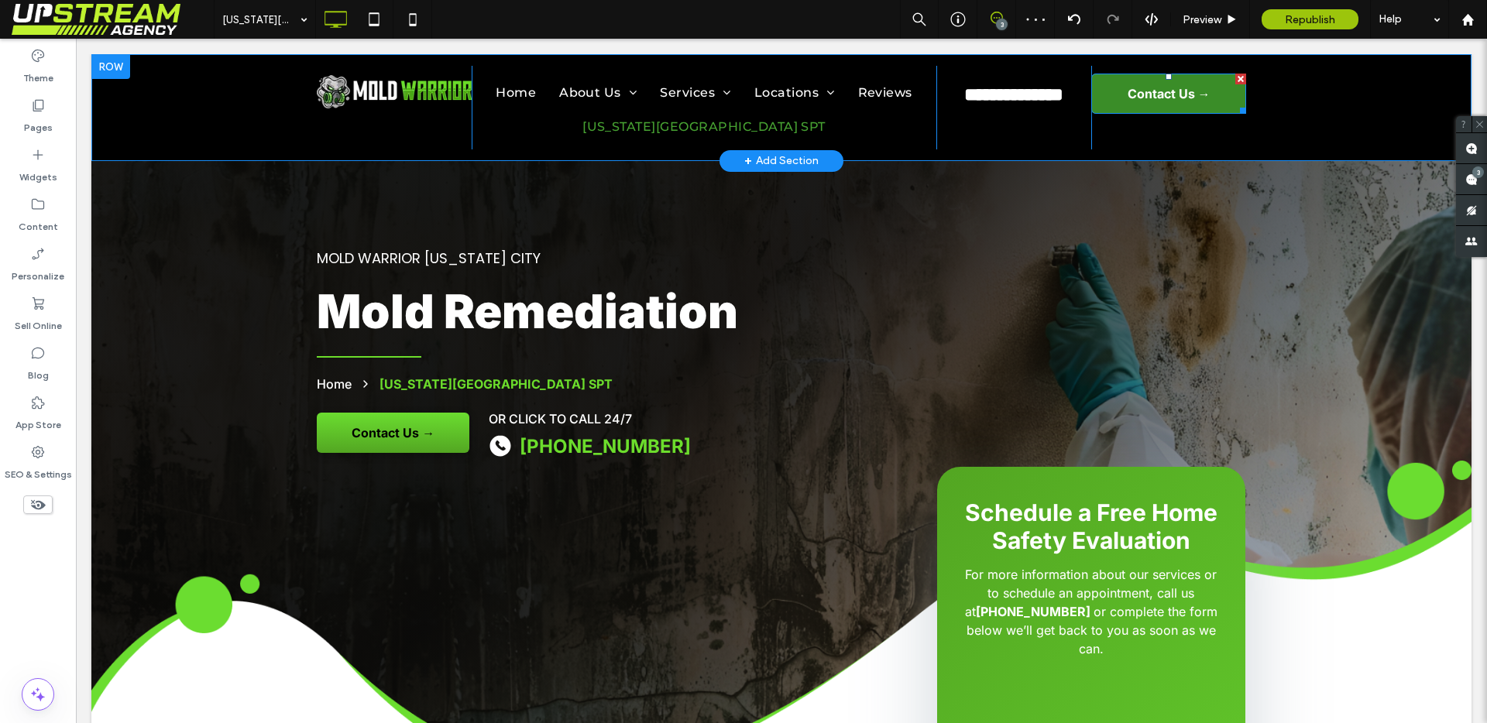
click at [1129, 94] on span "Contact Us →" at bounding box center [1169, 93] width 83 height 15
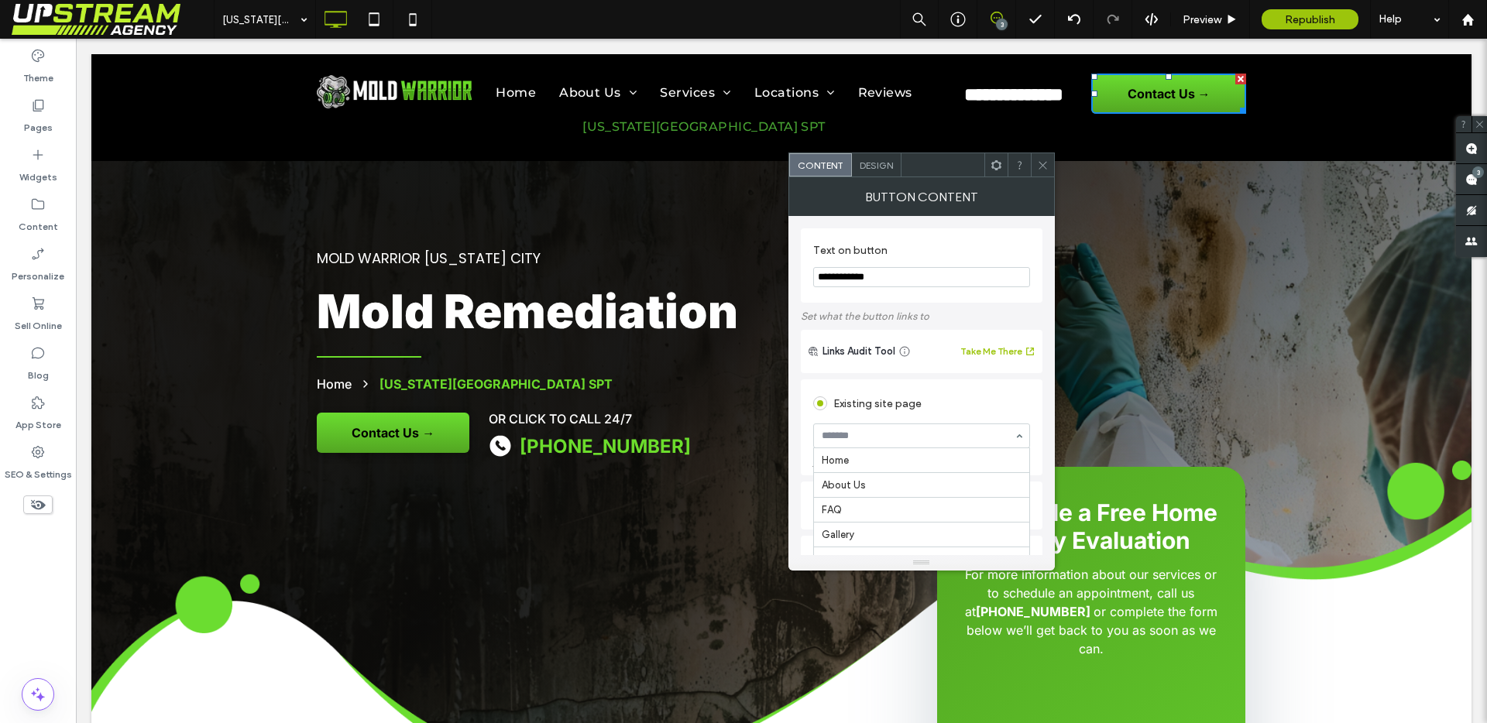
scroll to position [669, 0]
click at [963, 414] on div "Existing site page" at bounding box center [921, 403] width 217 height 25
click at [1039, 170] on icon at bounding box center [1043, 166] width 12 height 12
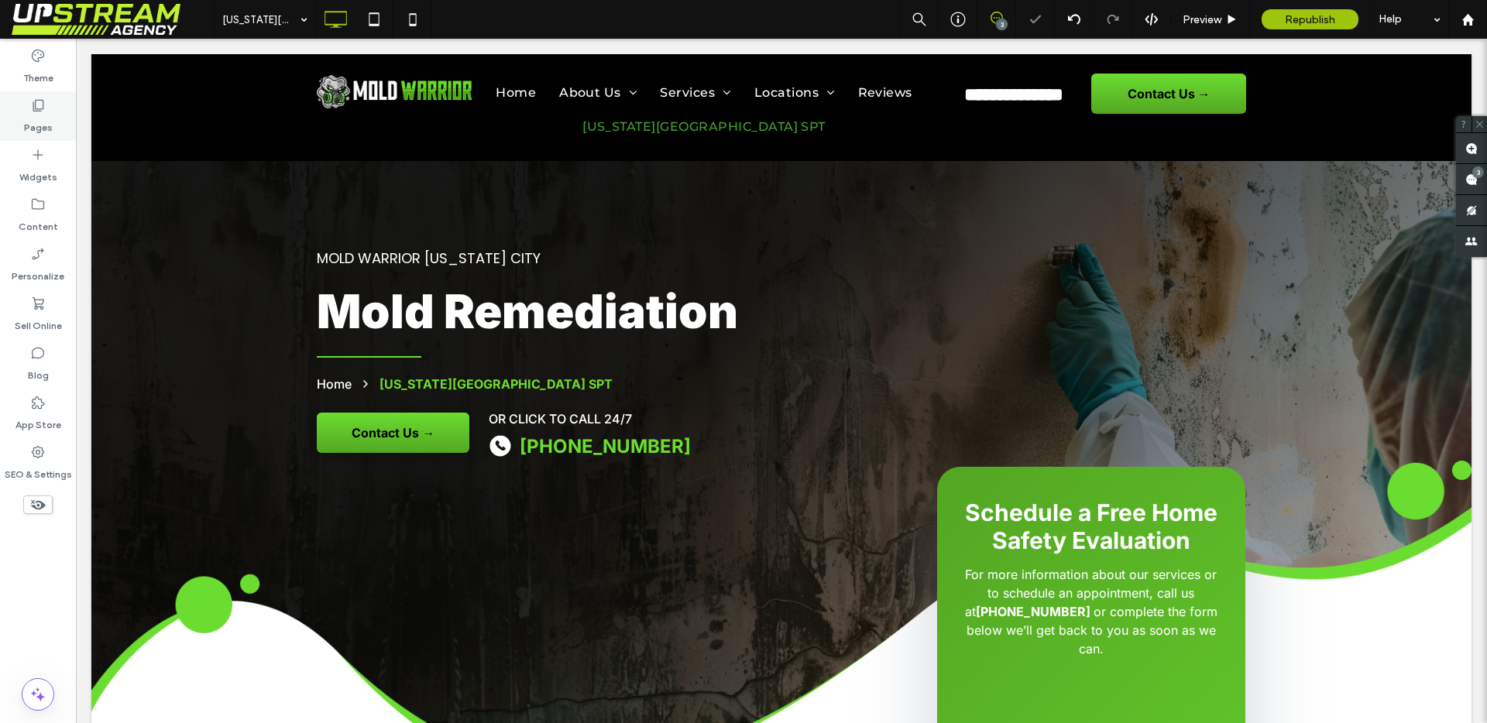
click at [28, 117] on label "Pages" at bounding box center [38, 124] width 29 height 22
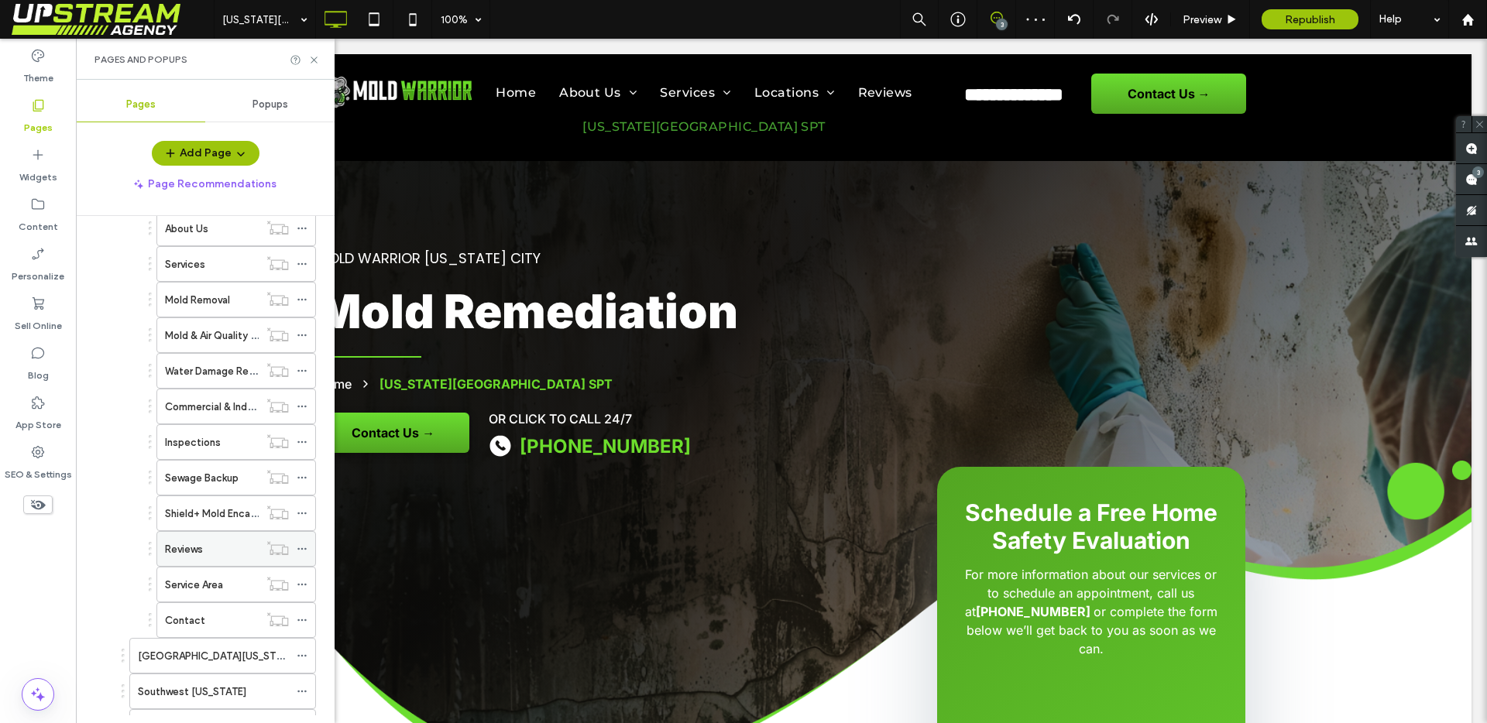
scroll to position [307, 0]
click at [195, 620] on label "Contact" at bounding box center [185, 617] width 40 height 27
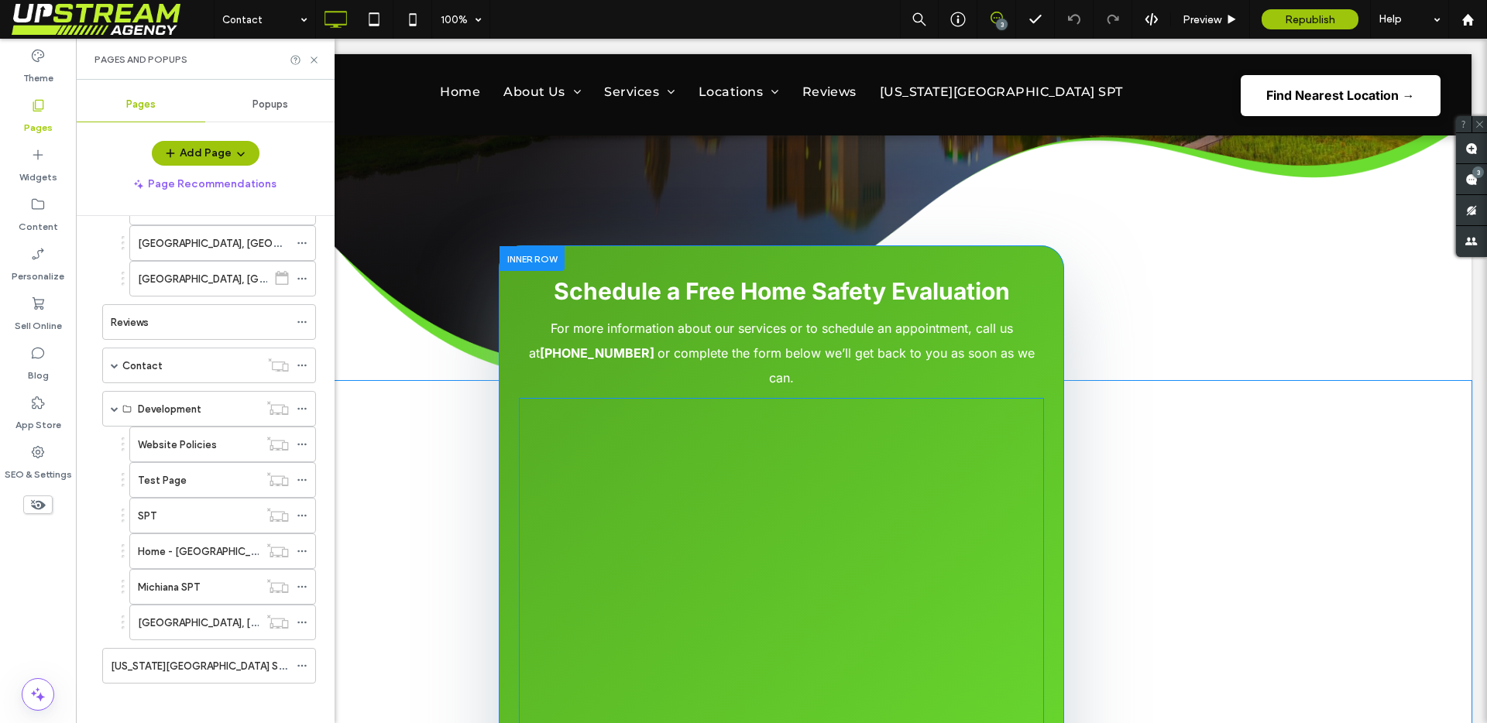
scroll to position [321, 0]
click at [603, 453] on span at bounding box center [781, 620] width 525 height 447
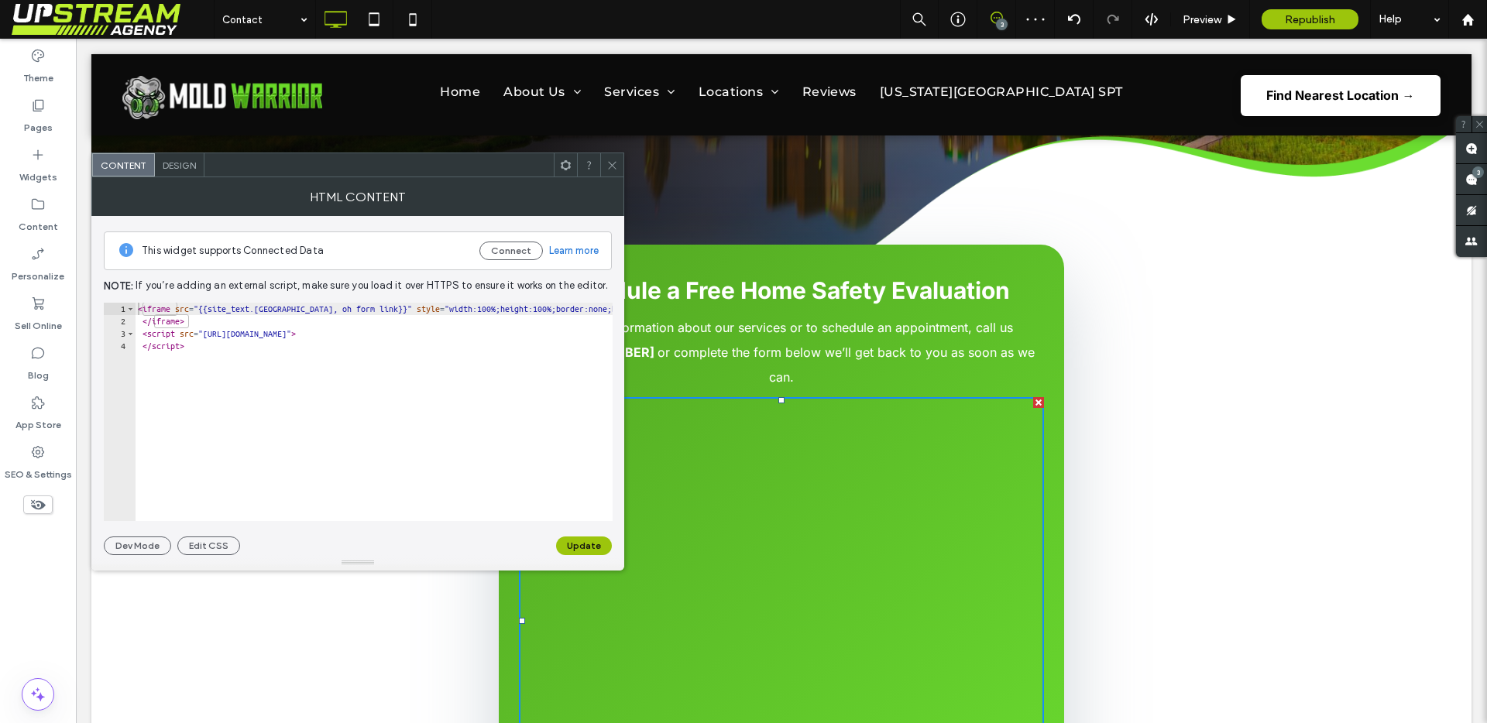
click at [612, 158] on span at bounding box center [612, 164] width 12 height 23
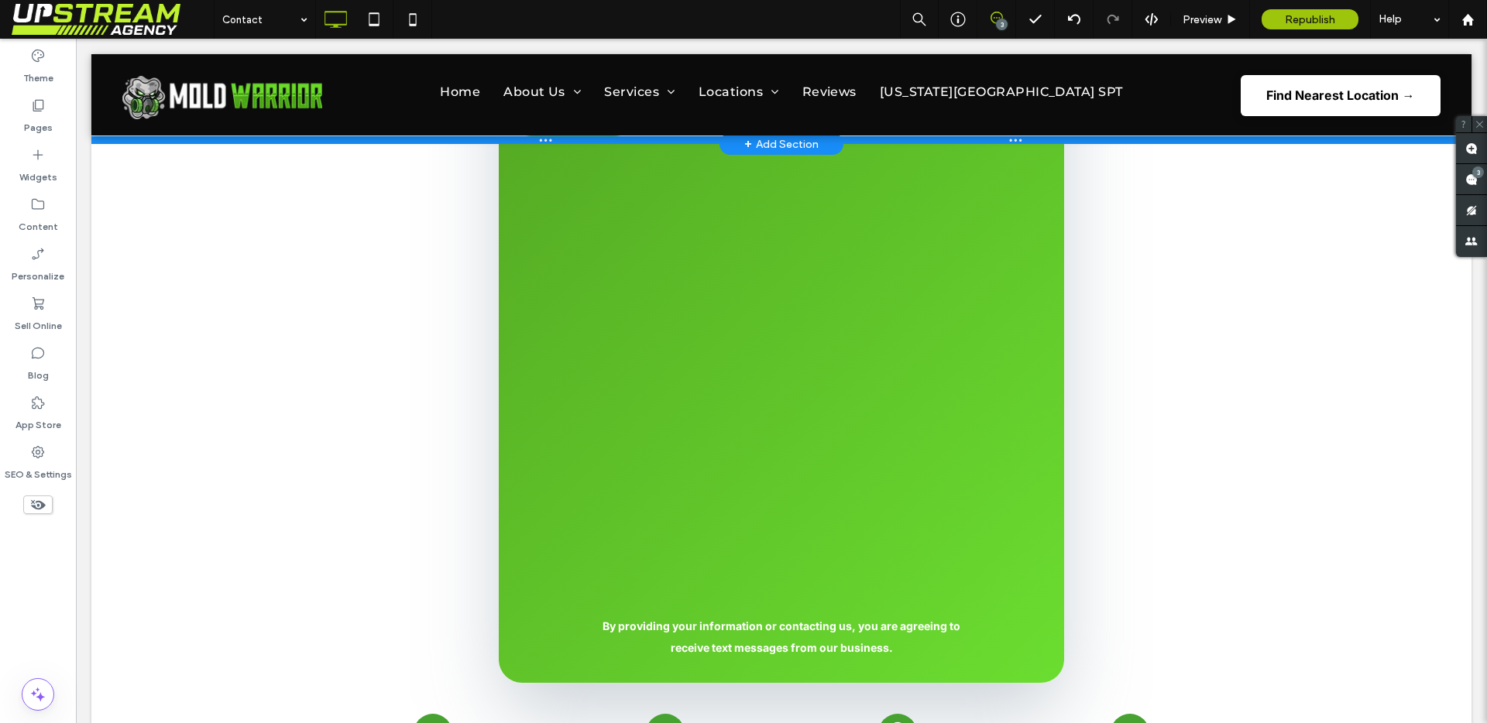
scroll to position [0, 0]
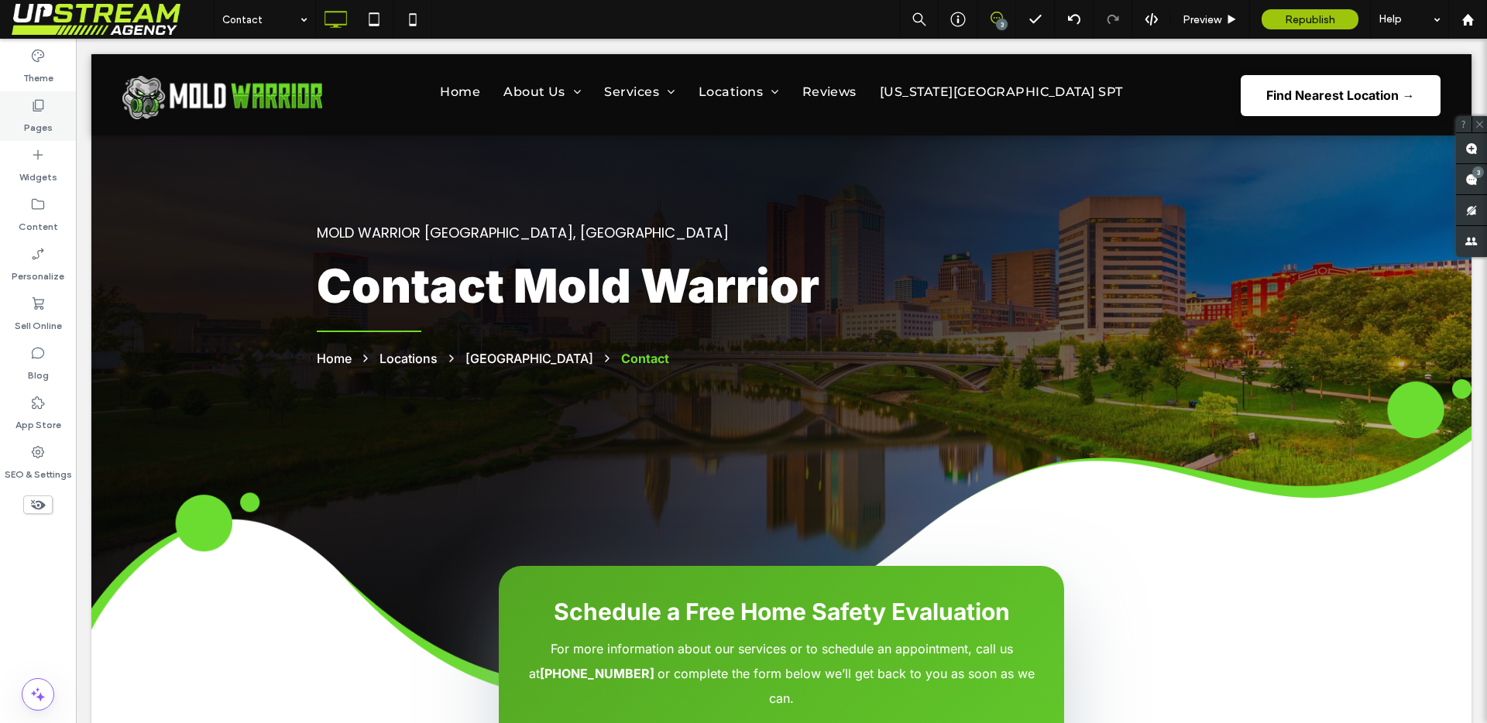
click at [27, 121] on label "Pages" at bounding box center [38, 124] width 29 height 22
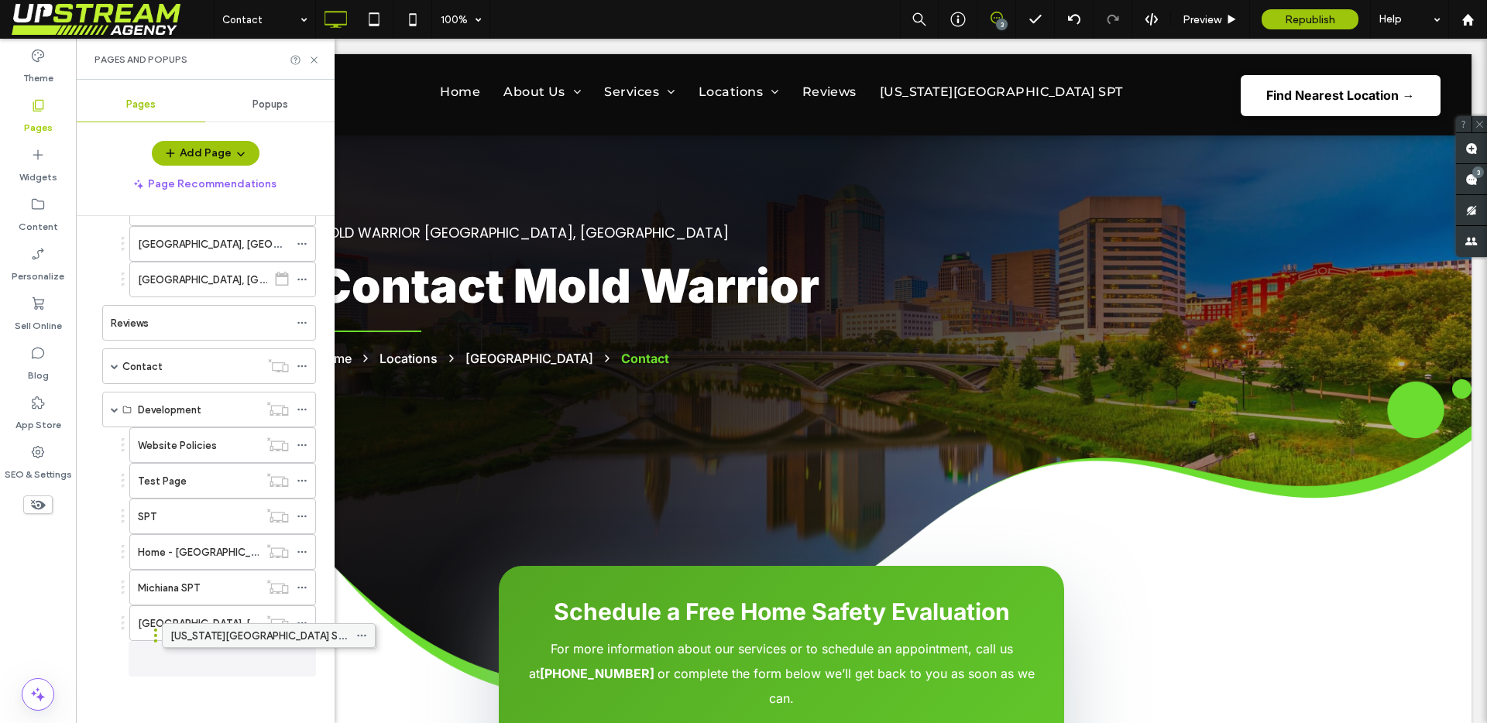
scroll to position [788, 0]
drag, startPoint x: 182, startPoint y: 660, endPoint x: 239, endPoint y: 644, distance: 58.6
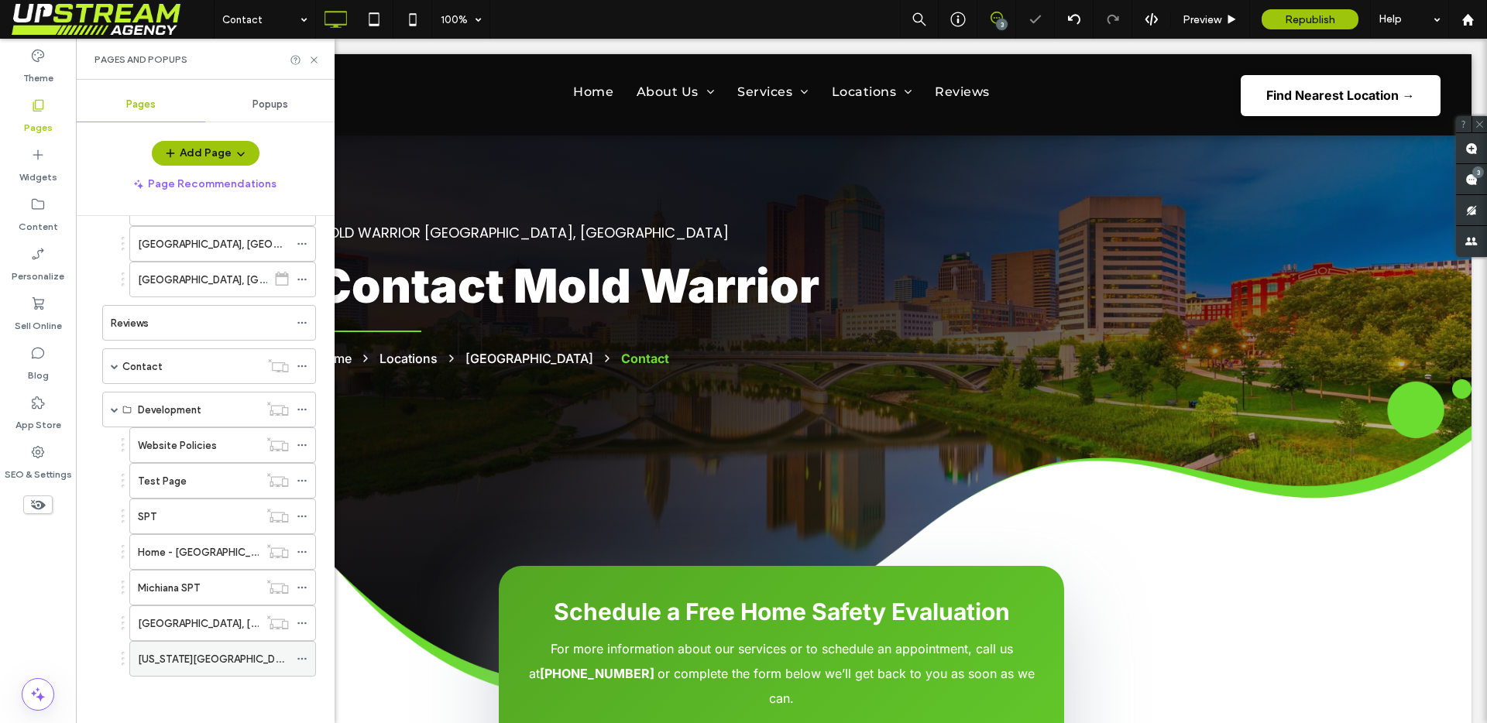
click at [232, 668] on div "[US_STATE][GEOGRAPHIC_DATA] SPT" at bounding box center [213, 659] width 151 height 34
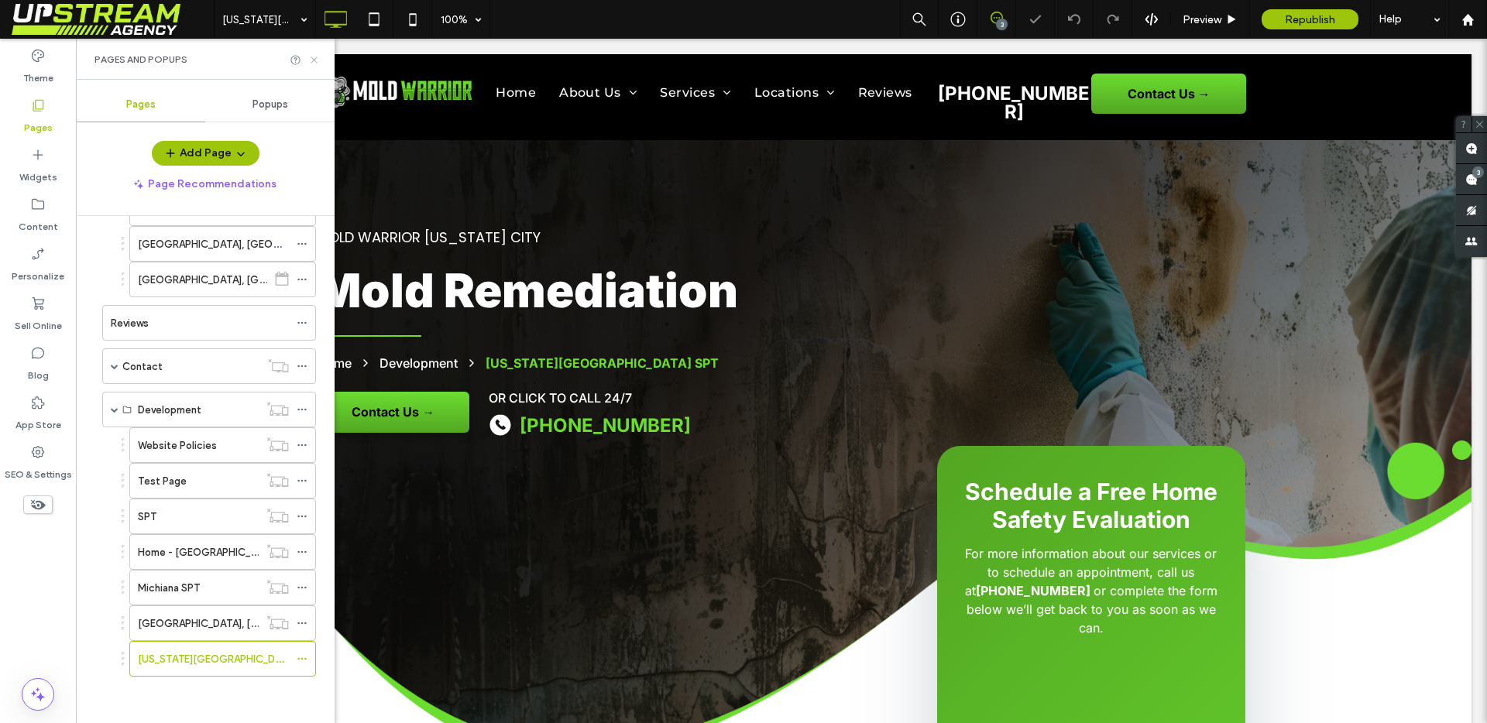
click at [314, 64] on icon at bounding box center [314, 60] width 12 height 12
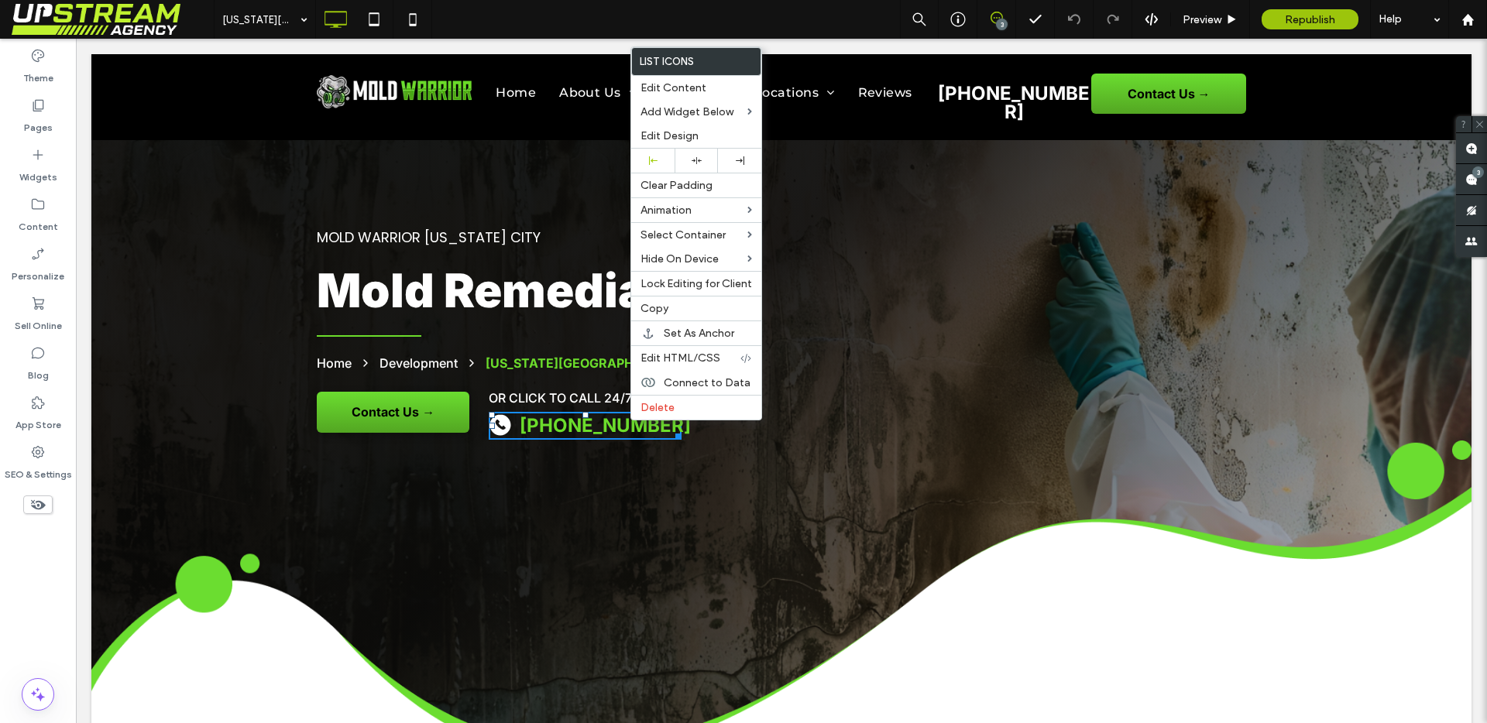
click at [620, 419] on p "[PHONE_NUMBER]" at bounding box center [605, 426] width 171 height 28
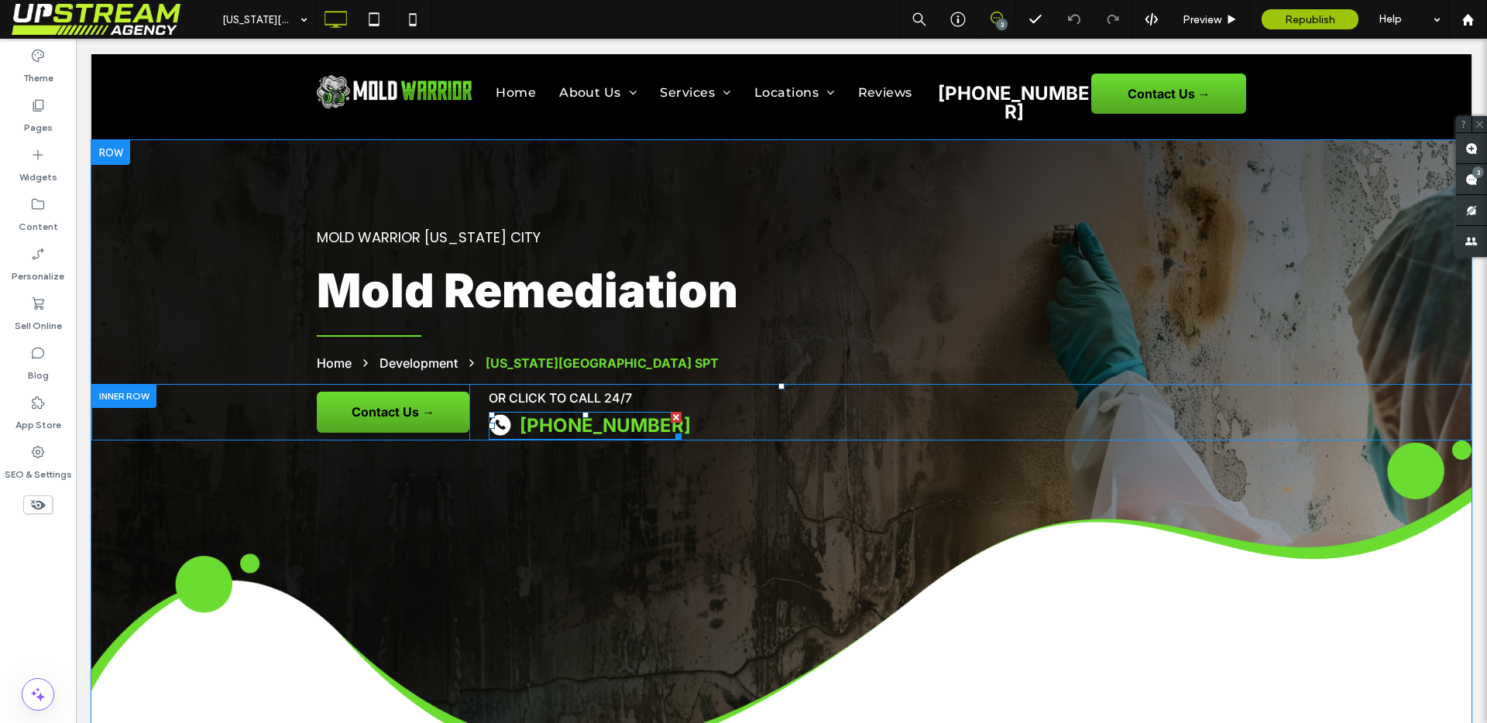
click at [612, 418] on span at bounding box center [585, 426] width 193 height 28
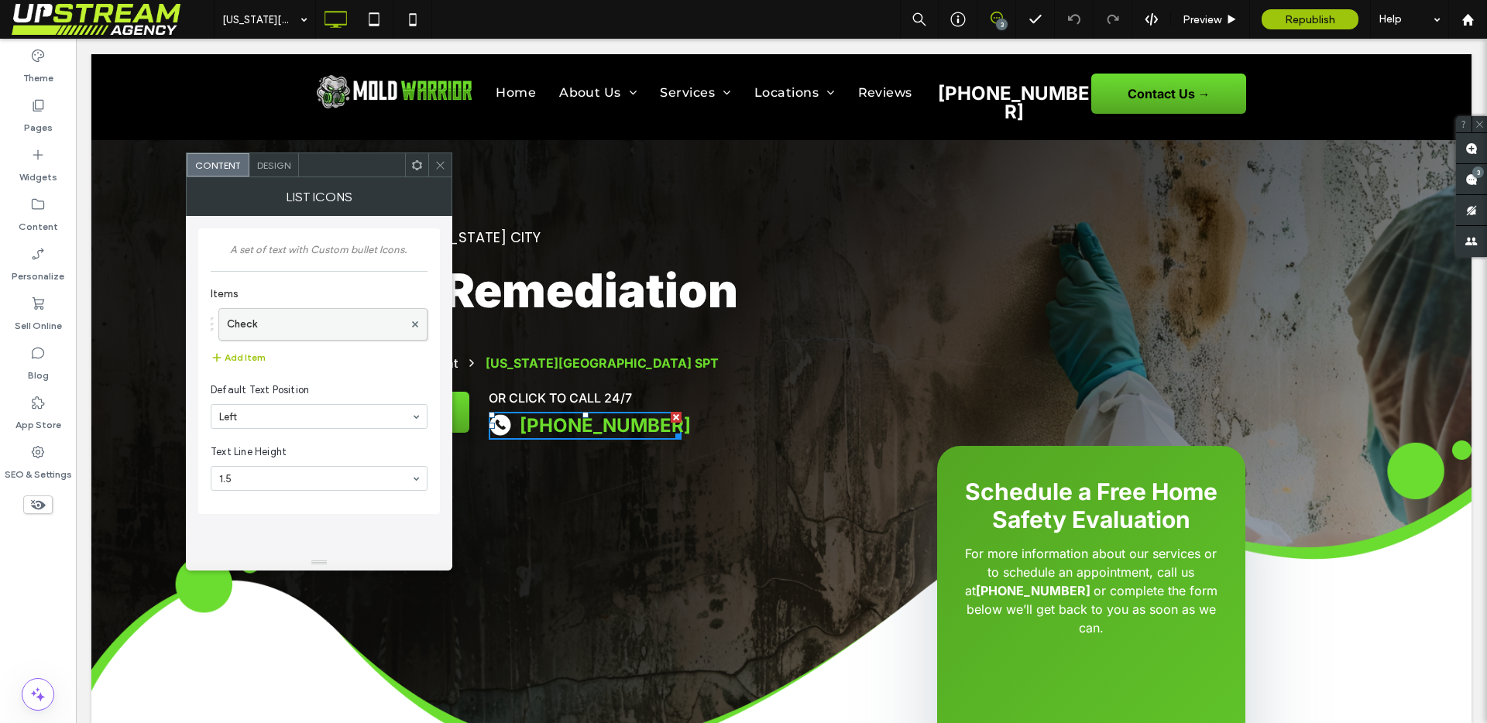
click at [303, 326] on label "Check" at bounding box center [315, 324] width 177 height 31
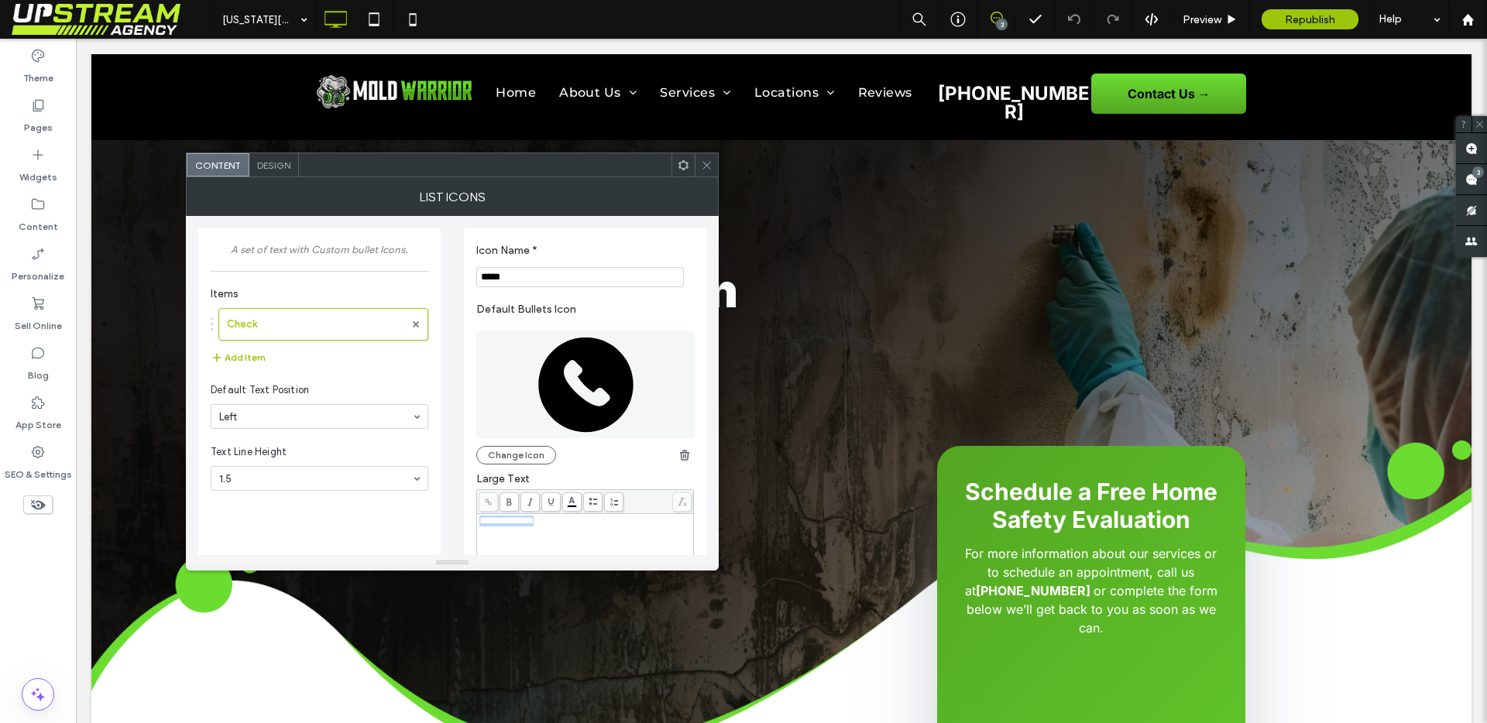
drag, startPoint x: 561, startPoint y: 528, endPoint x: 439, endPoint y: 524, distance: 121.7
click at [439, 524] on div "**********" at bounding box center [452, 421] width 508 height 410
click at [706, 166] on icon at bounding box center [707, 166] width 12 height 12
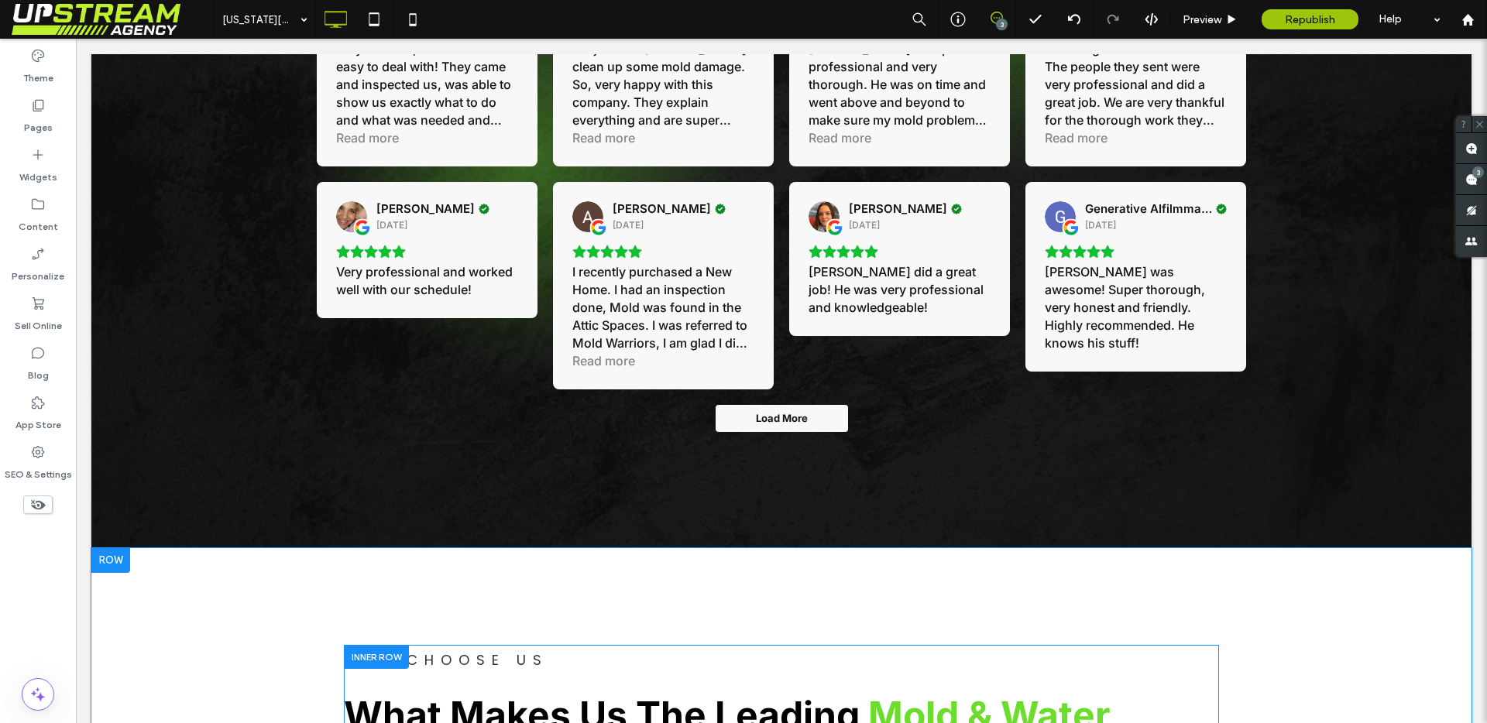
scroll to position [3284, 0]
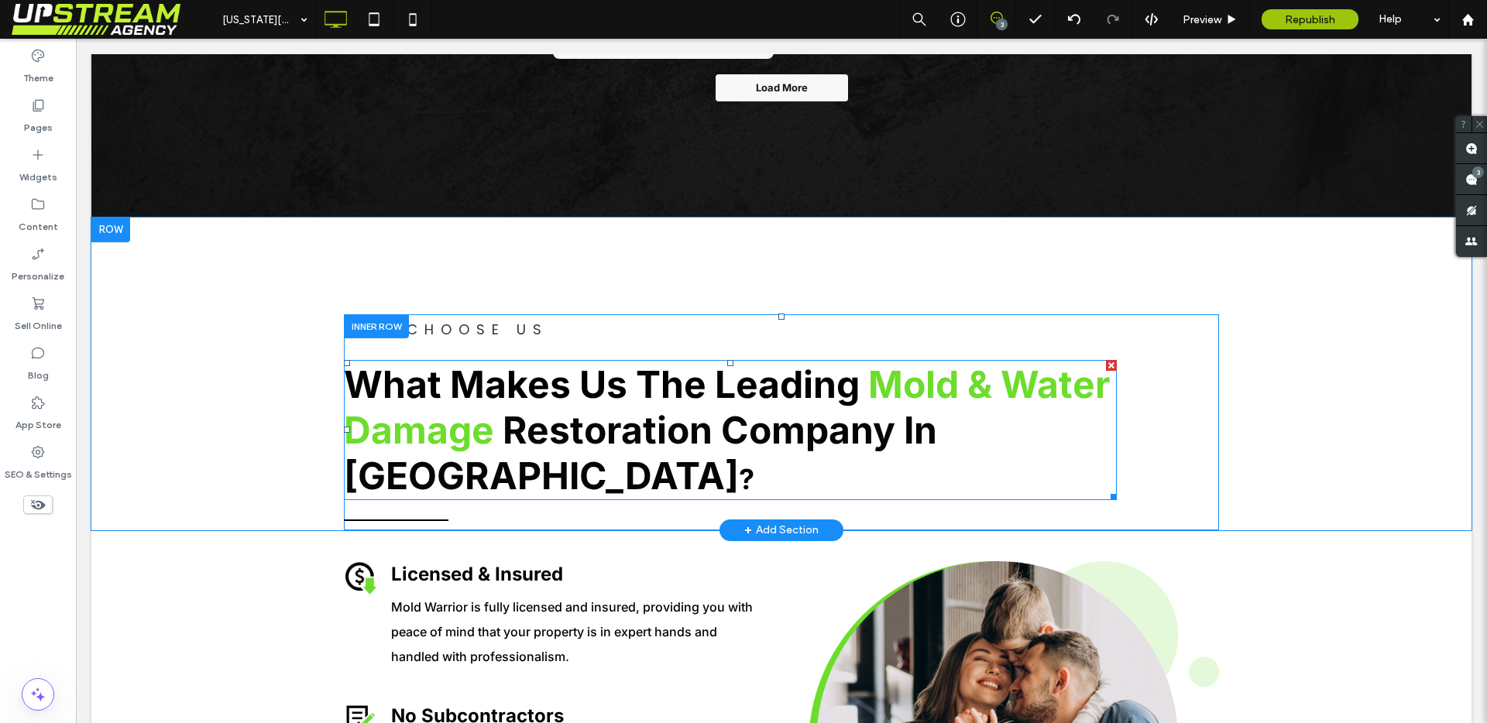
click at [463, 463] on span "Restoration Company In [GEOGRAPHIC_DATA]" at bounding box center [640, 452] width 593 height 91
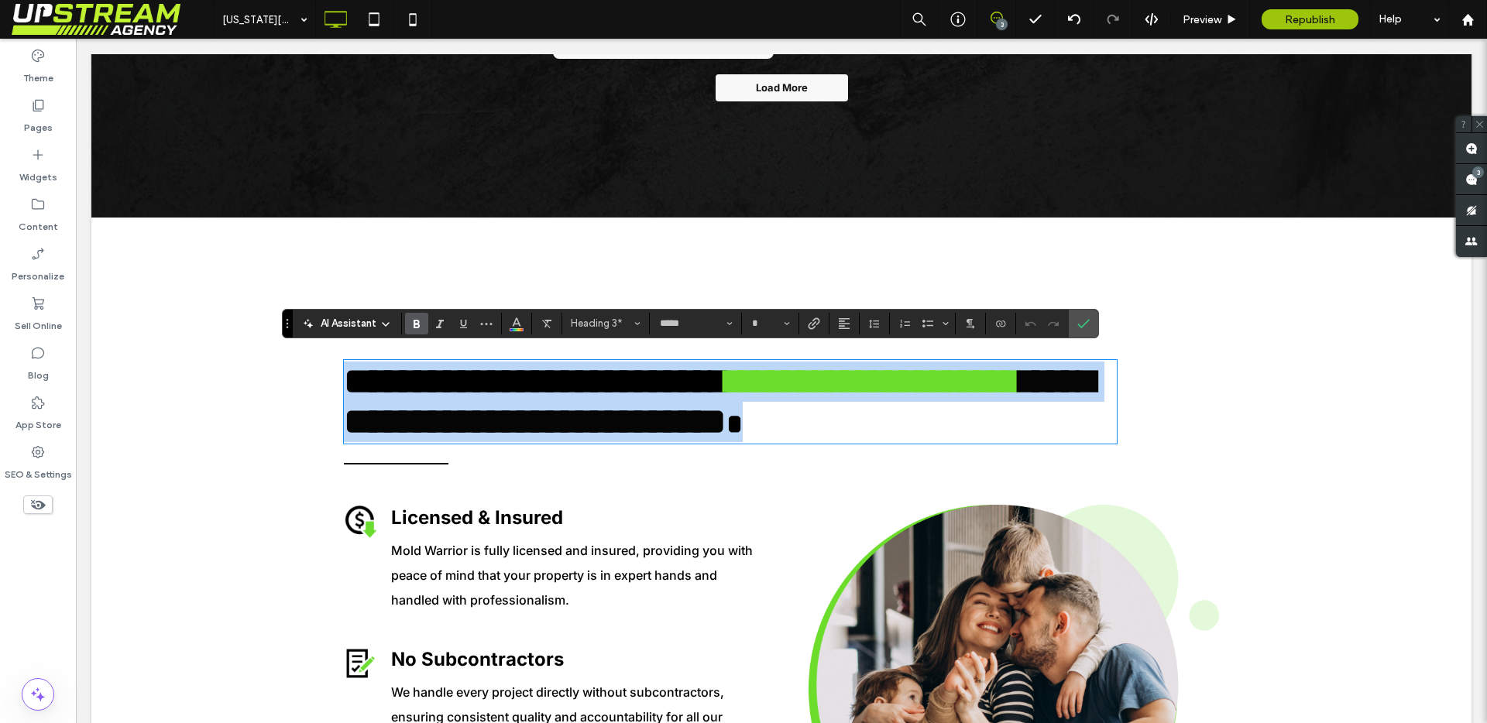
click at [456, 440] on span "**********" at bounding box center [719, 401] width 750 height 77
type input "**"
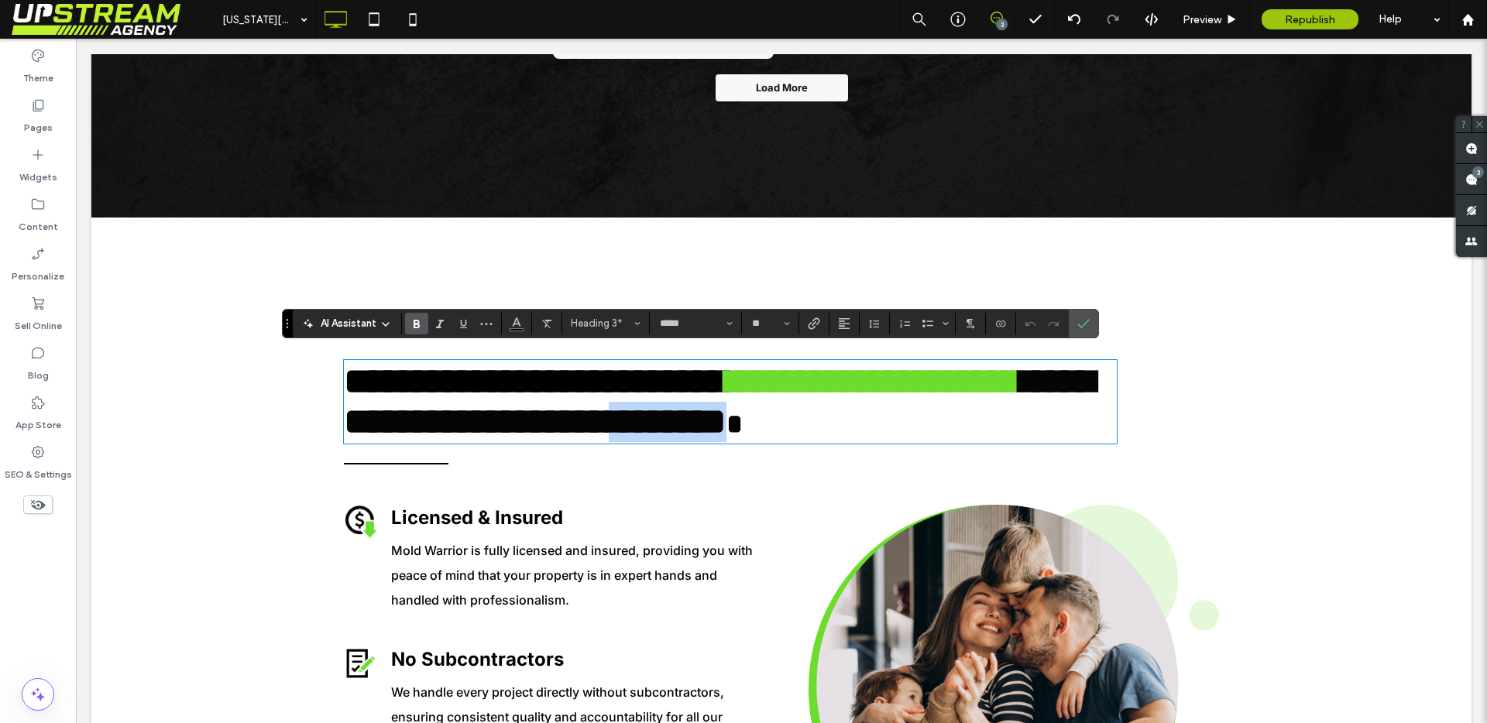
click at [456, 440] on span "**********" at bounding box center [719, 401] width 750 height 77
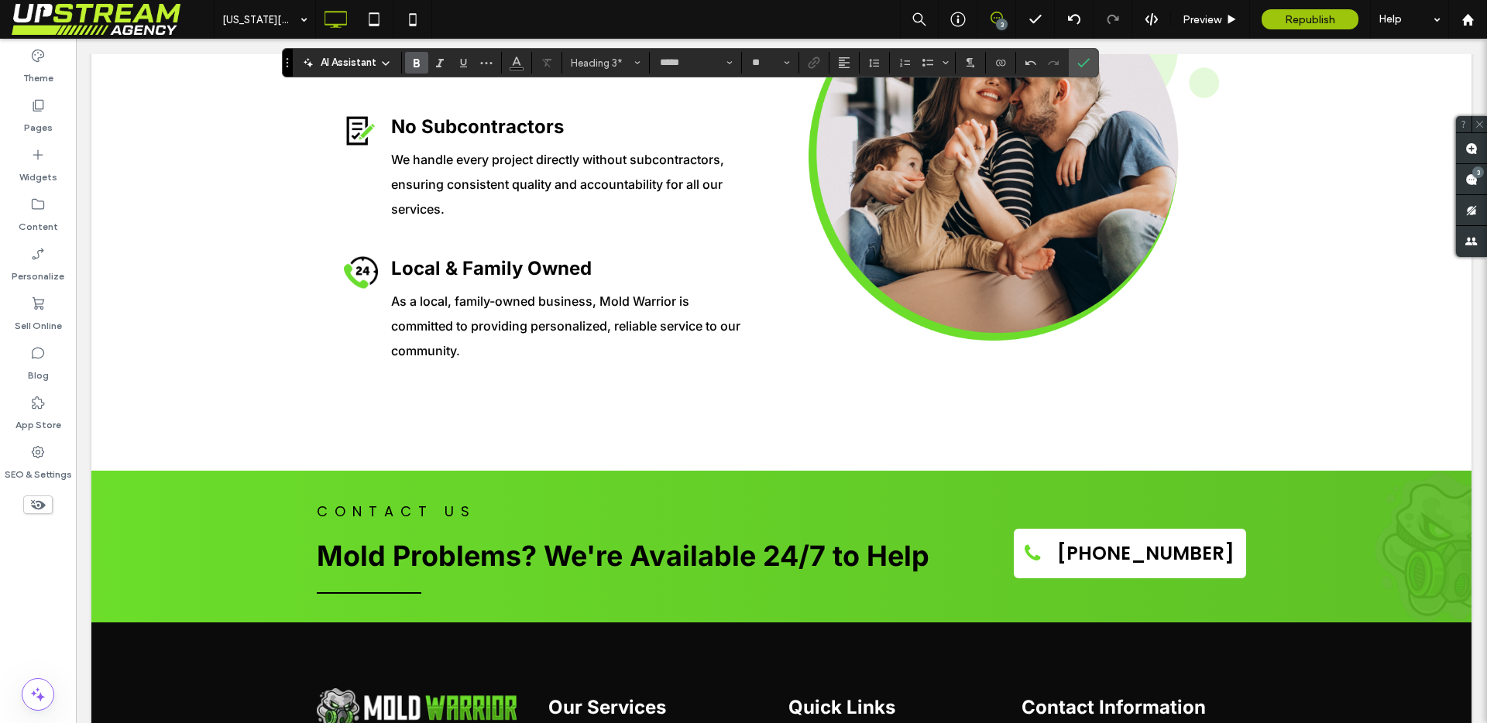
scroll to position [3802, 0]
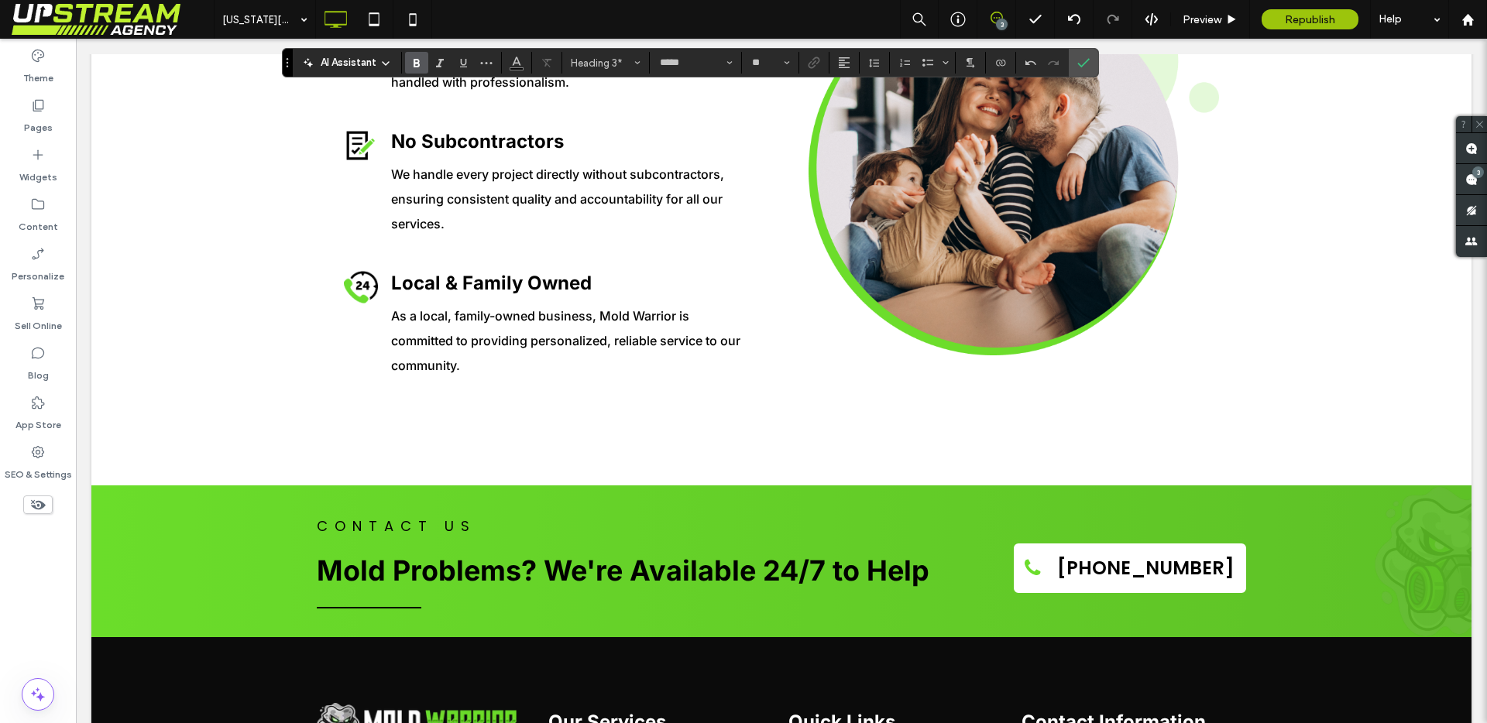
click at [1183, 475] on div "Click To Paste Licensed & Insured Mold Warrior is fully licensed and insured, p…" at bounding box center [781, 221] width 1380 height 530
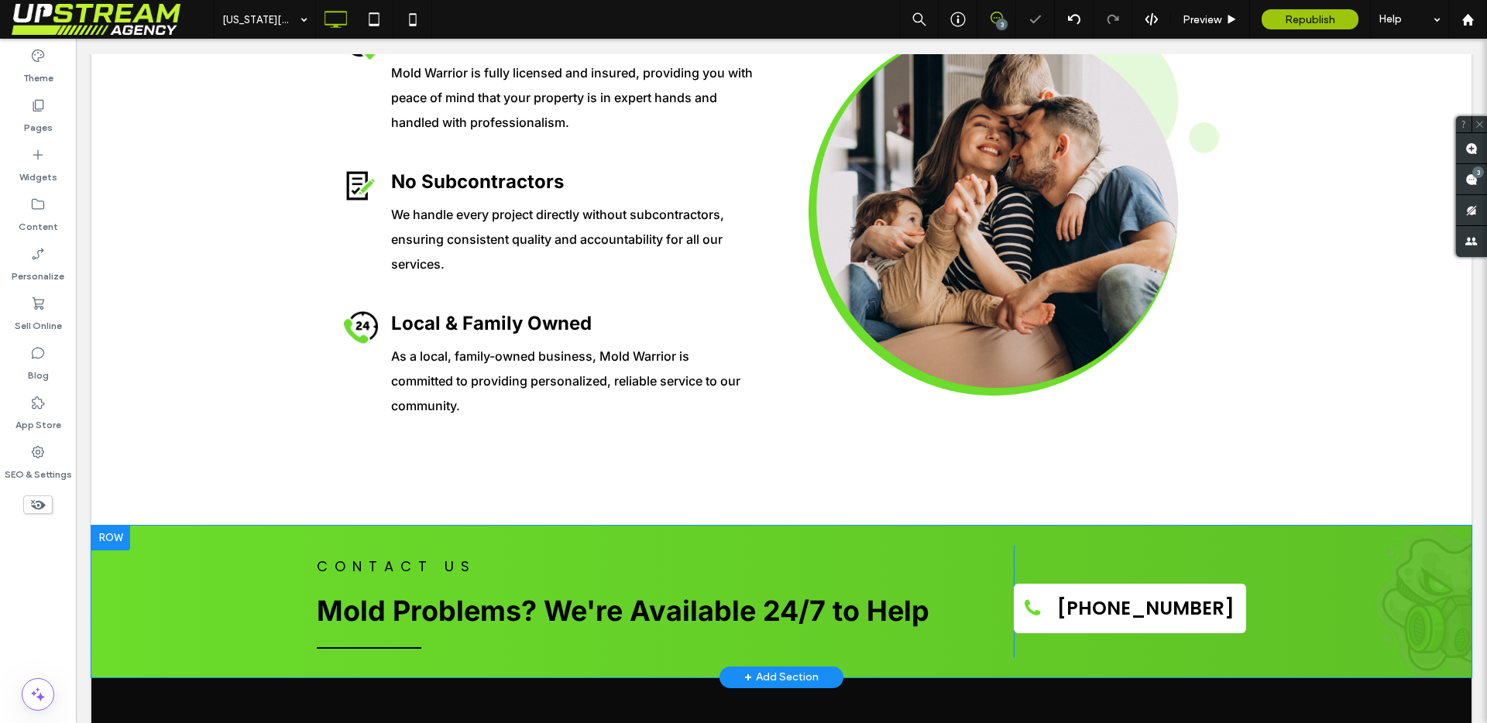
scroll to position [3817, 0]
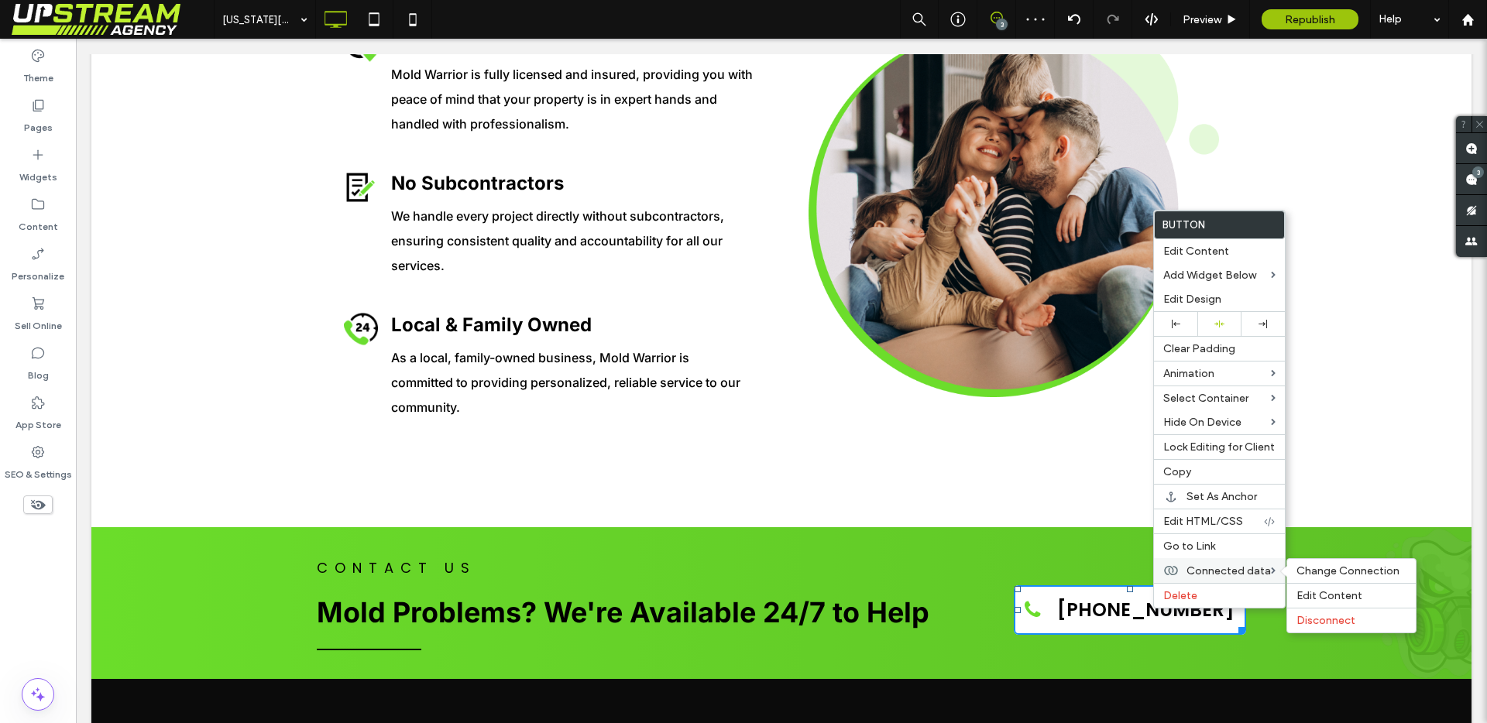
click at [1193, 565] on span "Connected data" at bounding box center [1228, 571] width 84 height 13
click at [1299, 566] on span "Change Connection" at bounding box center [1347, 571] width 103 height 13
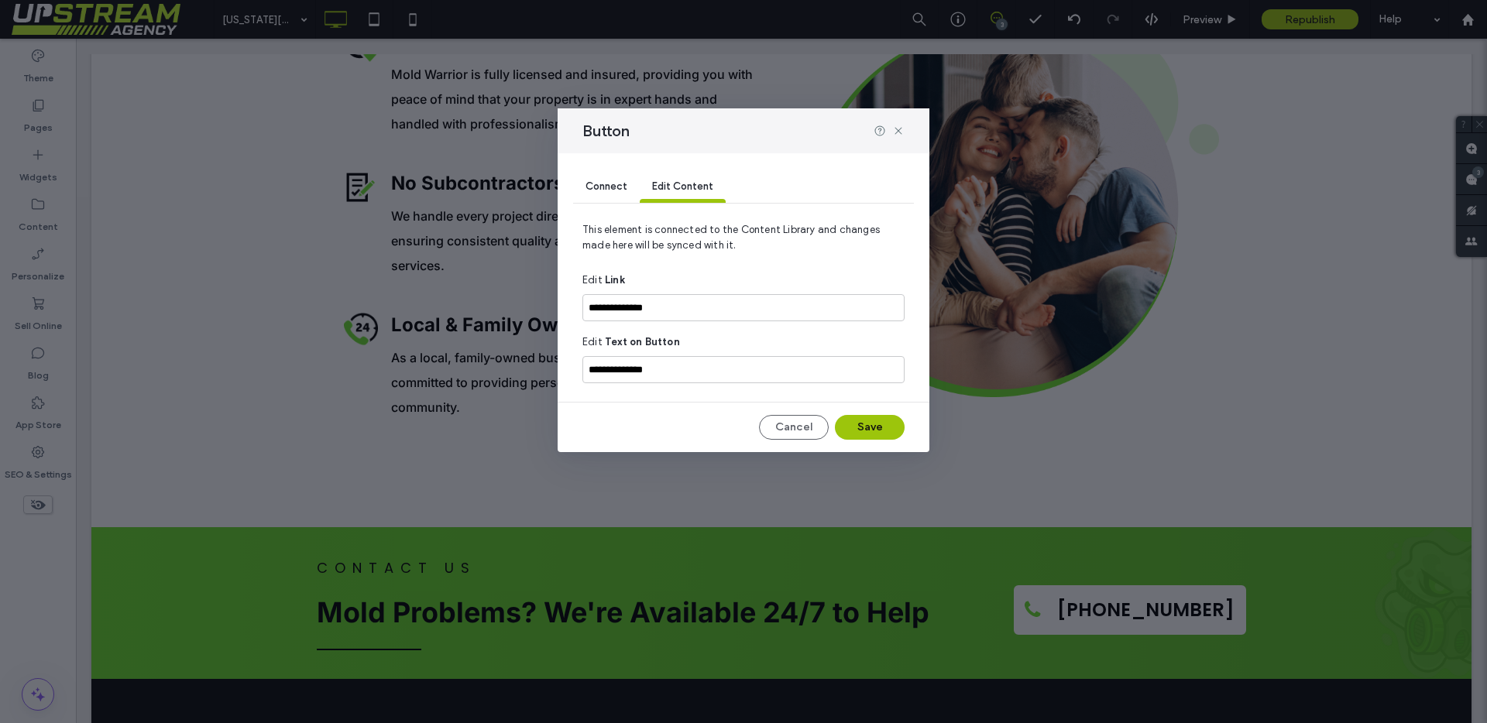
click at [616, 185] on span "Connect" at bounding box center [606, 186] width 42 height 12
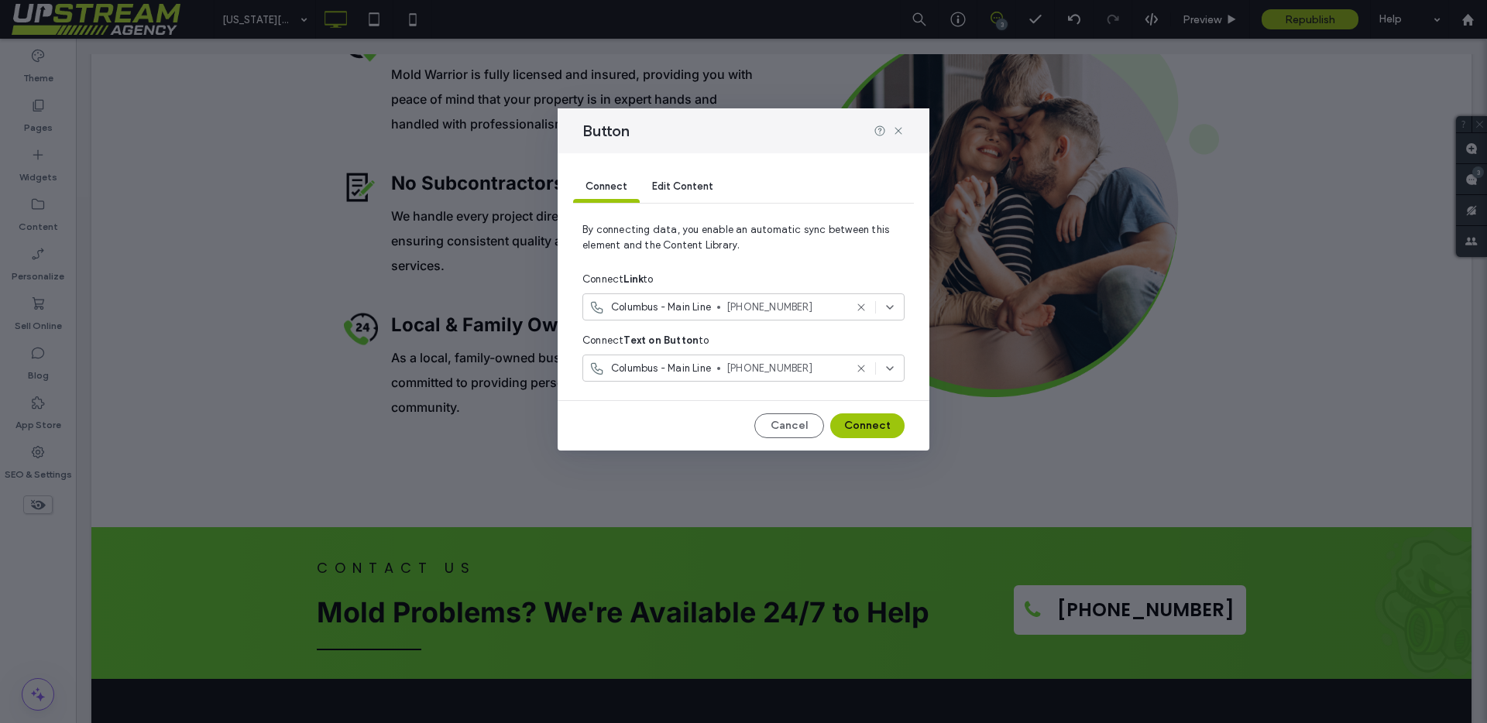
click at [726, 304] on div "Columbus - Main Line [PHONE_NUMBER]" at bounding box center [716, 307] width 255 height 15
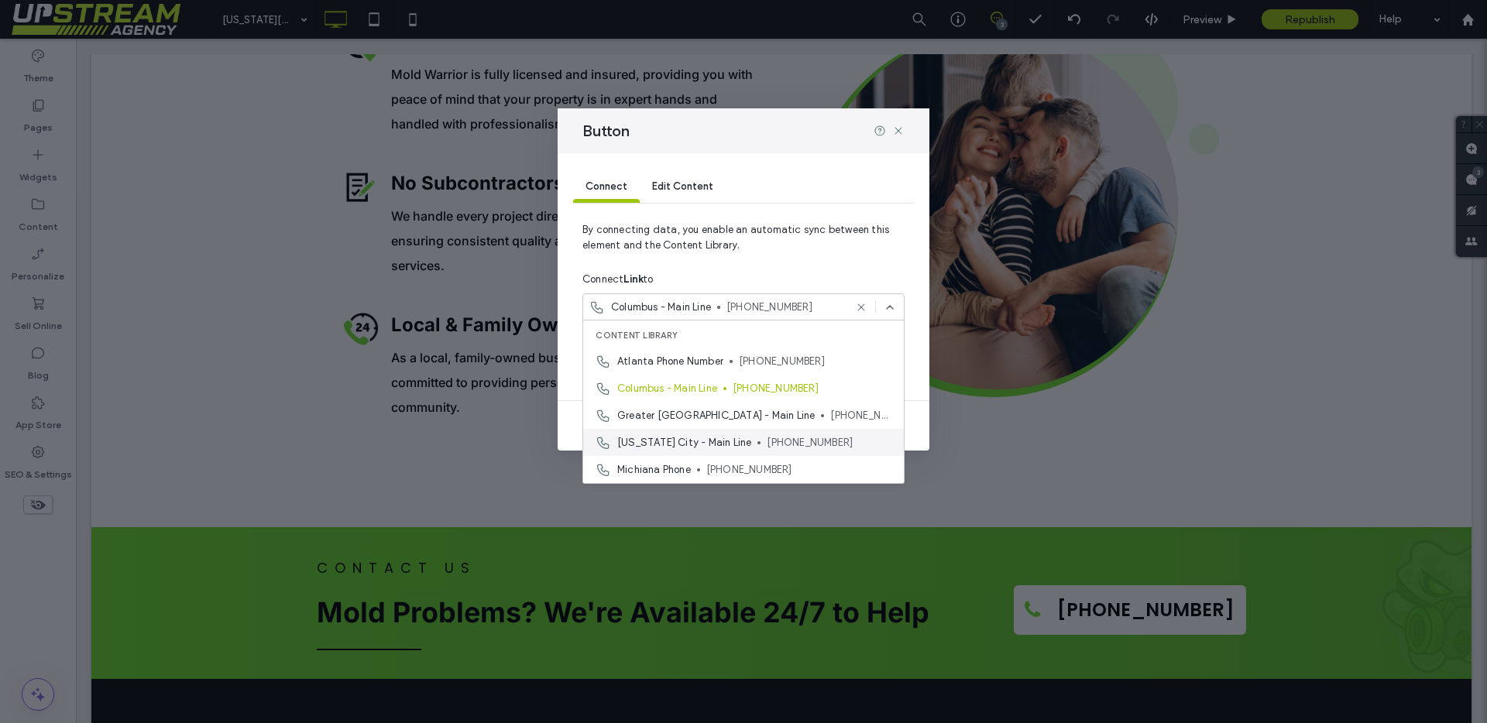
click at [699, 431] on div "[US_STATE] City - Main Line [PHONE_NUMBER]" at bounding box center [743, 442] width 321 height 27
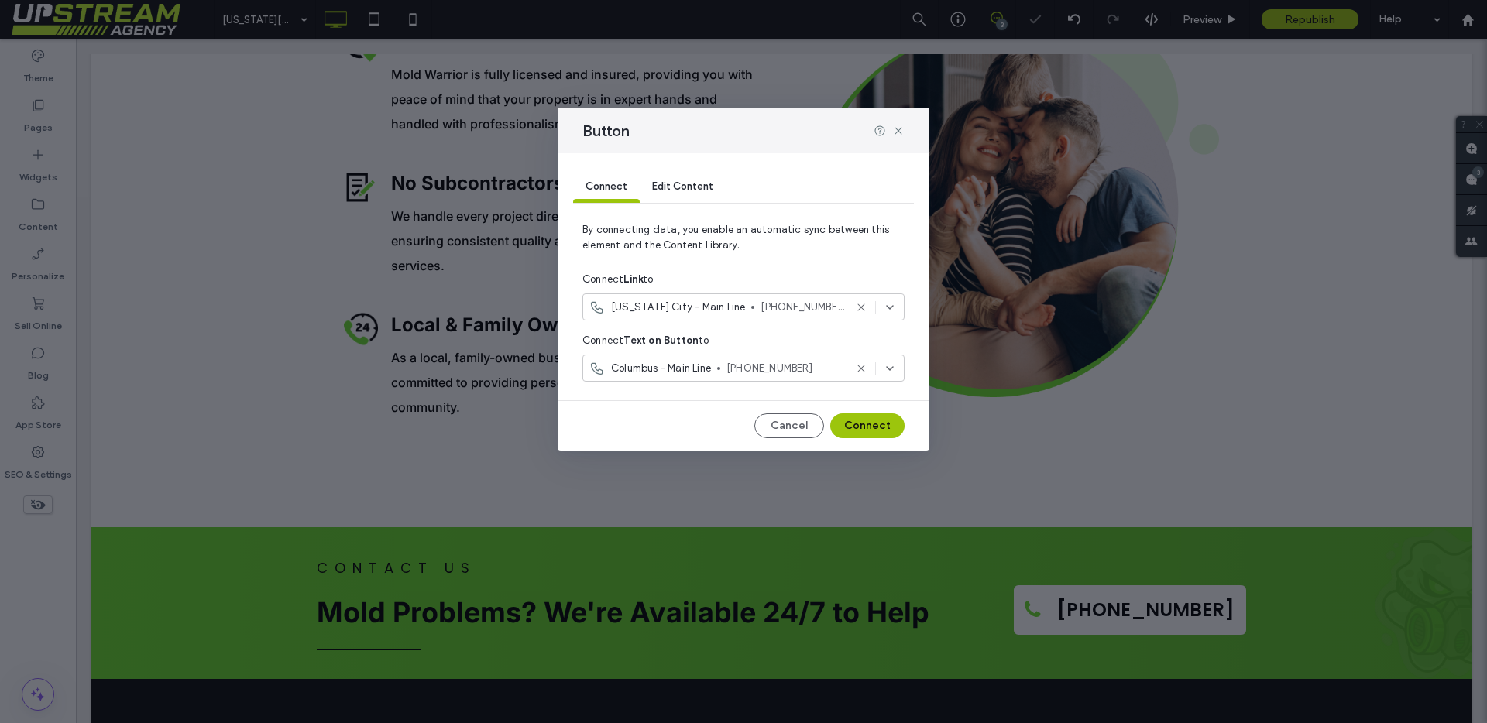
click at [688, 372] on span "Columbus - Main Line" at bounding box center [661, 368] width 100 height 15
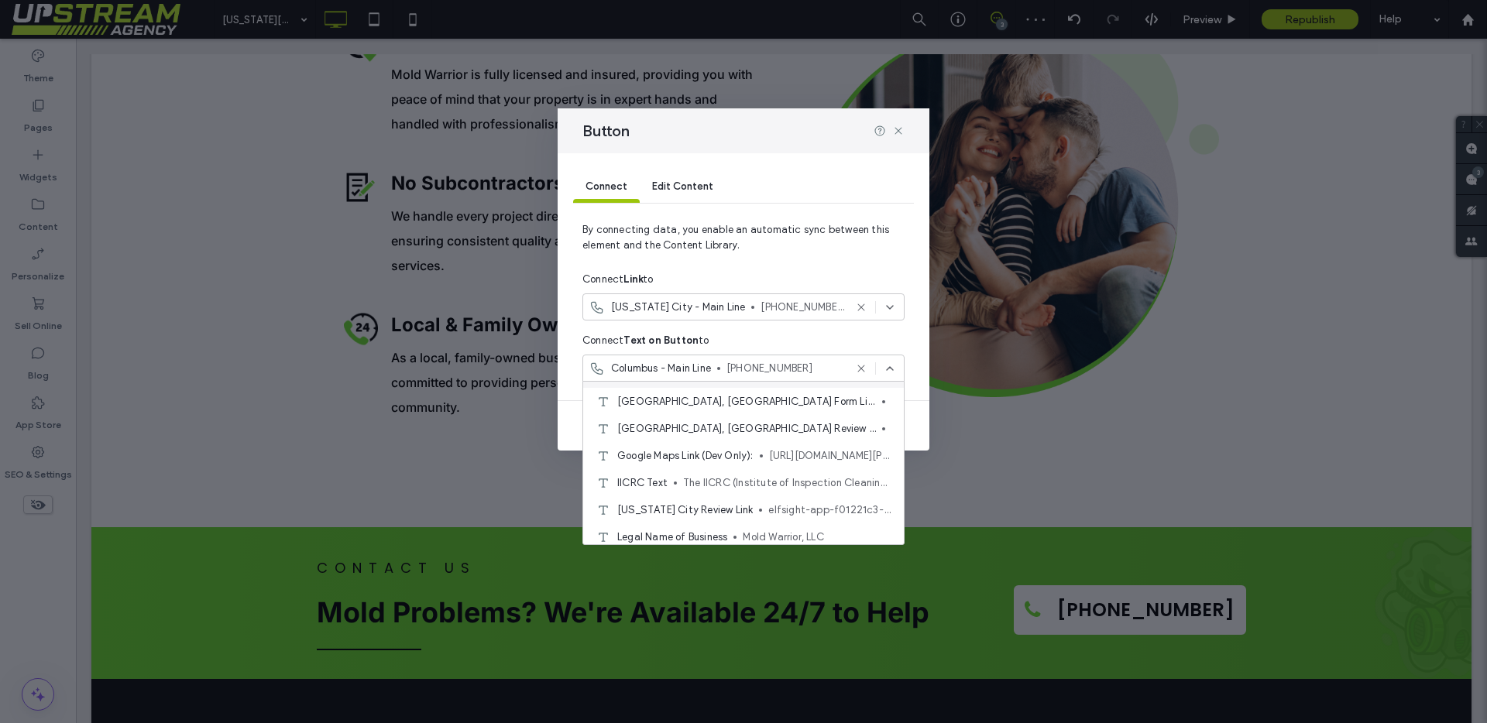
scroll to position [98, 0]
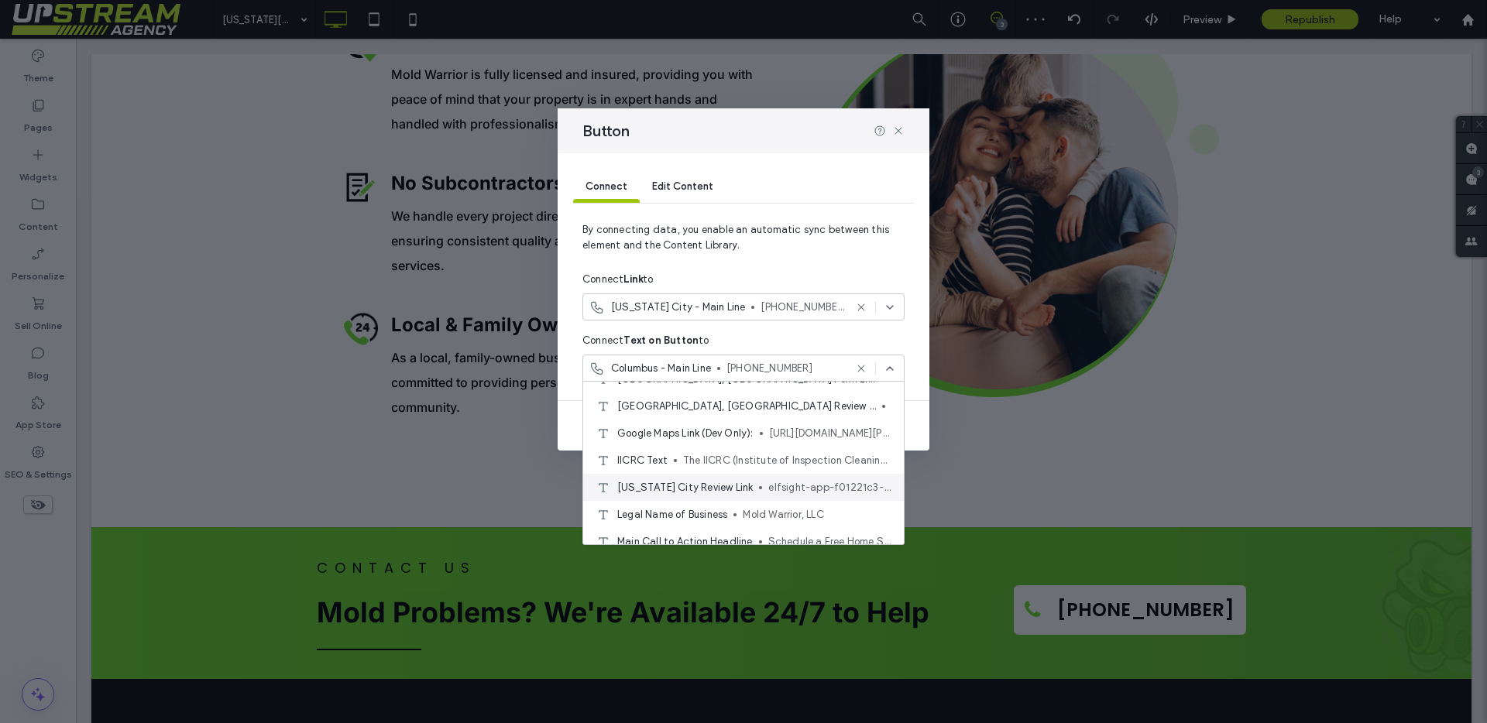
click at [679, 495] on div "[US_STATE] City Review Link elfsight-app-f01221c3-47e7-4c2c-b096-3d9c2f1da3c6" at bounding box center [743, 487] width 321 height 27
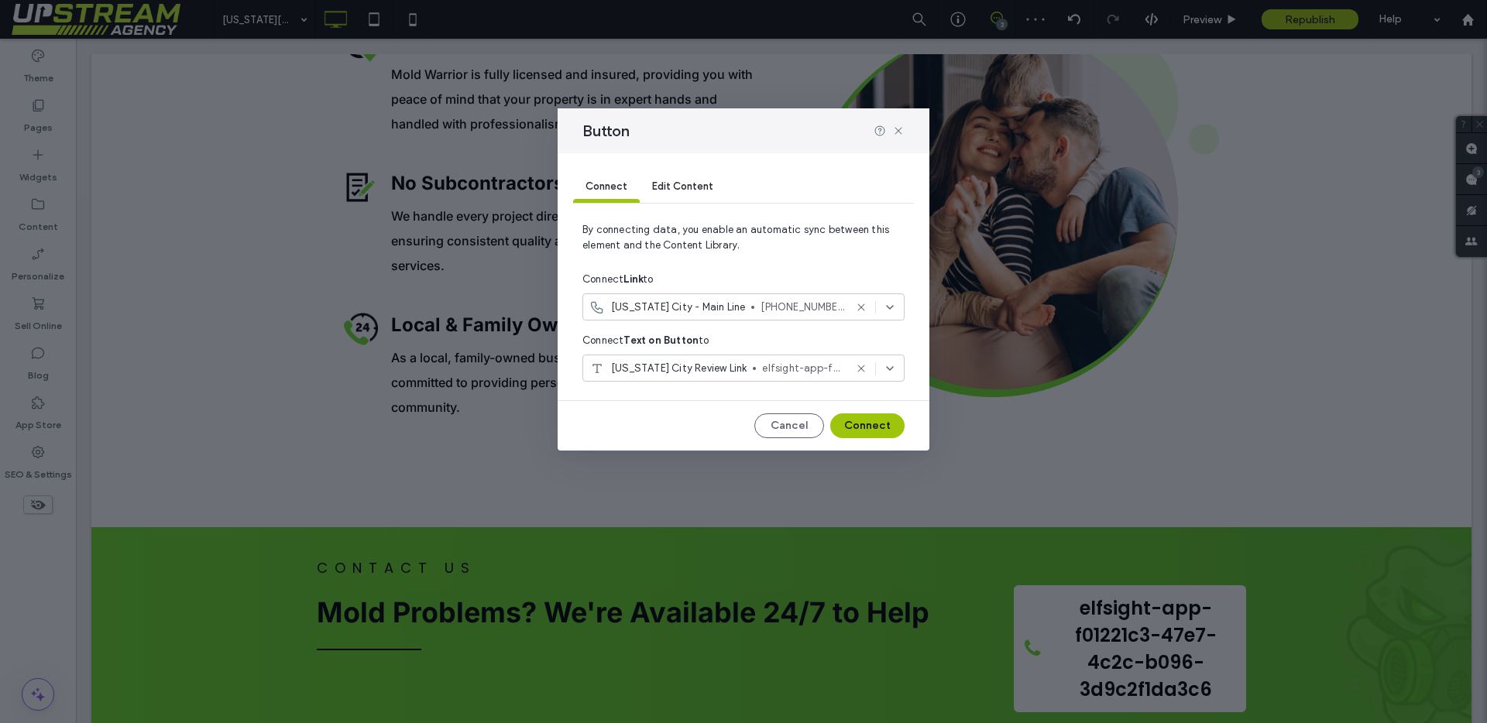
click at [777, 366] on span "elfsight-app-f01221c3-47e7-4c2c-b096-3d9c2f1da3c6" at bounding box center [803, 368] width 82 height 15
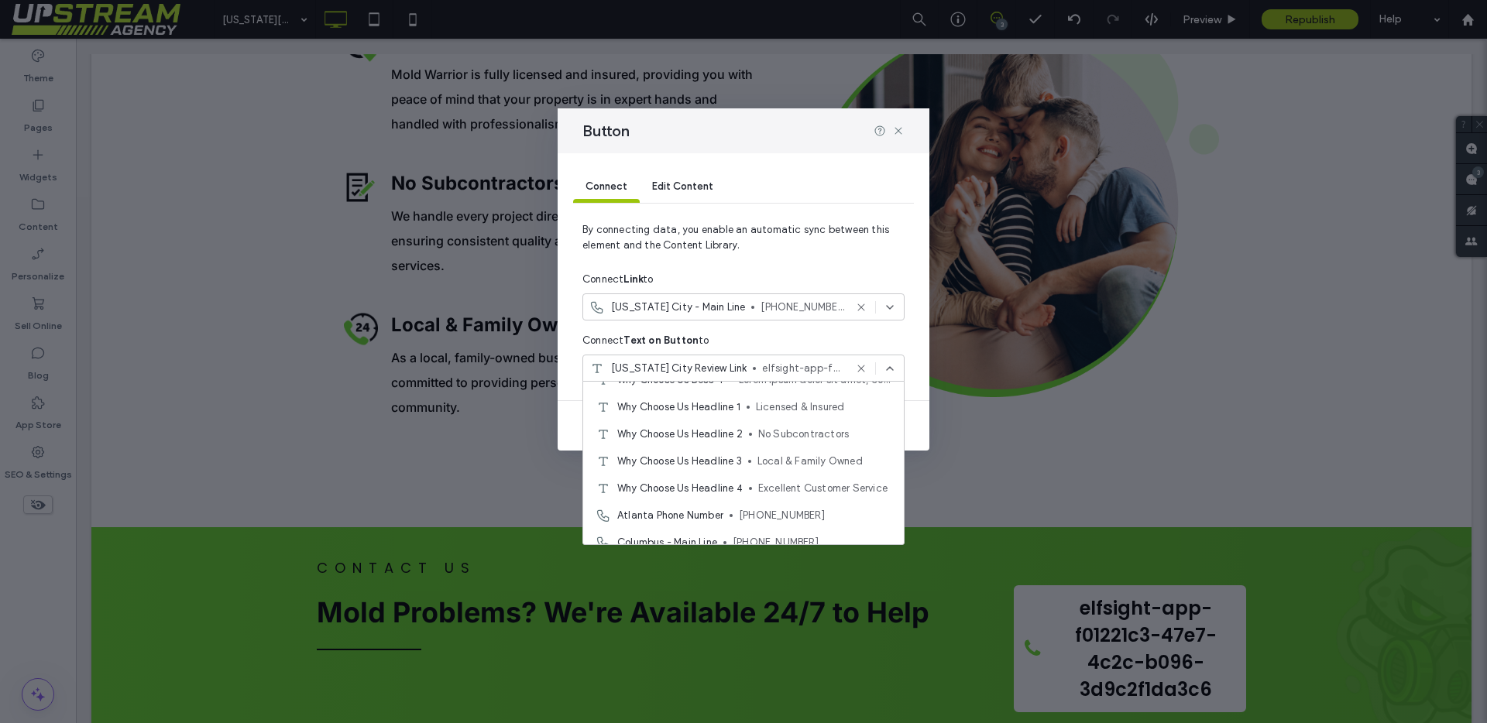
scroll to position [721, 0]
click at [706, 440] on span "[US_STATE] City - Main Line" at bounding box center [684, 433] width 134 height 15
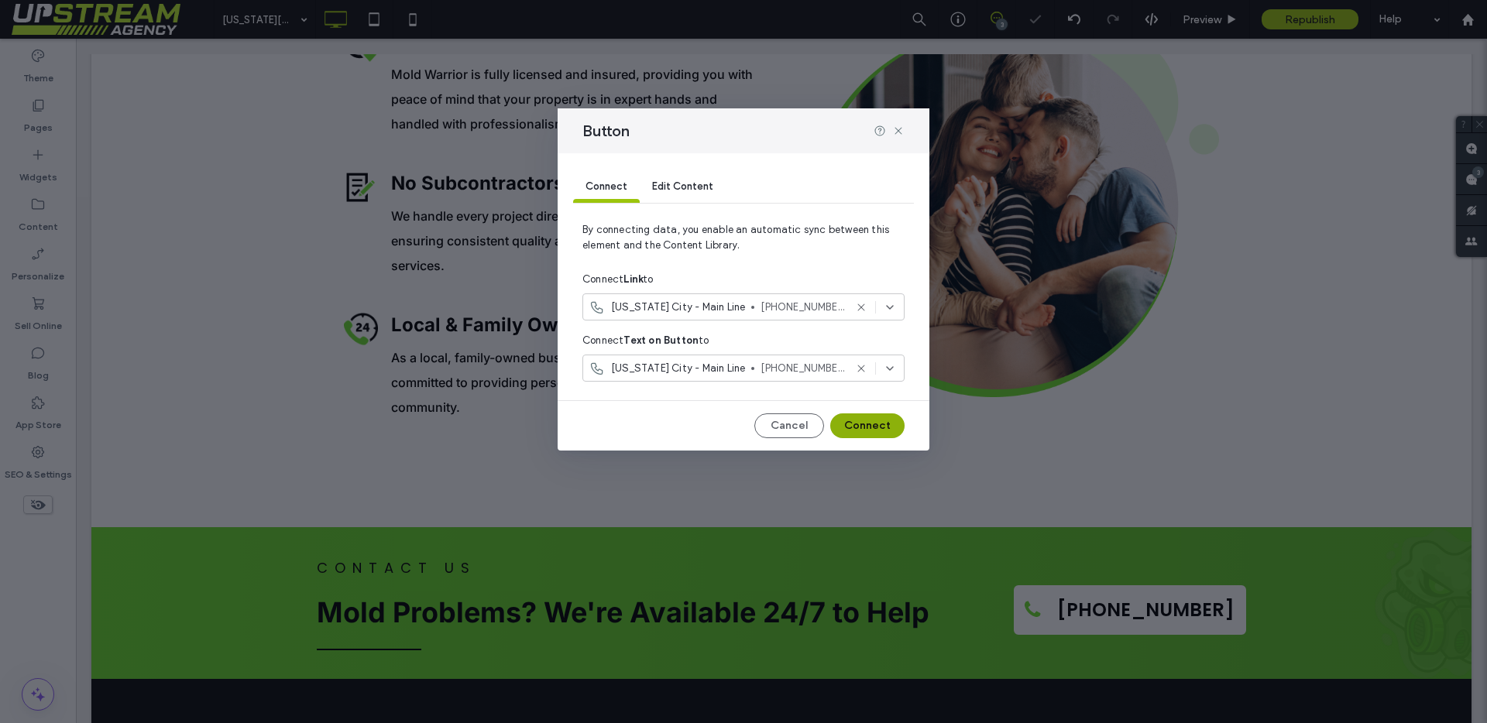
click at [853, 422] on button "Connect" at bounding box center [867, 426] width 74 height 25
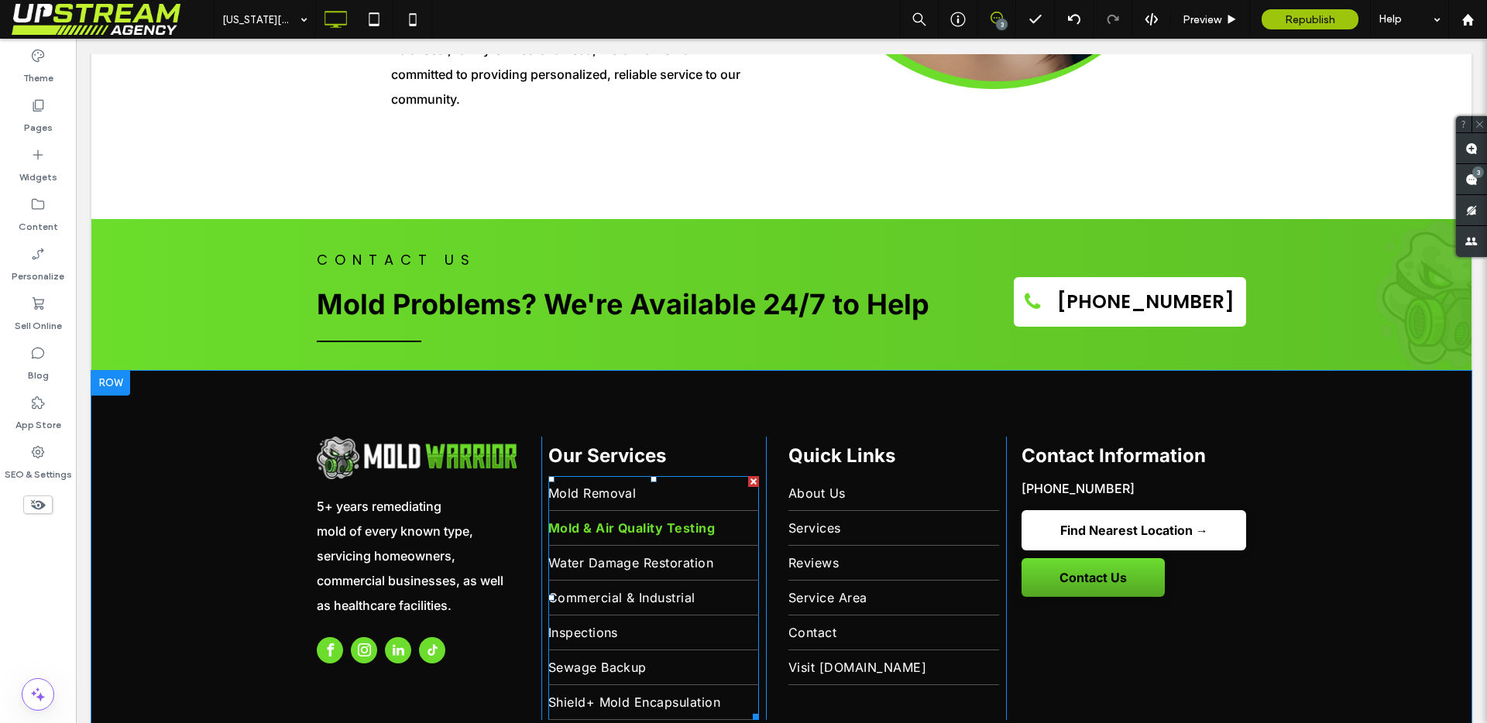
scroll to position [4262, 0]
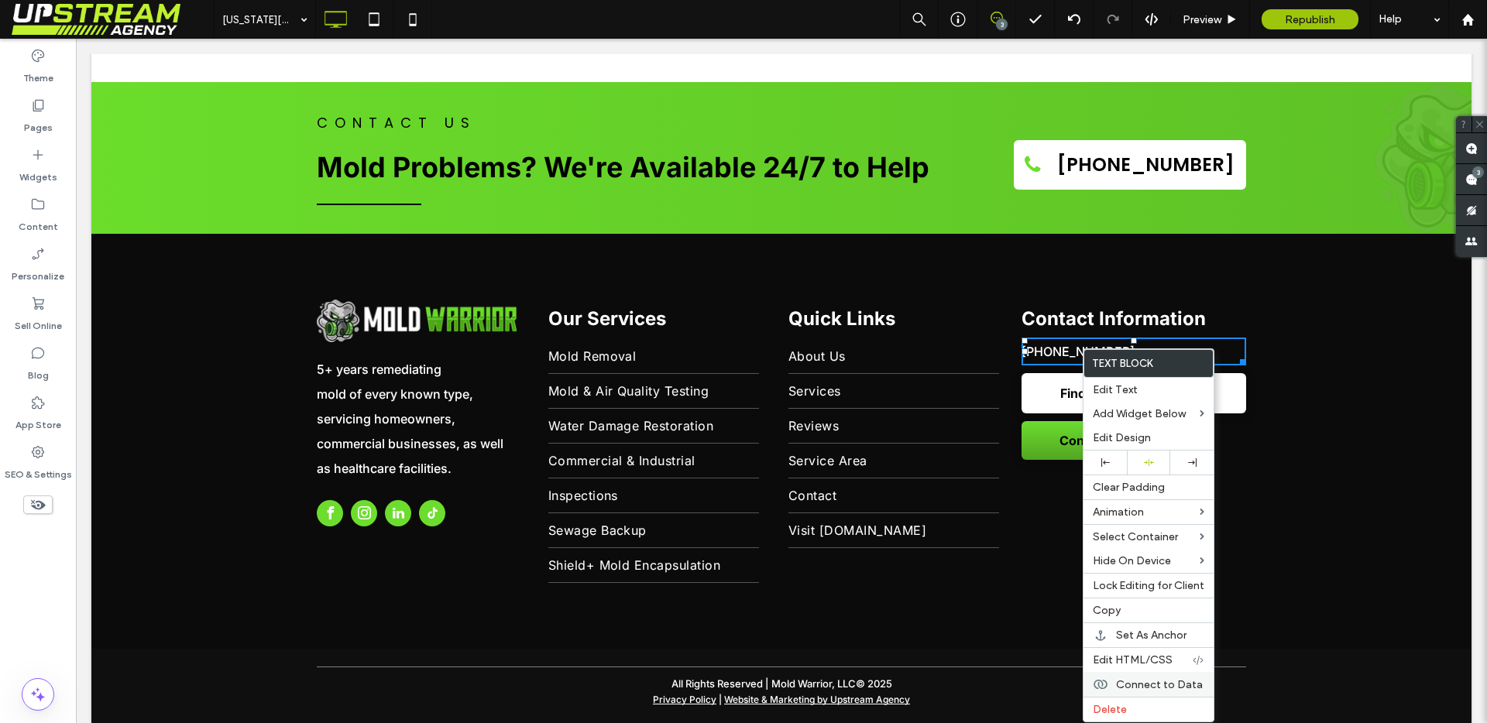
click at [1131, 688] on span "Connect to Data" at bounding box center [1159, 684] width 87 height 13
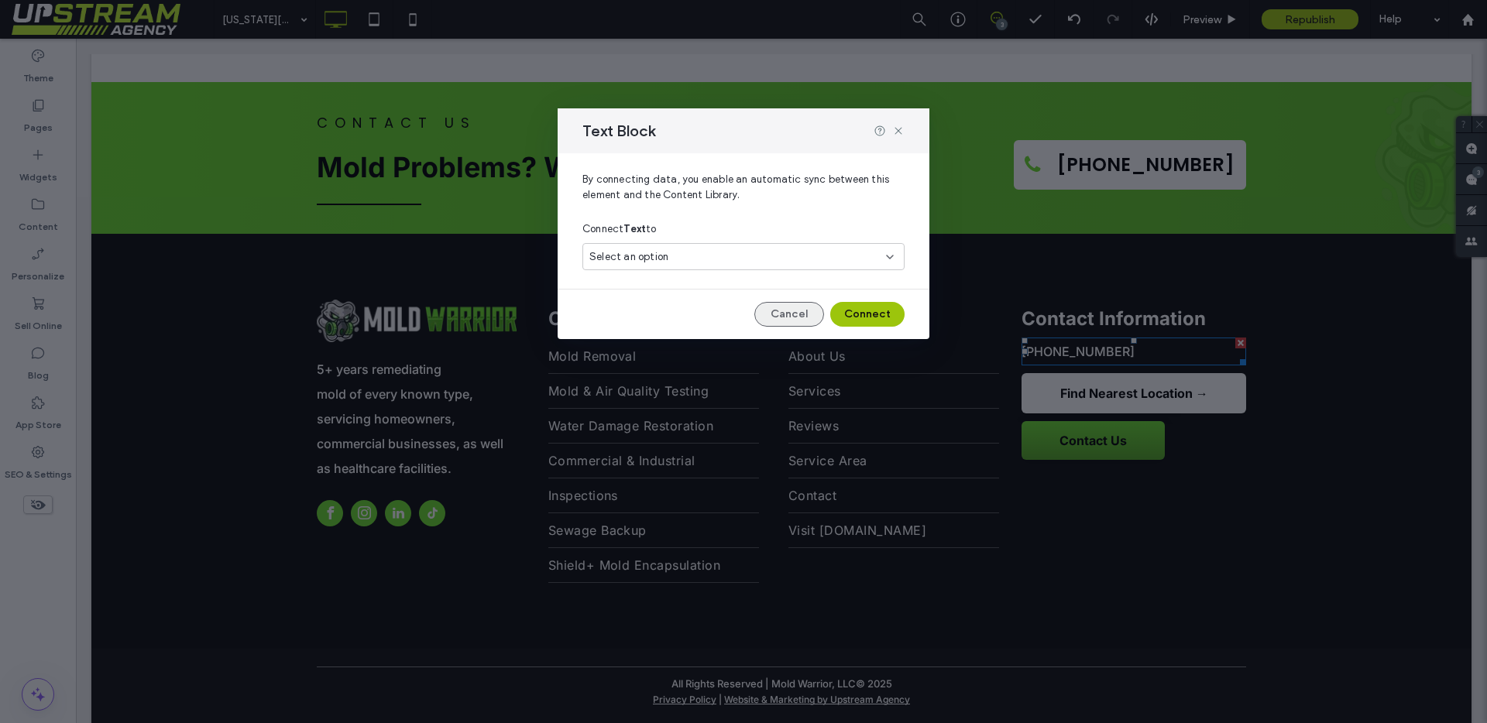
click at [784, 313] on button "Cancel" at bounding box center [789, 314] width 70 height 25
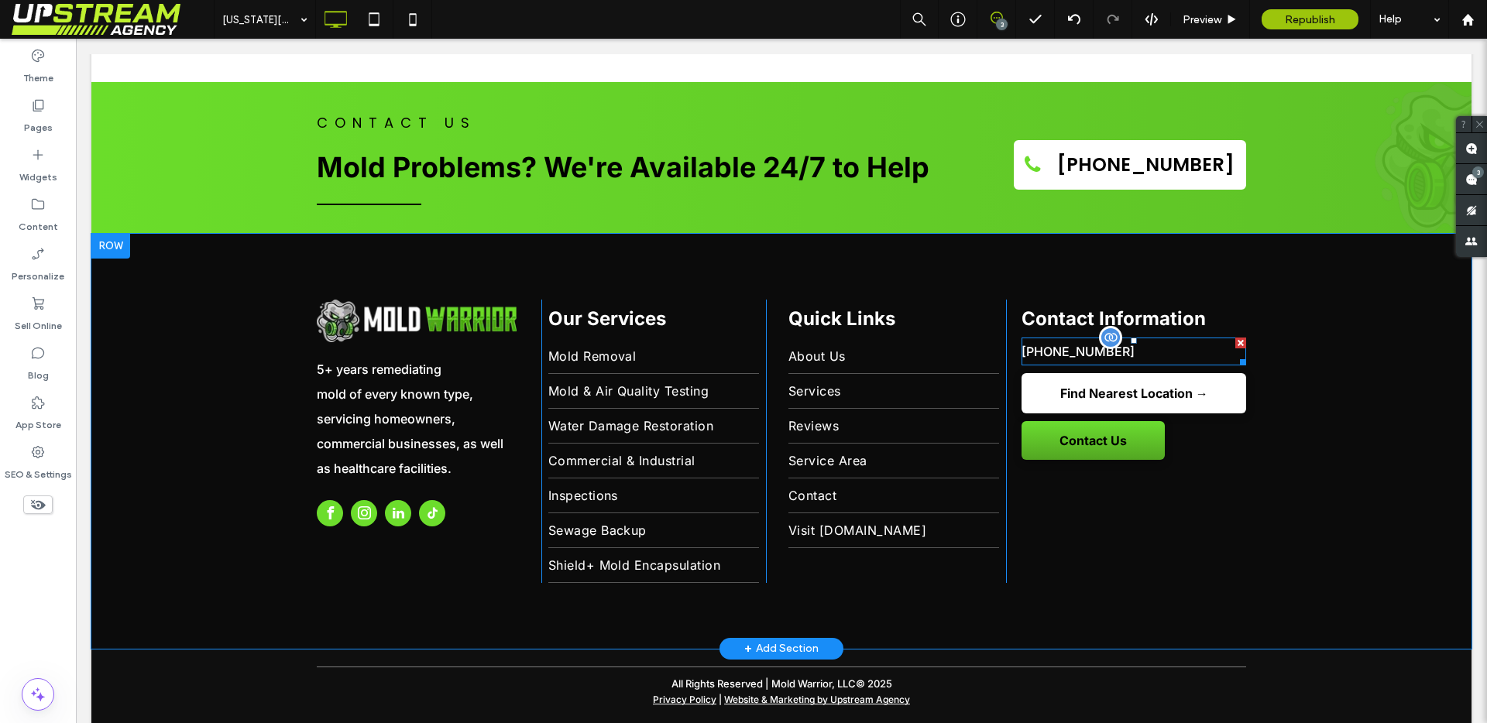
click at [1123, 339] on p "[PHONE_NUMBER]" at bounding box center [1133, 351] width 225 height 25
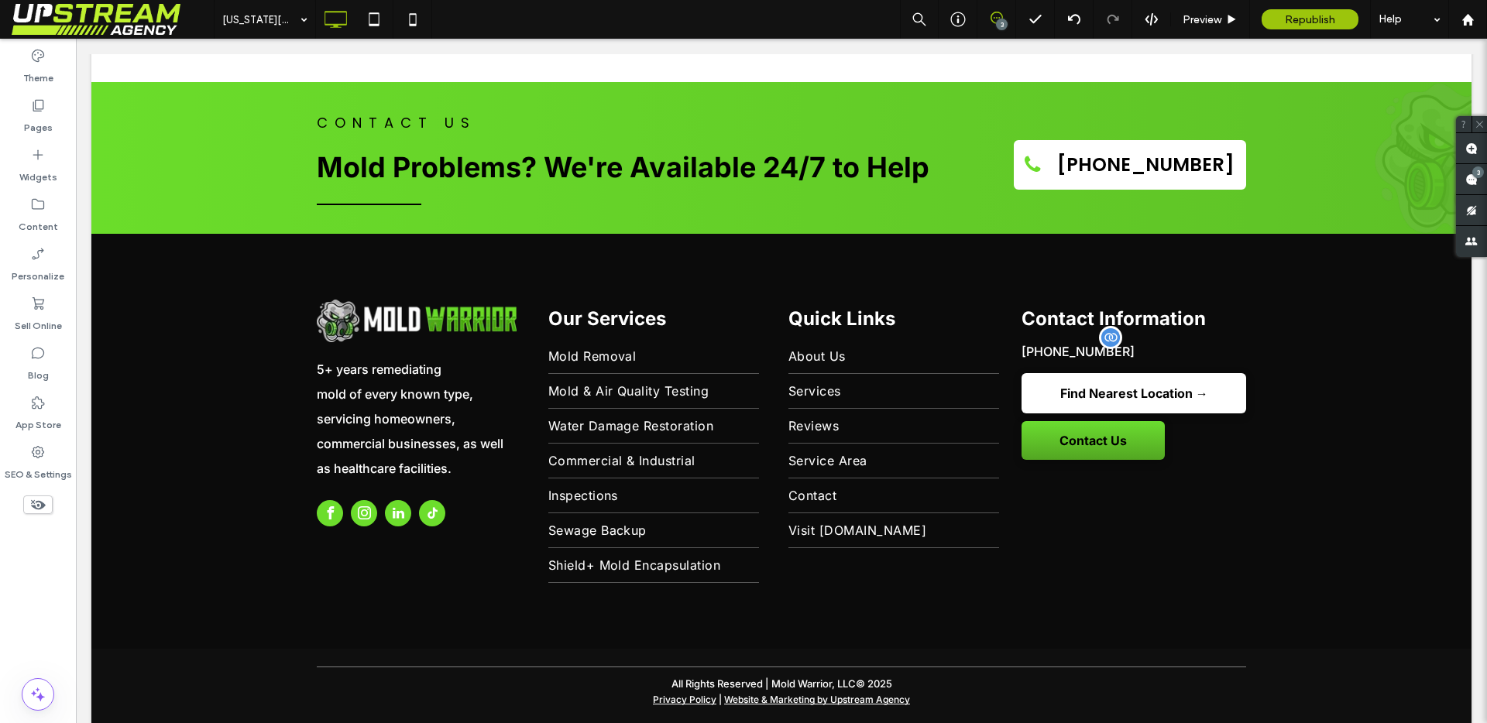
type input "*****"
type input "**"
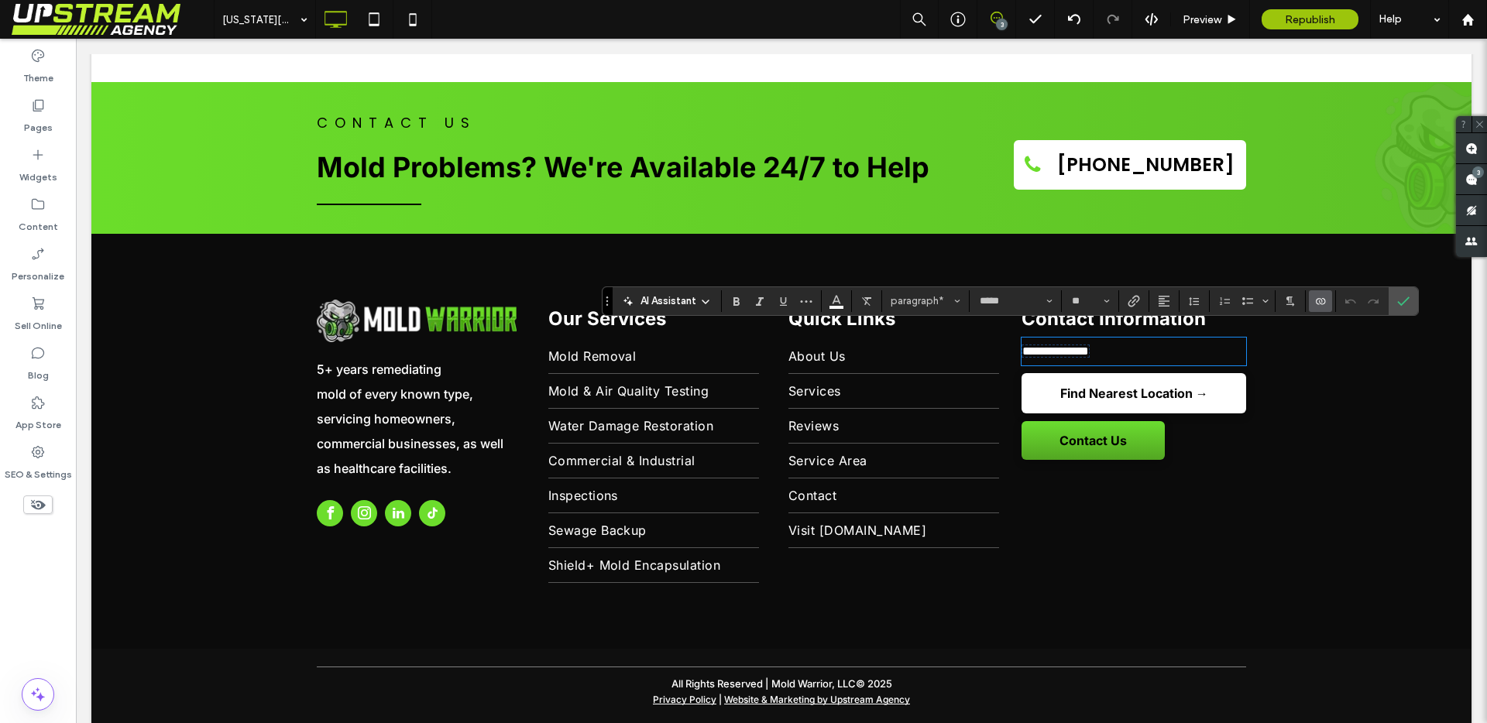
click at [1314, 298] on icon "Connect To Data" at bounding box center [1320, 301] width 12 height 12
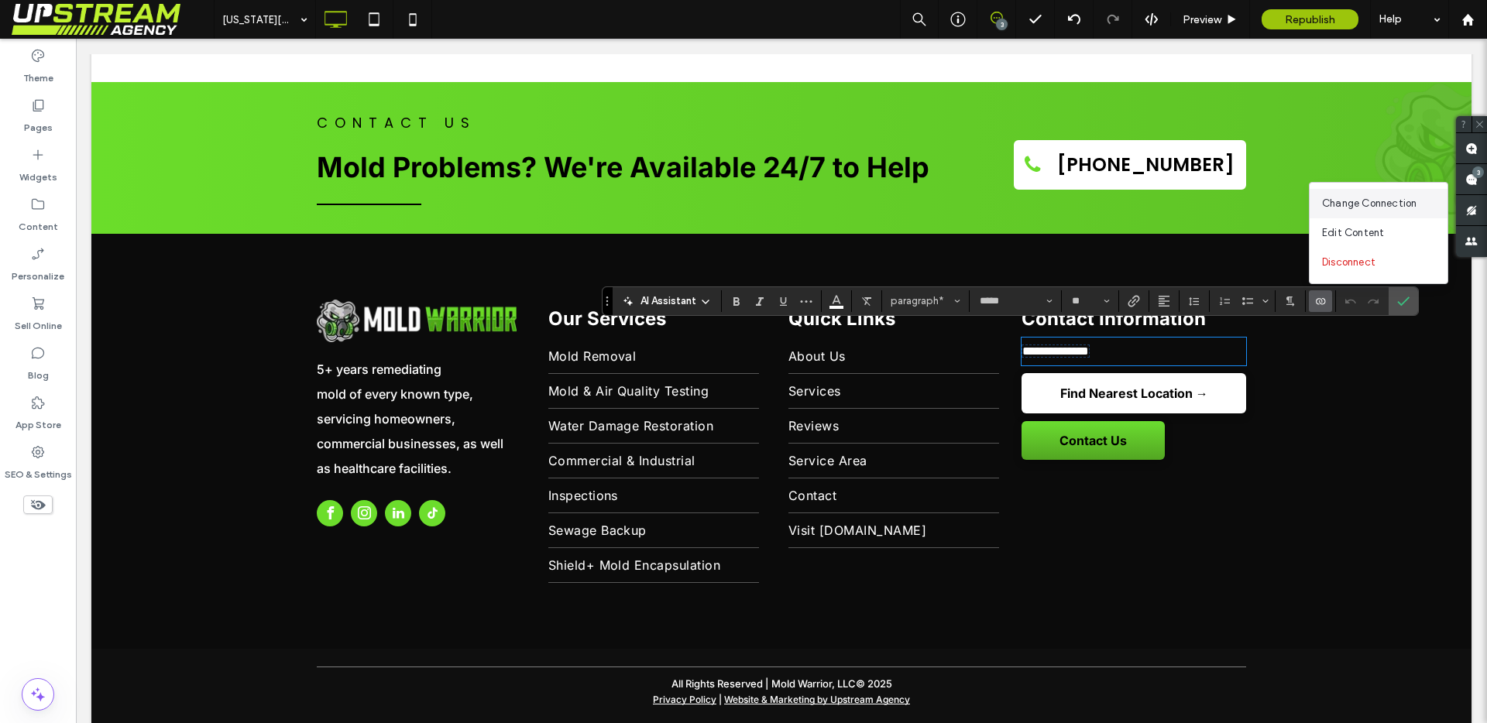
click at [1364, 201] on span "Change Connection" at bounding box center [1369, 203] width 94 height 15
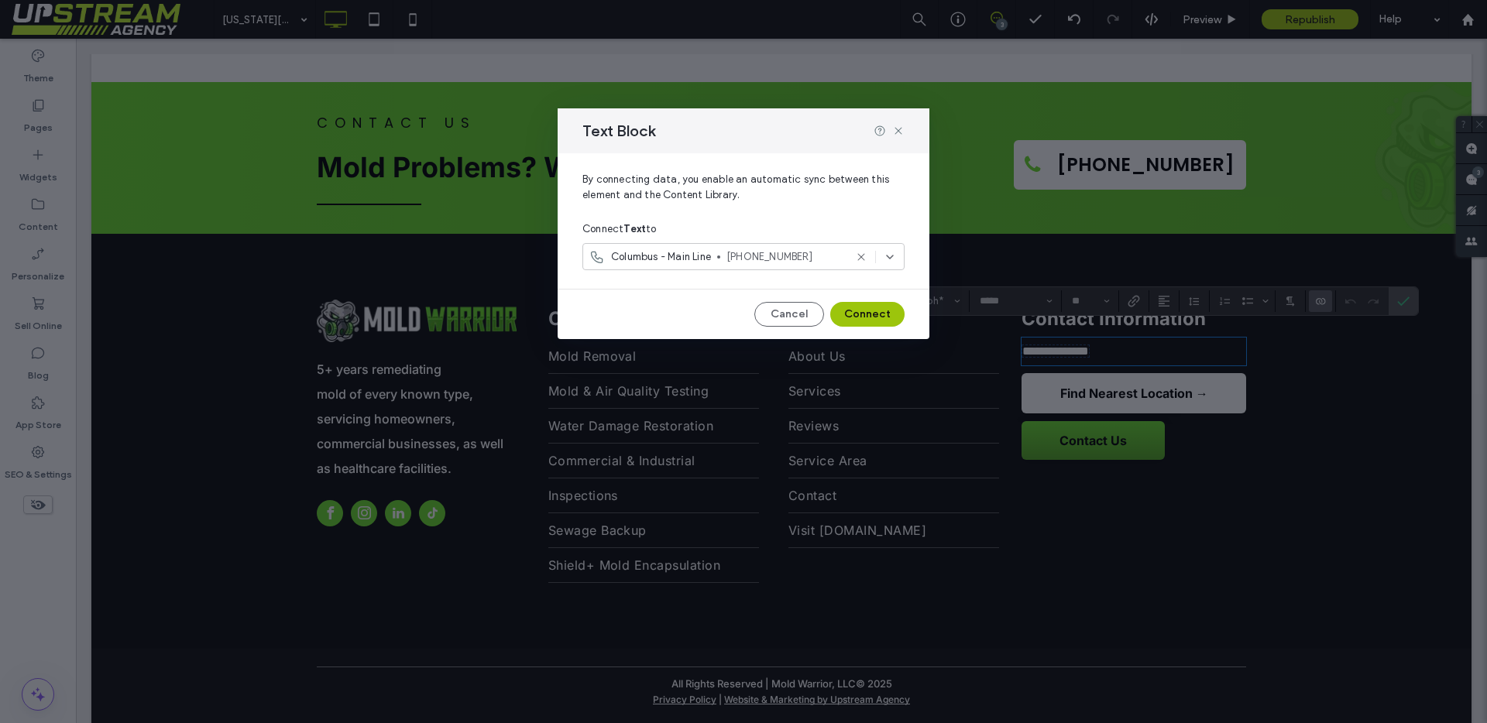
click at [763, 252] on span "[PHONE_NUMBER]" at bounding box center [785, 256] width 118 height 15
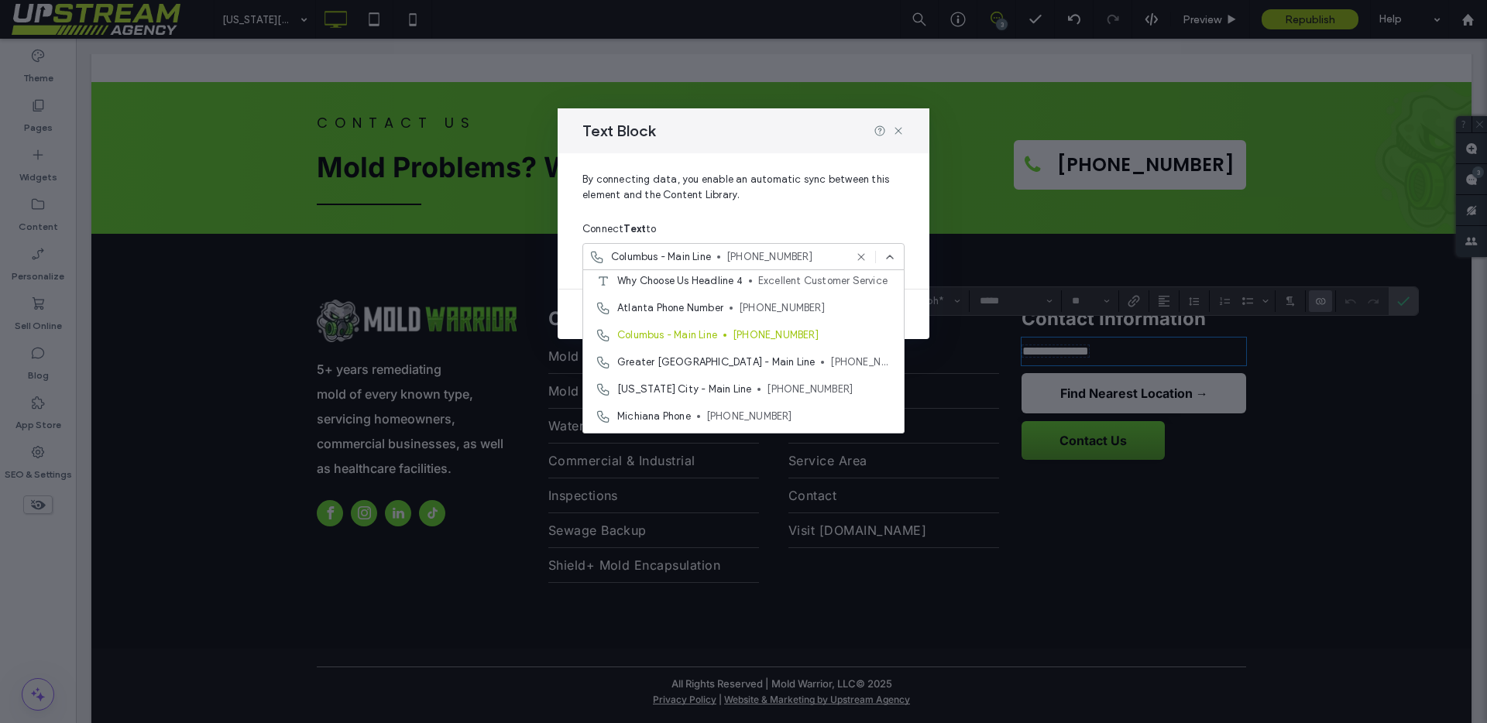
scroll to position [623, 0]
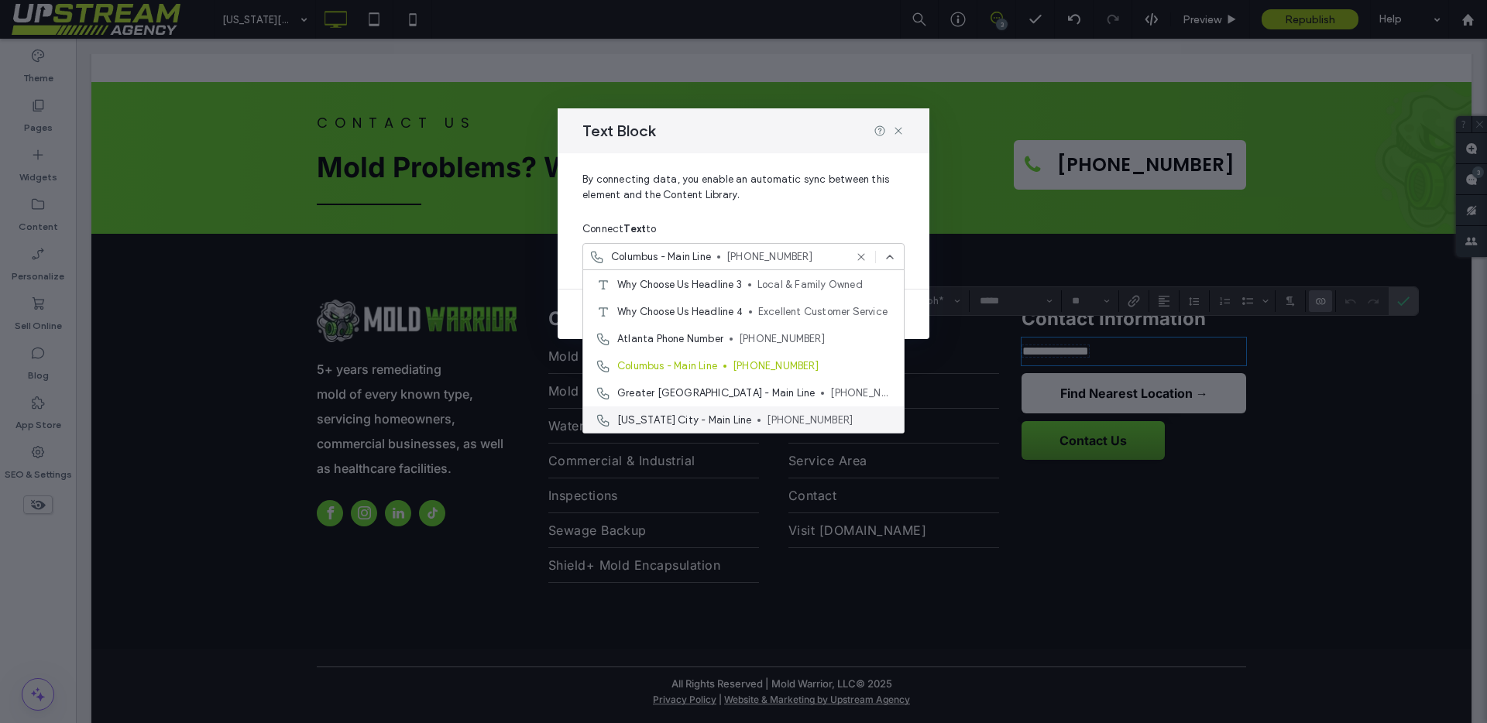
click at [704, 407] on div "[US_STATE] City - Main Line [PHONE_NUMBER]" at bounding box center [743, 420] width 321 height 27
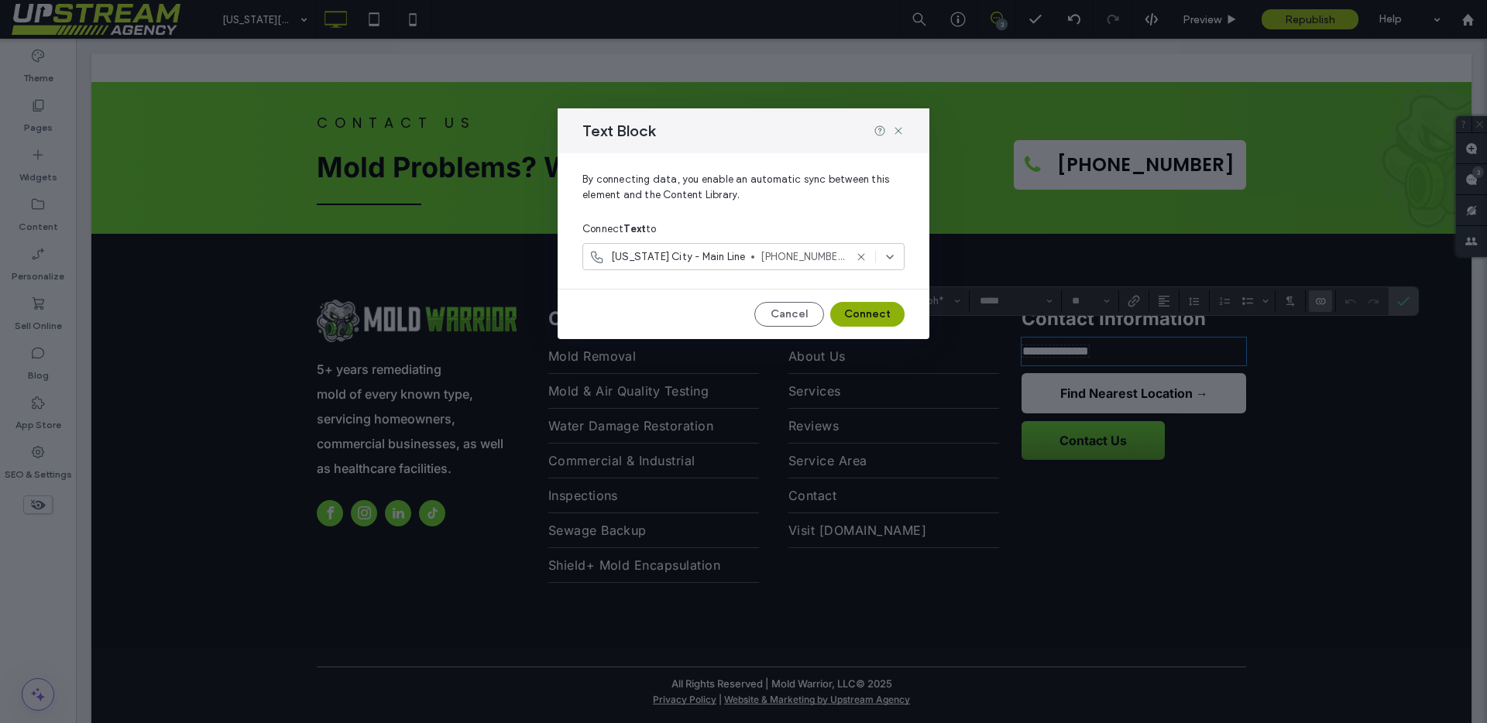
click at [885, 311] on button "Connect" at bounding box center [867, 314] width 74 height 25
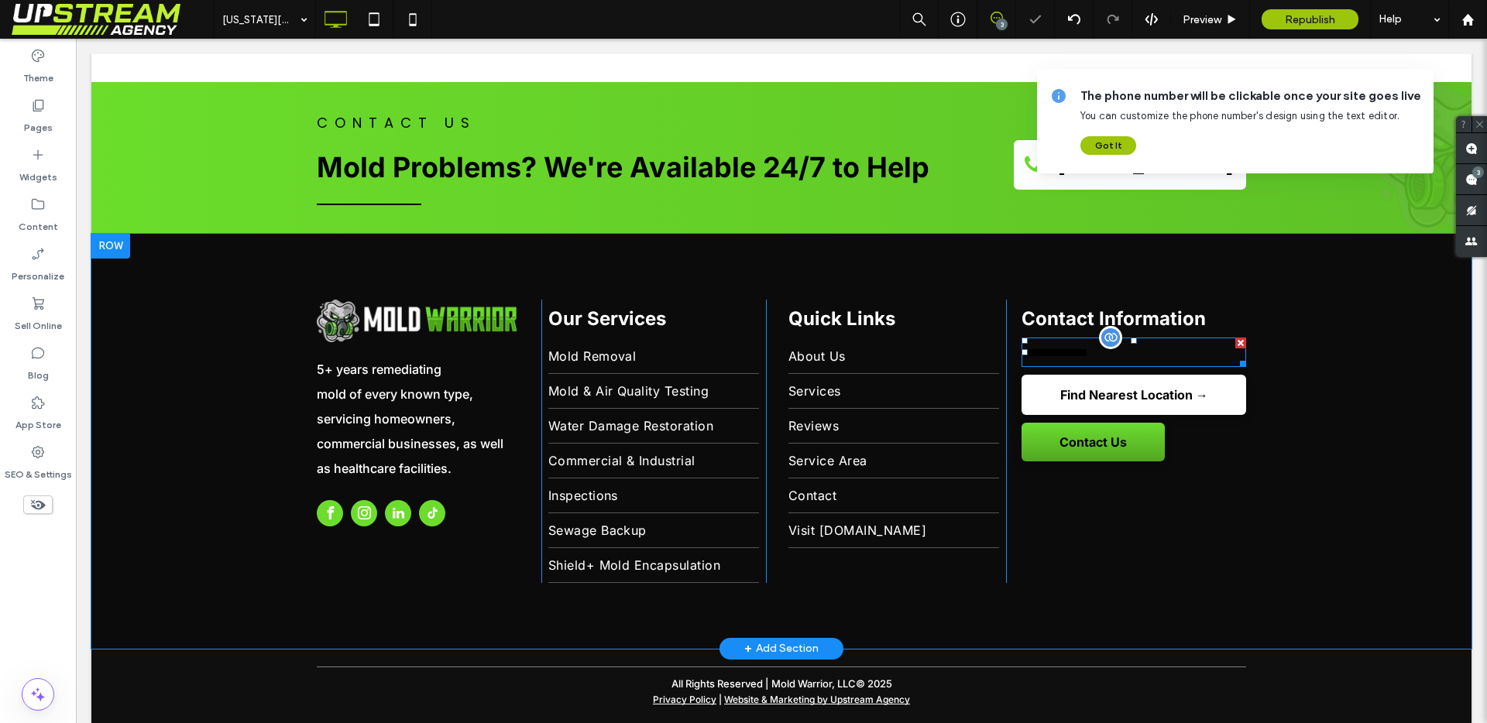
click at [1038, 347] on span "**********" at bounding box center [1054, 353] width 67 height 12
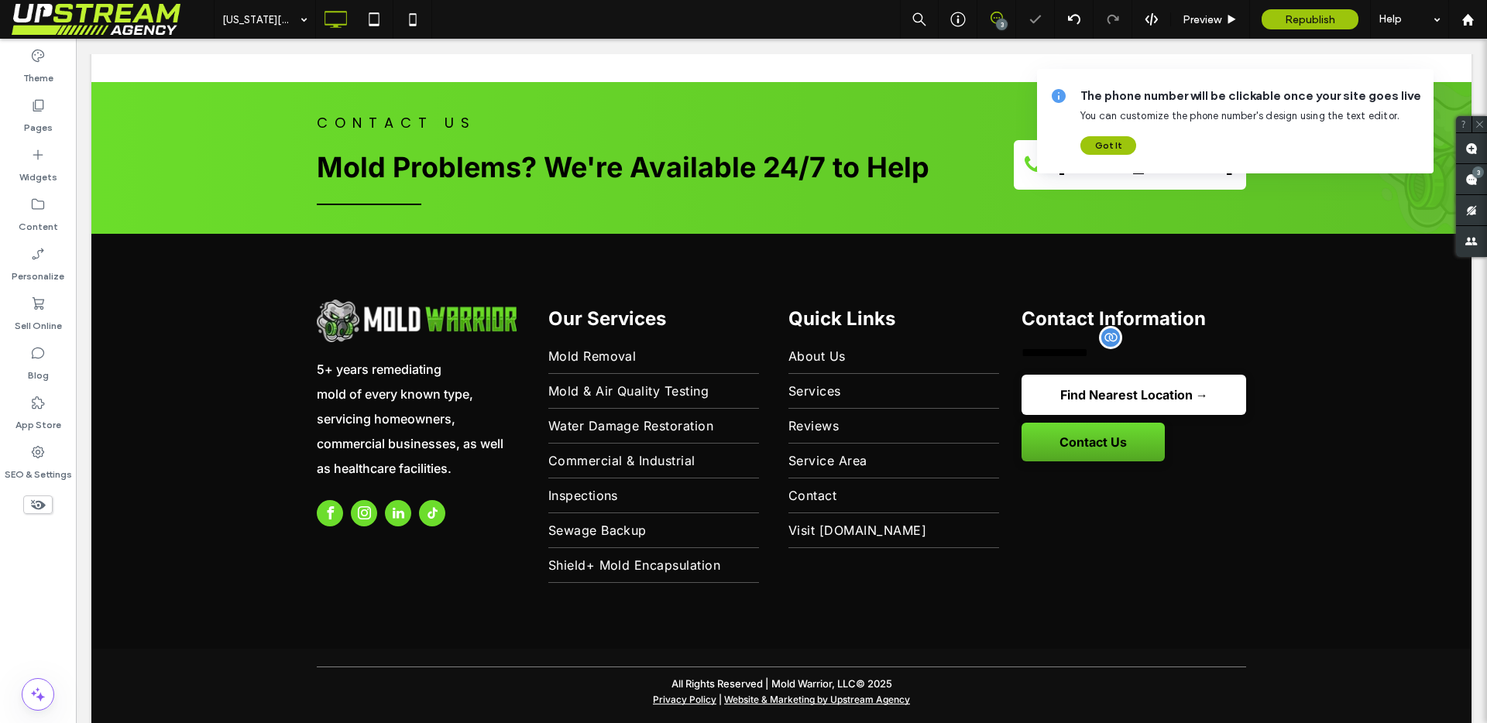
type input "*****"
type input "**"
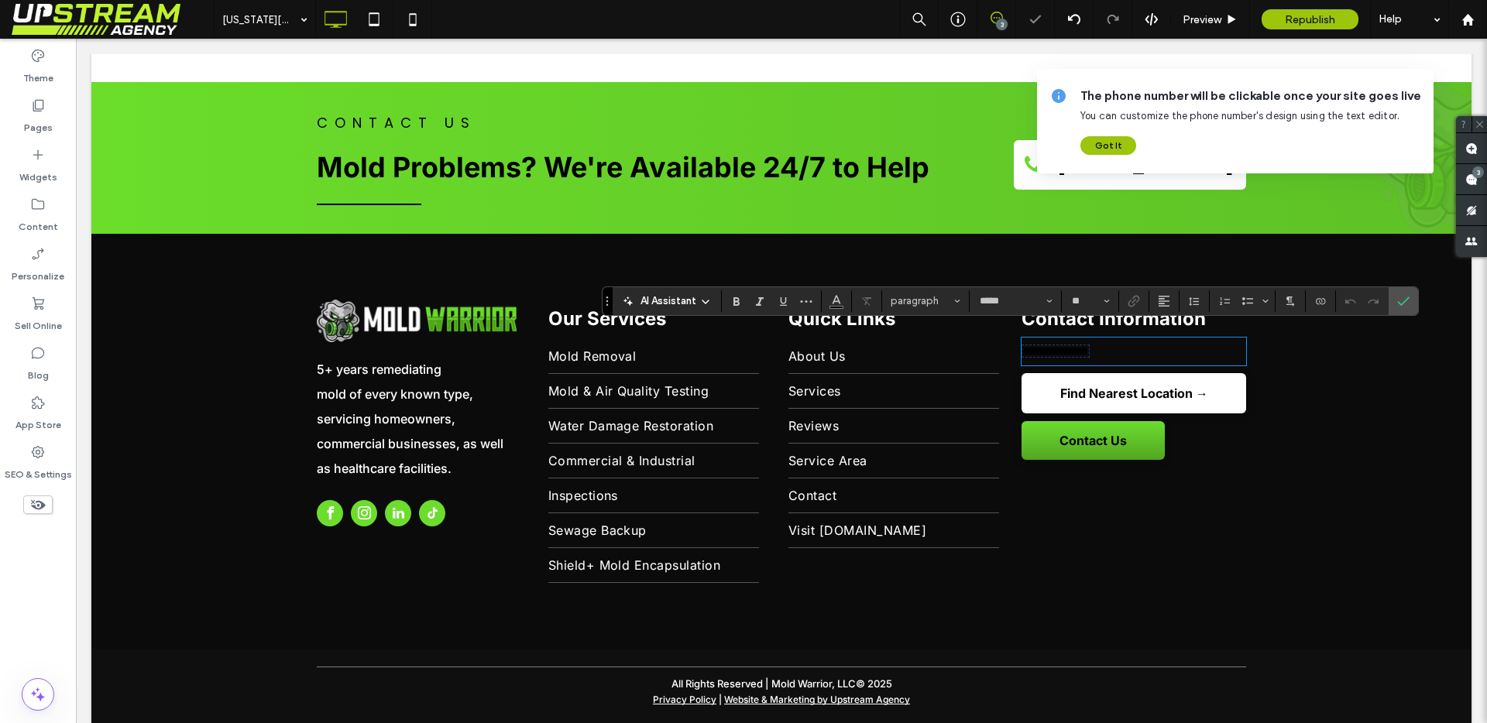
click at [1052, 345] on span "**********" at bounding box center [1055, 351] width 67 height 12
click at [843, 300] on button "Color" at bounding box center [836, 301] width 23 height 22
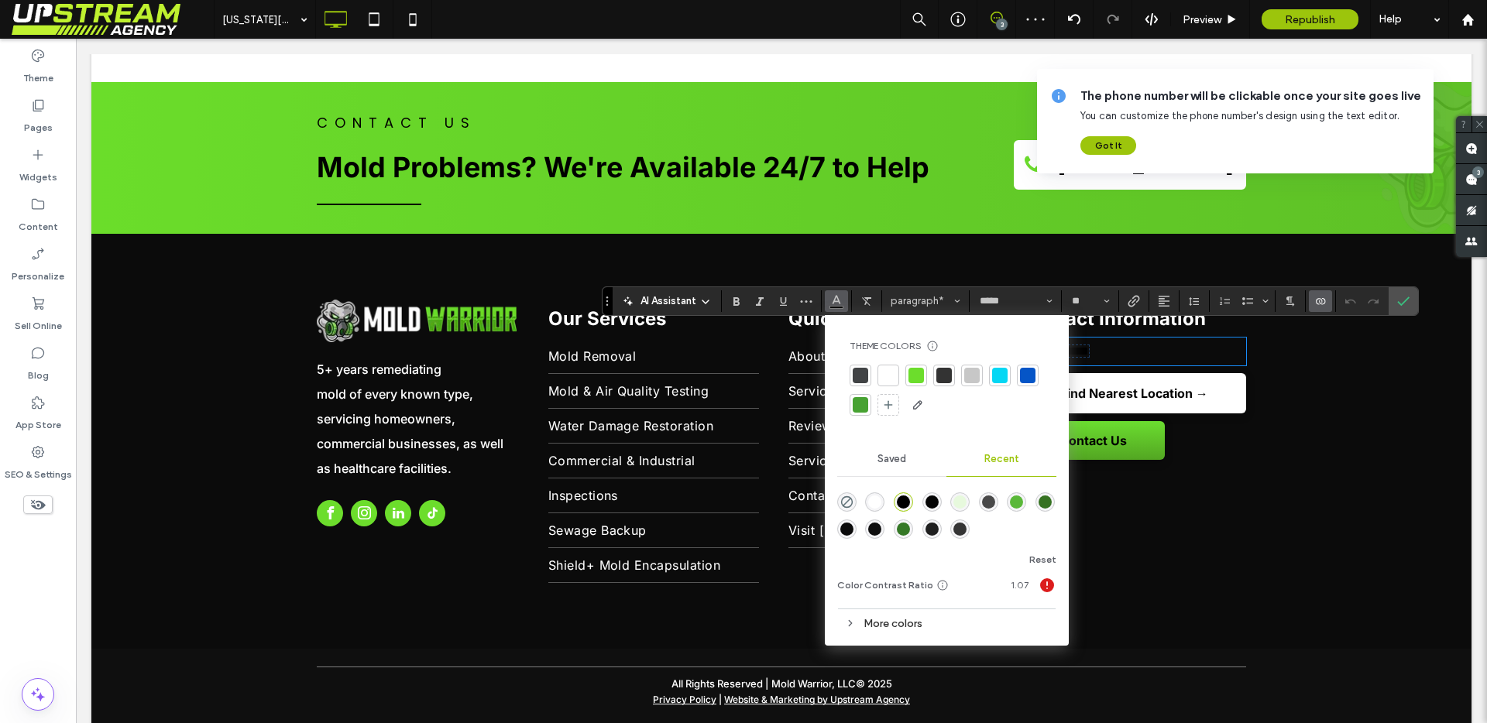
click at [892, 375] on div at bounding box center [888, 375] width 15 height 15
click at [1409, 299] on label "Confirm" at bounding box center [1403, 301] width 23 height 28
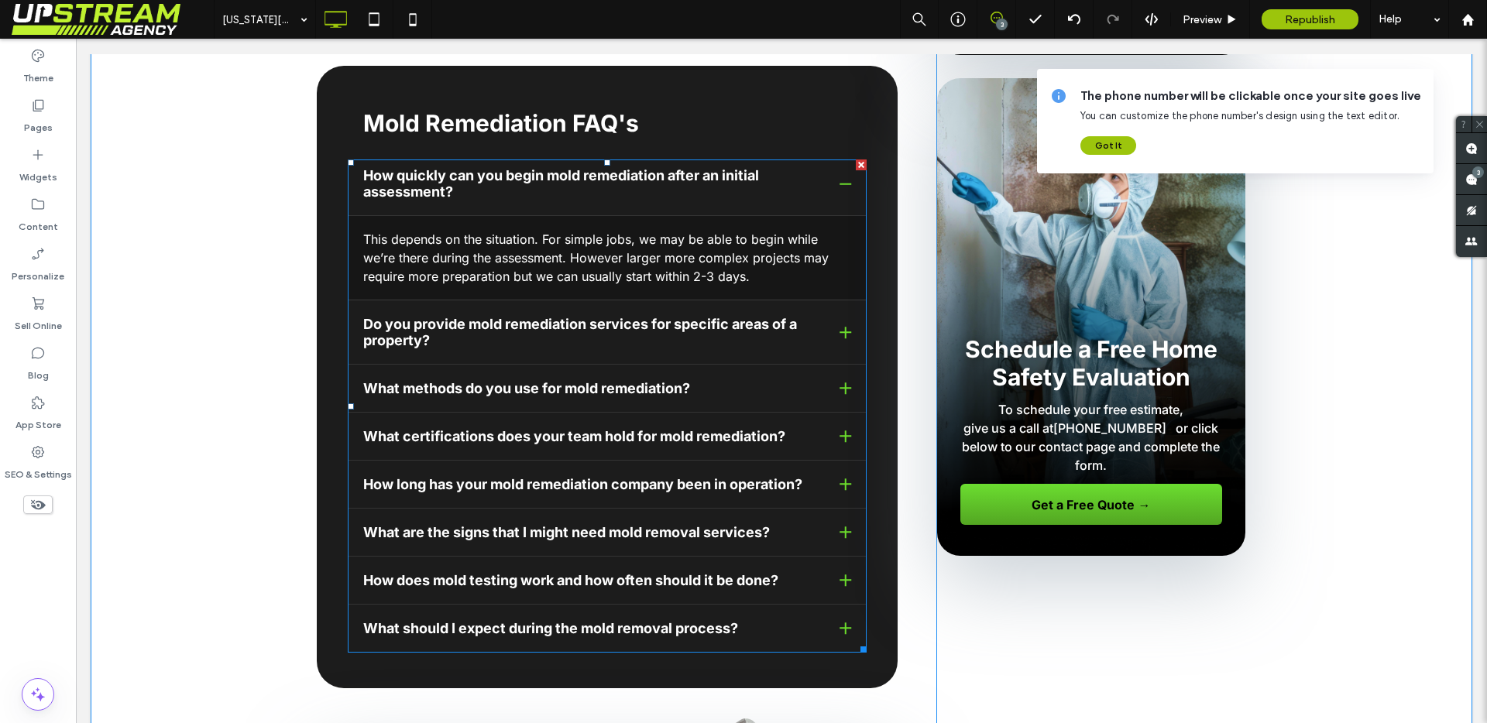
scroll to position [1789, 0]
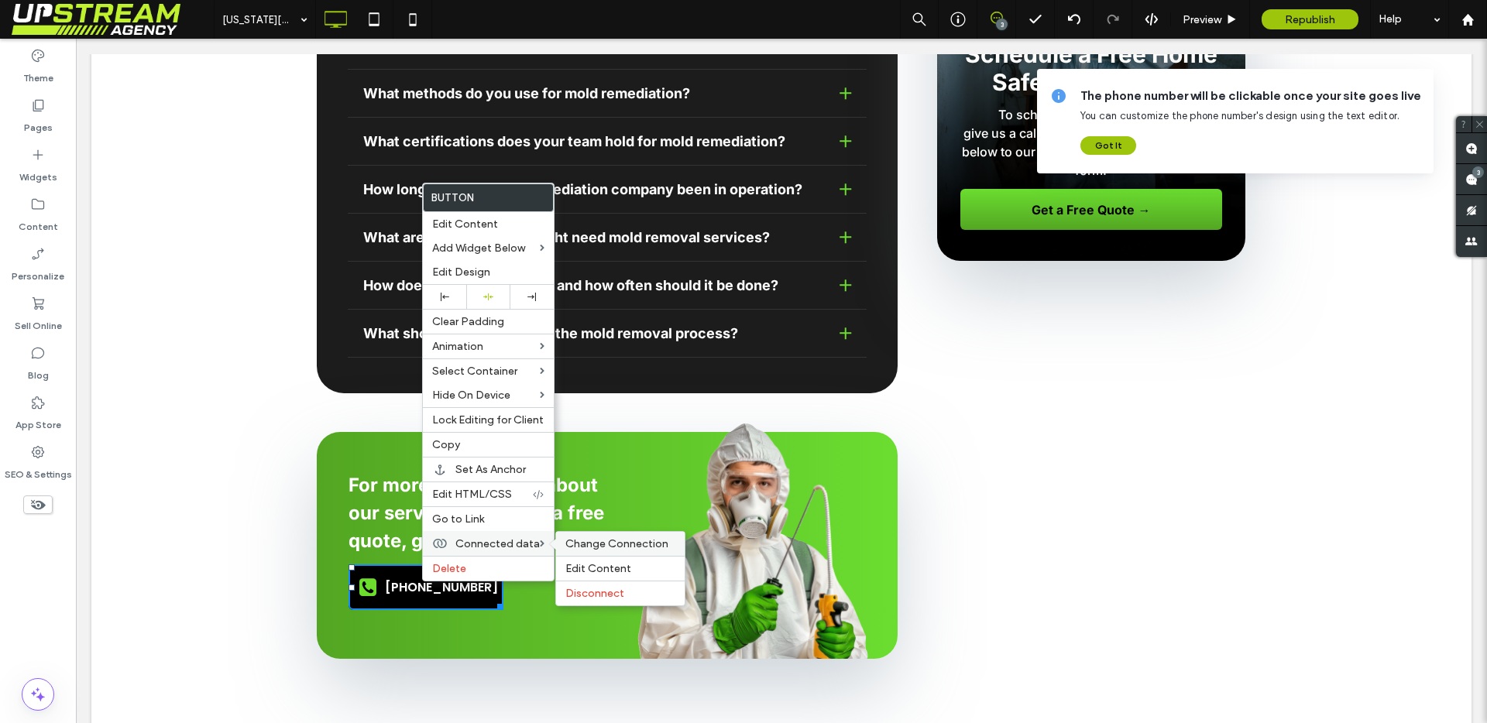
click at [622, 542] on span "Change Connection" at bounding box center [616, 543] width 103 height 13
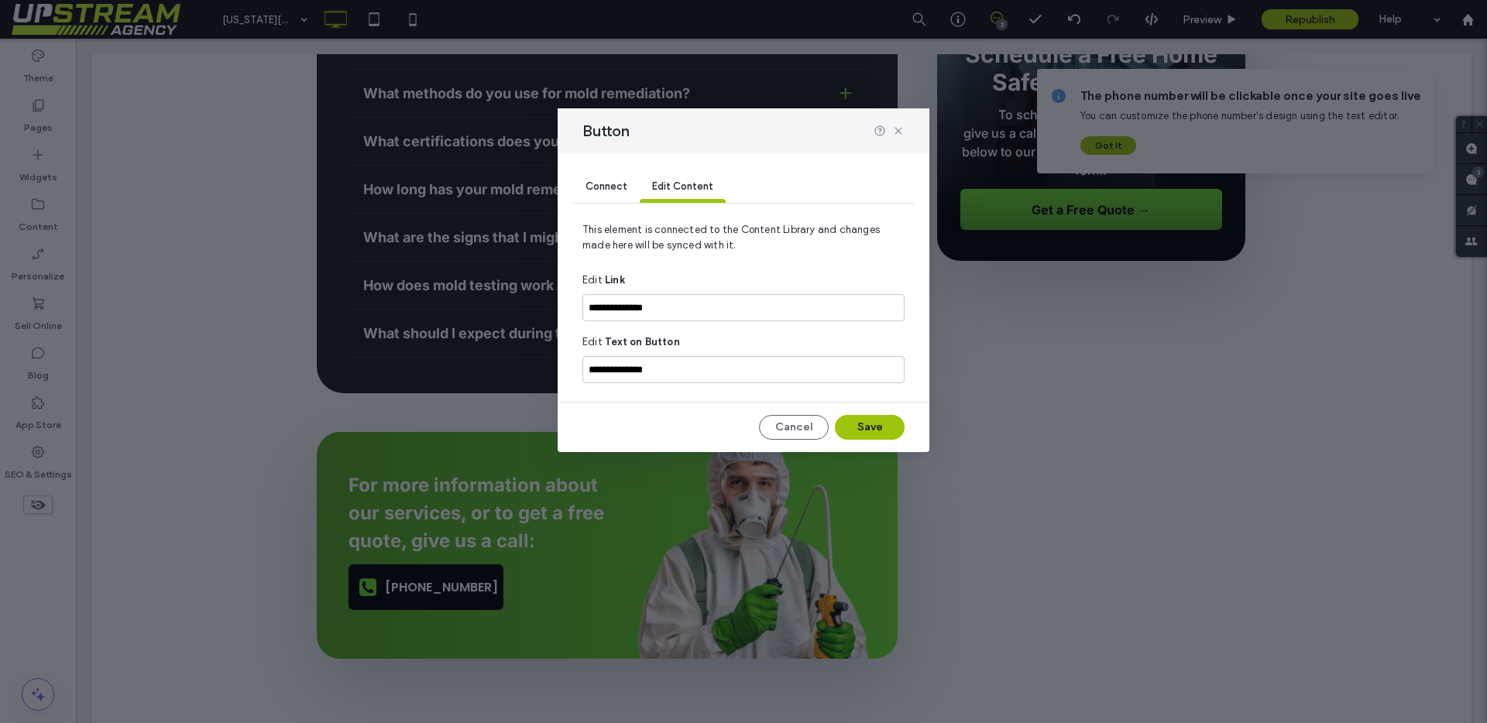
click at [603, 183] on span "Connect" at bounding box center [606, 186] width 42 height 12
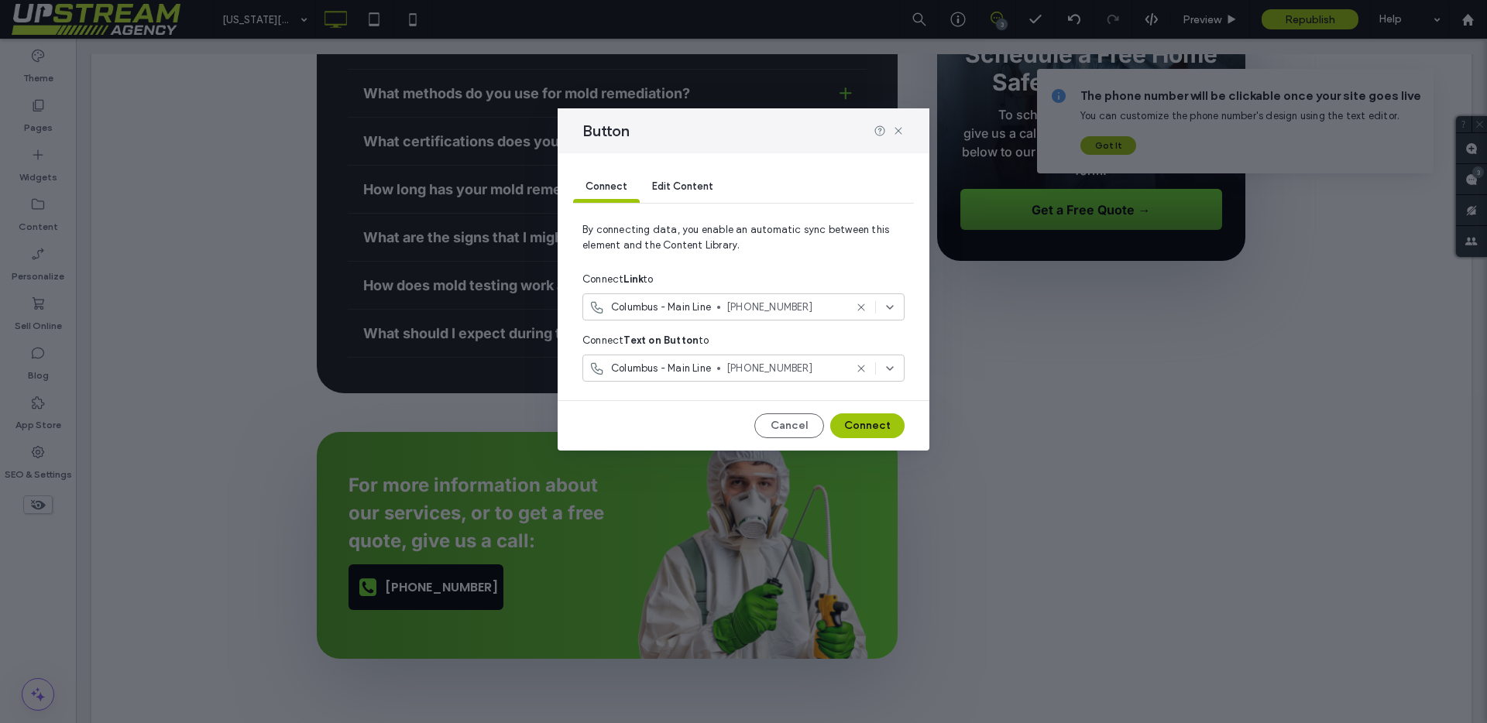
click at [721, 315] on div "Columbus - Main Line [PHONE_NUMBER]" at bounding box center [743, 307] width 322 height 27
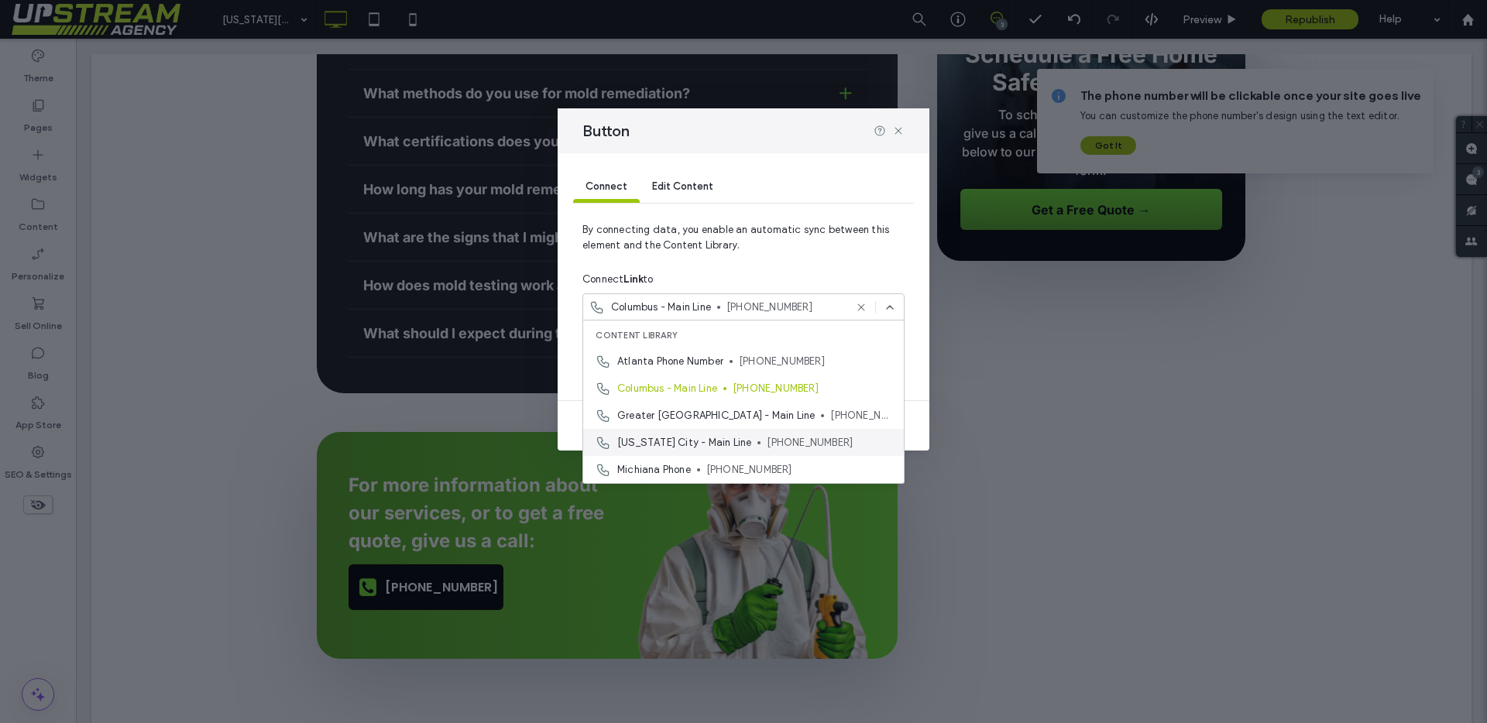
click at [722, 447] on span "[US_STATE] City - Main Line" at bounding box center [684, 442] width 134 height 15
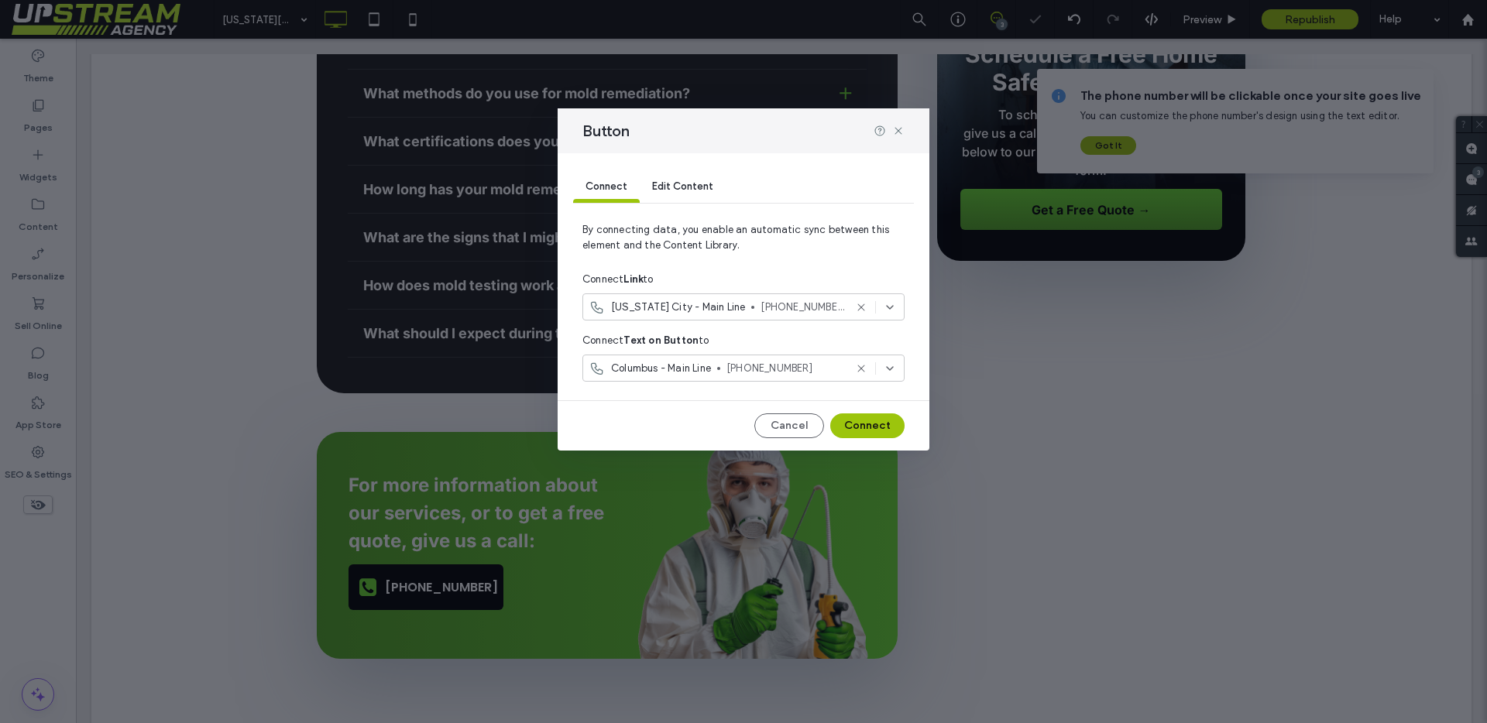
click at [698, 372] on span "Columbus - Main Line" at bounding box center [661, 368] width 100 height 15
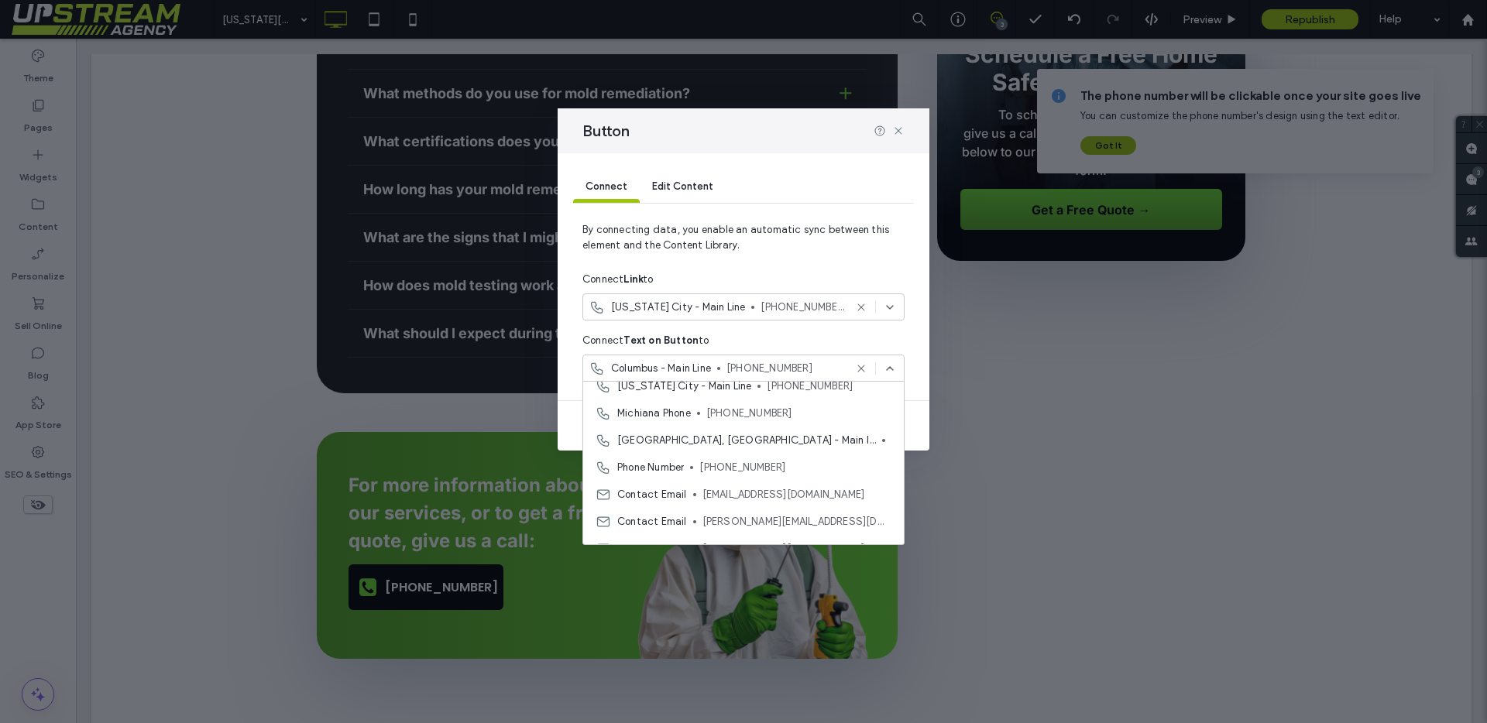
scroll to position [744, 0]
click at [726, 408] on span "[US_STATE] City - Main Line" at bounding box center [684, 410] width 134 height 15
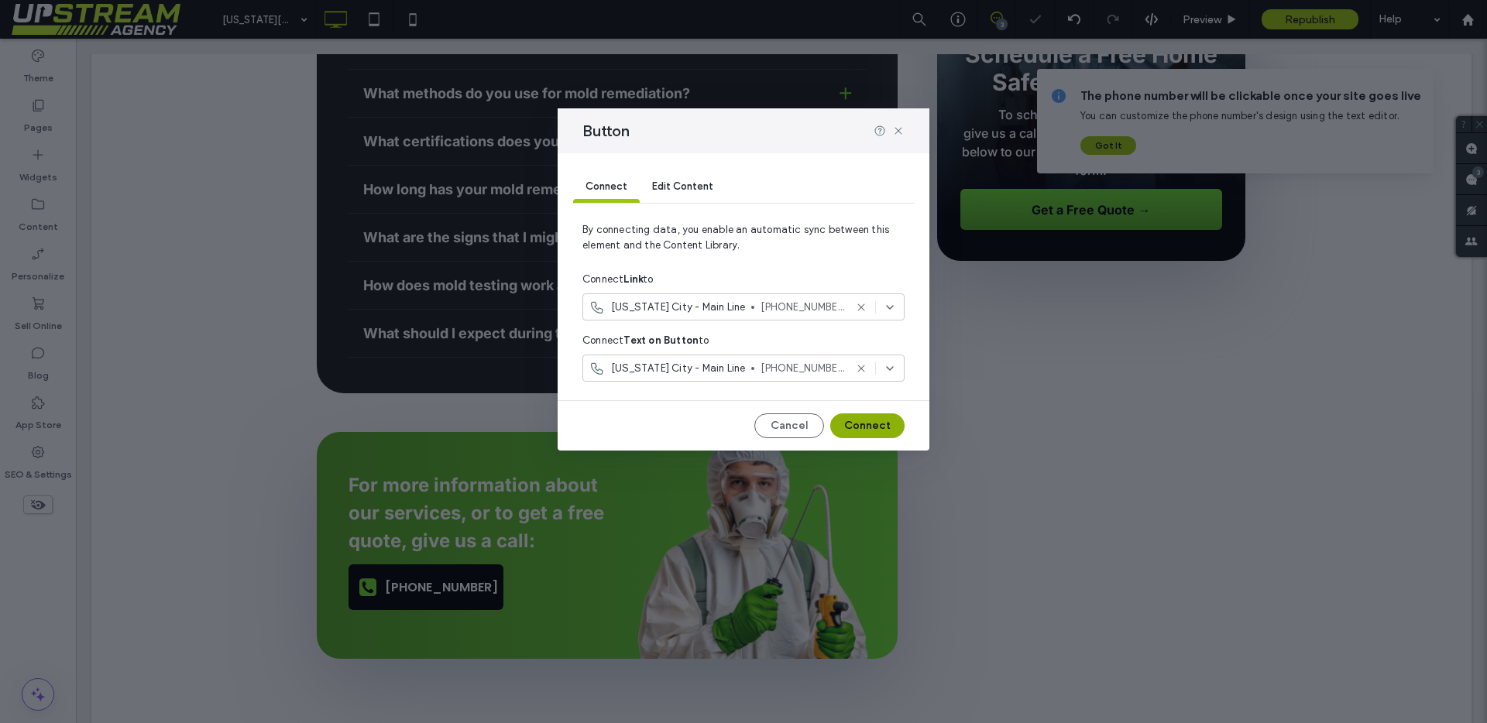
click at [862, 426] on button "Connect" at bounding box center [867, 426] width 74 height 25
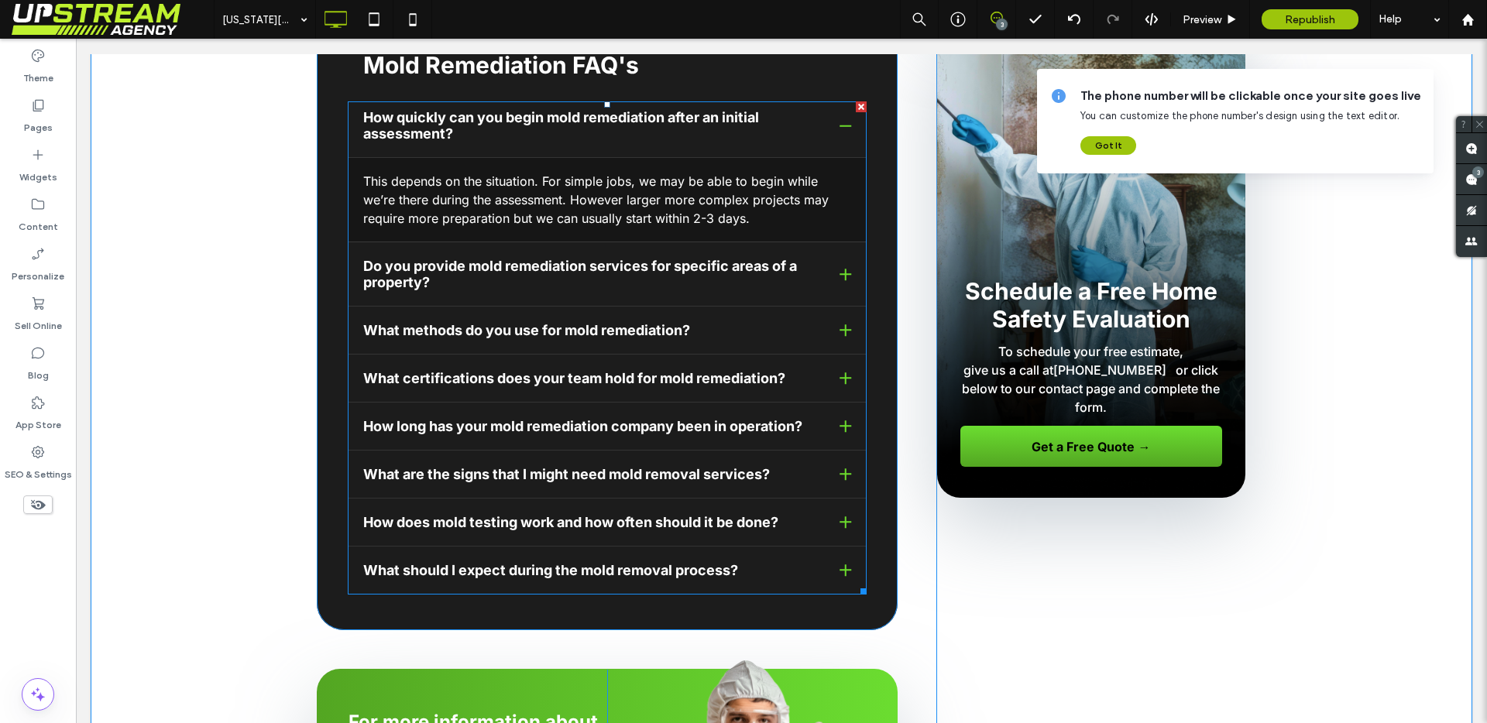
scroll to position [1365, 0]
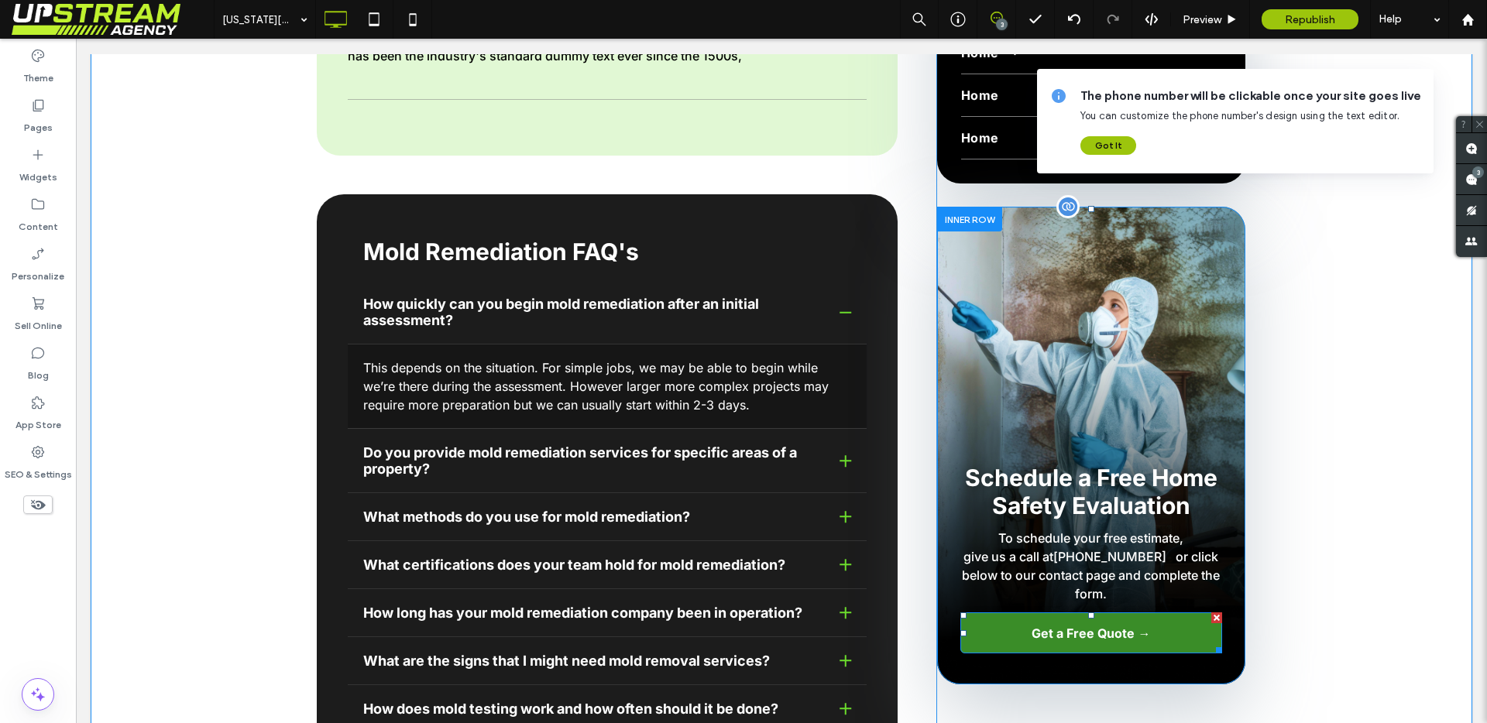
click at [1057, 613] on link "Get a Free Quote →" at bounding box center [1091, 633] width 262 height 41
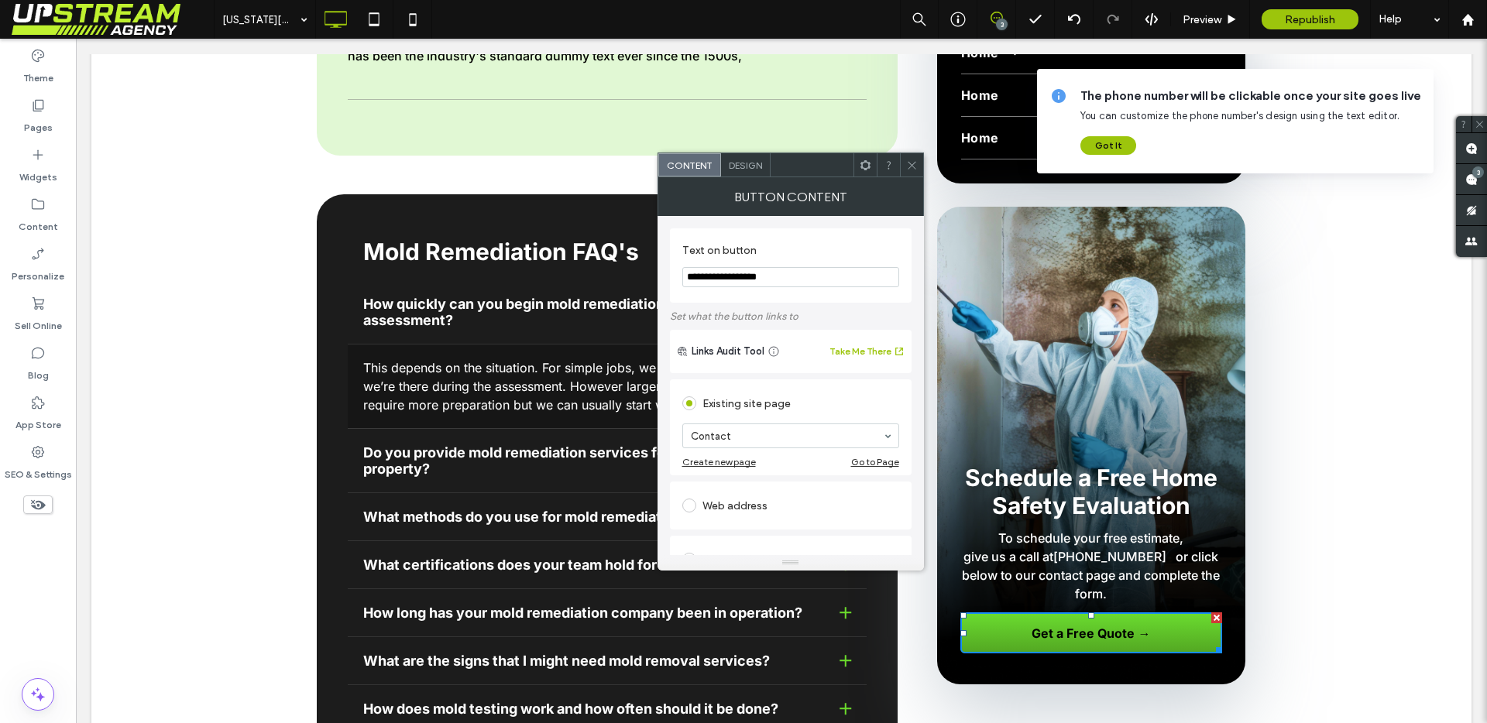
click at [915, 163] on icon at bounding box center [912, 166] width 12 height 12
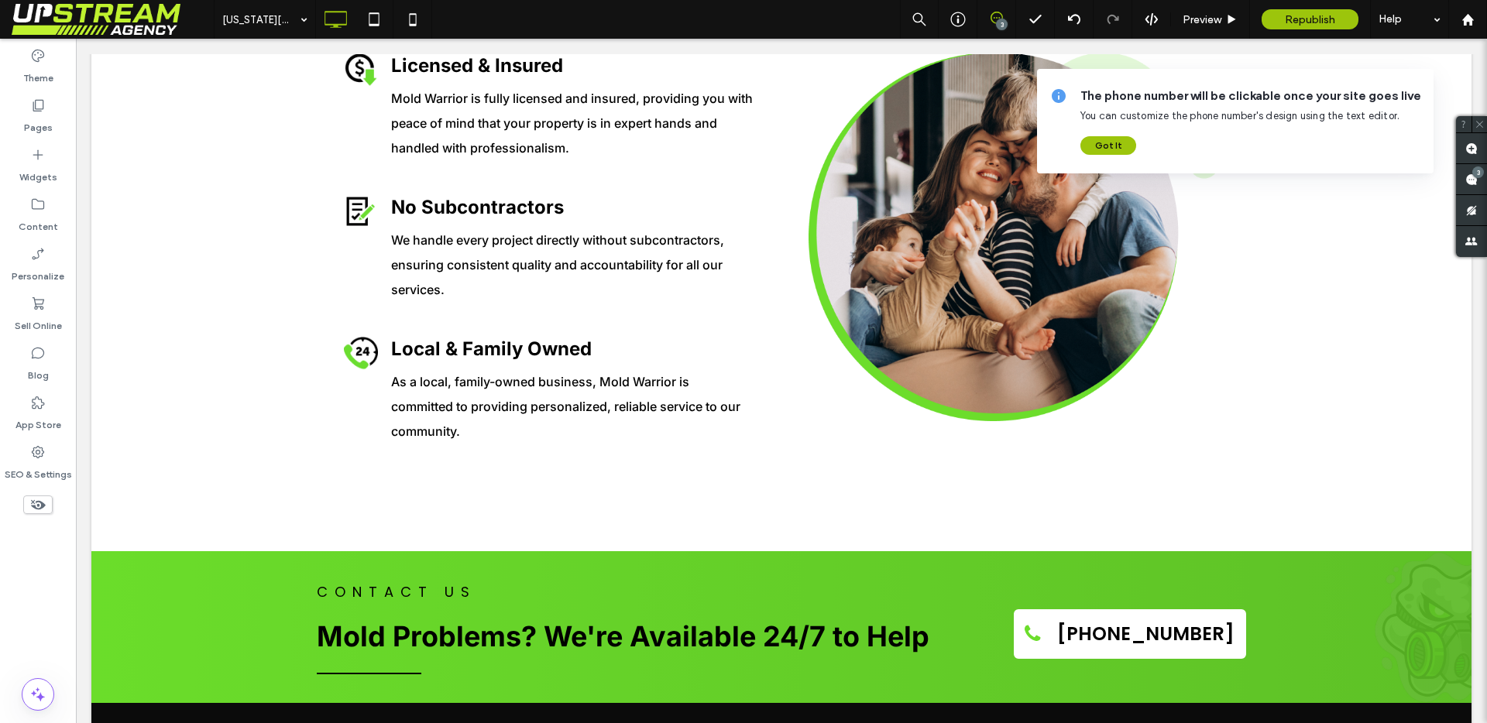
scroll to position [4269, 0]
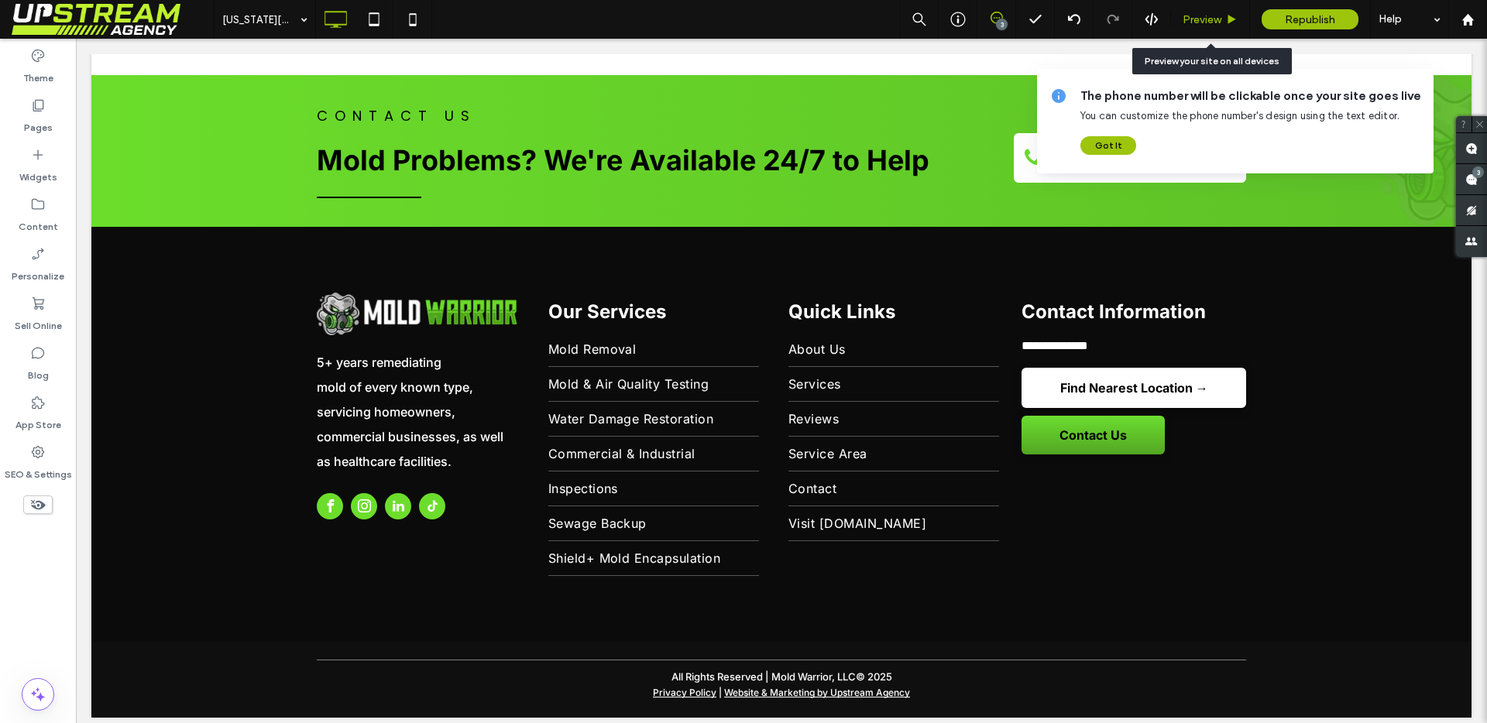
click at [1198, 23] on span "Preview" at bounding box center [1202, 19] width 39 height 13
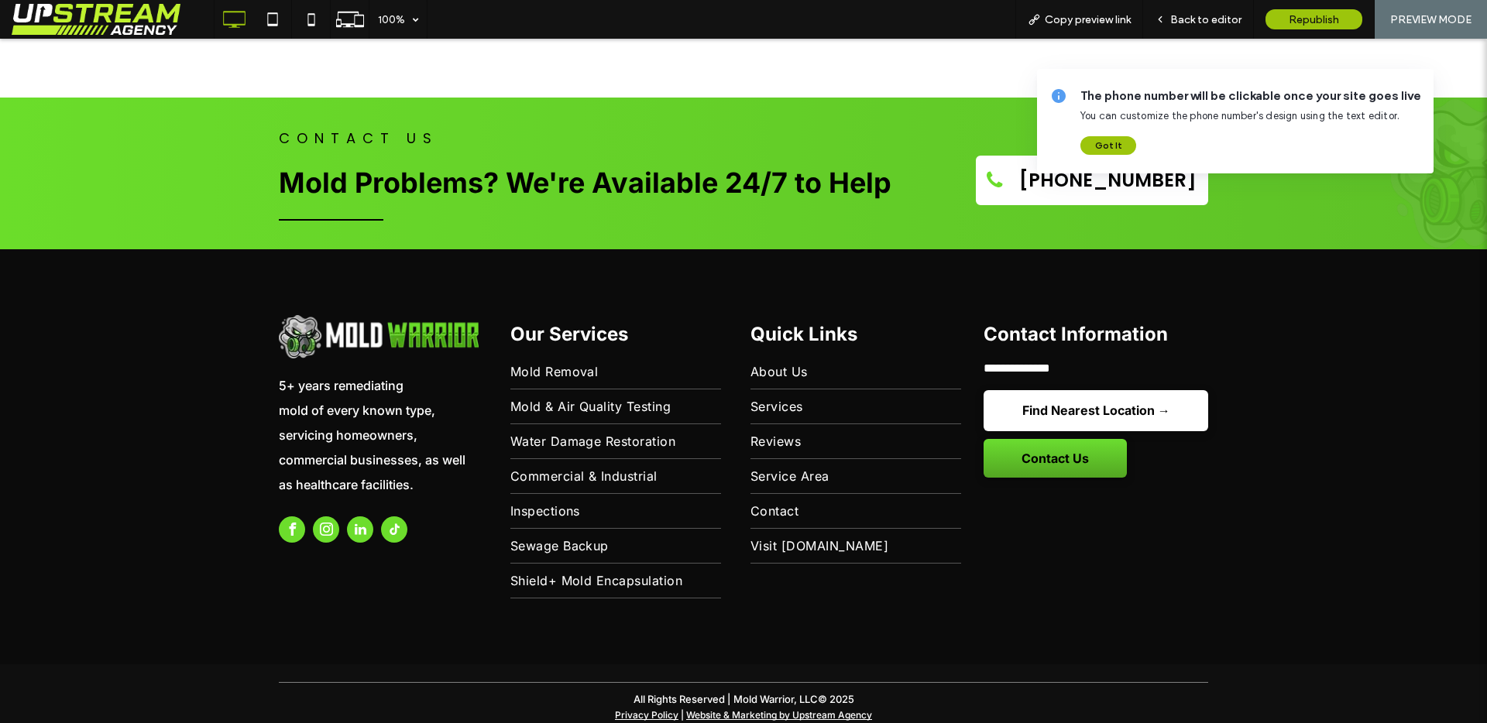
scroll to position [4264, 0]
